Goal: Task Accomplishment & Management: Manage account settings

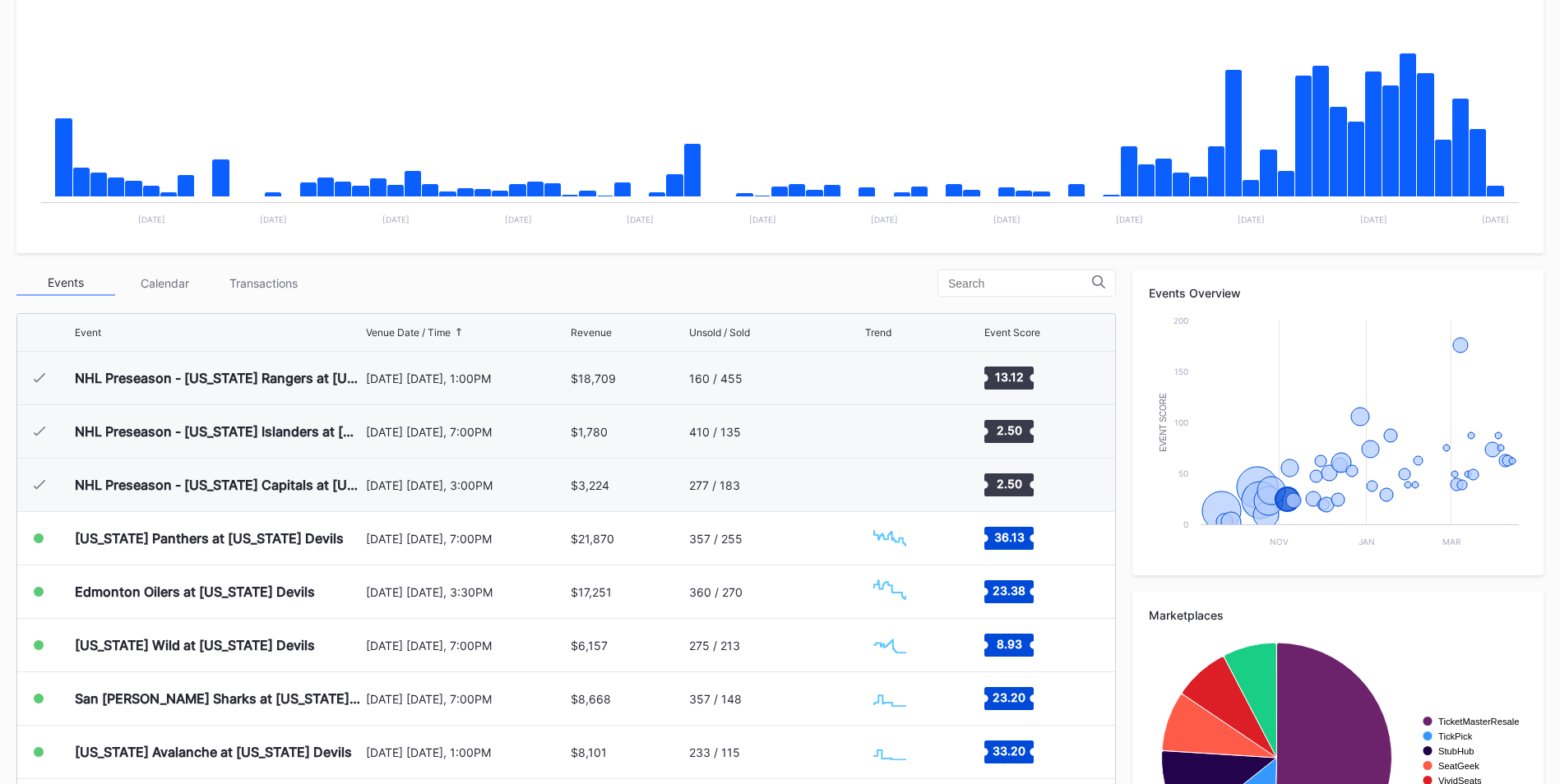
scroll to position [161, 0]
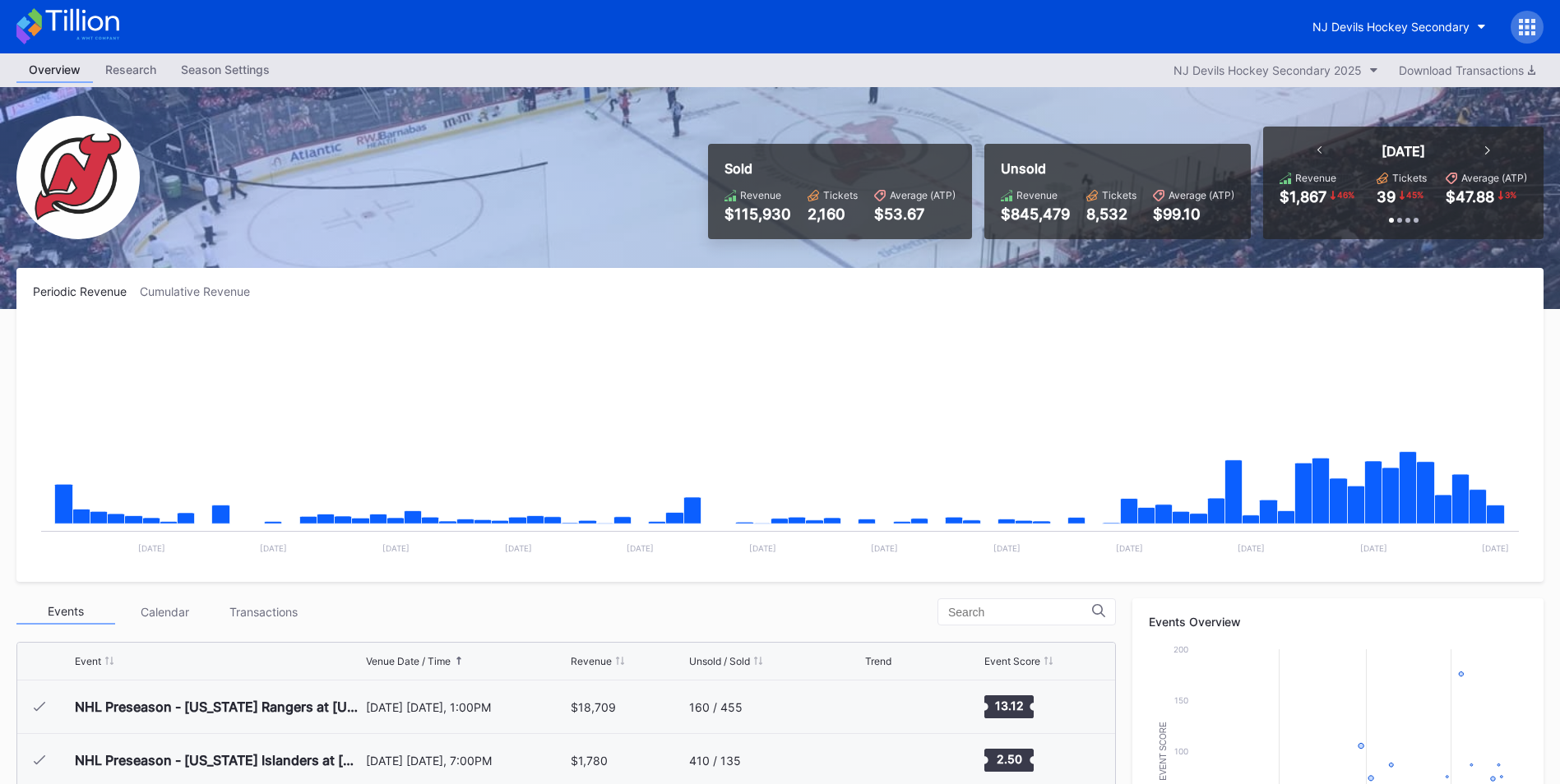
scroll to position [161, 0]
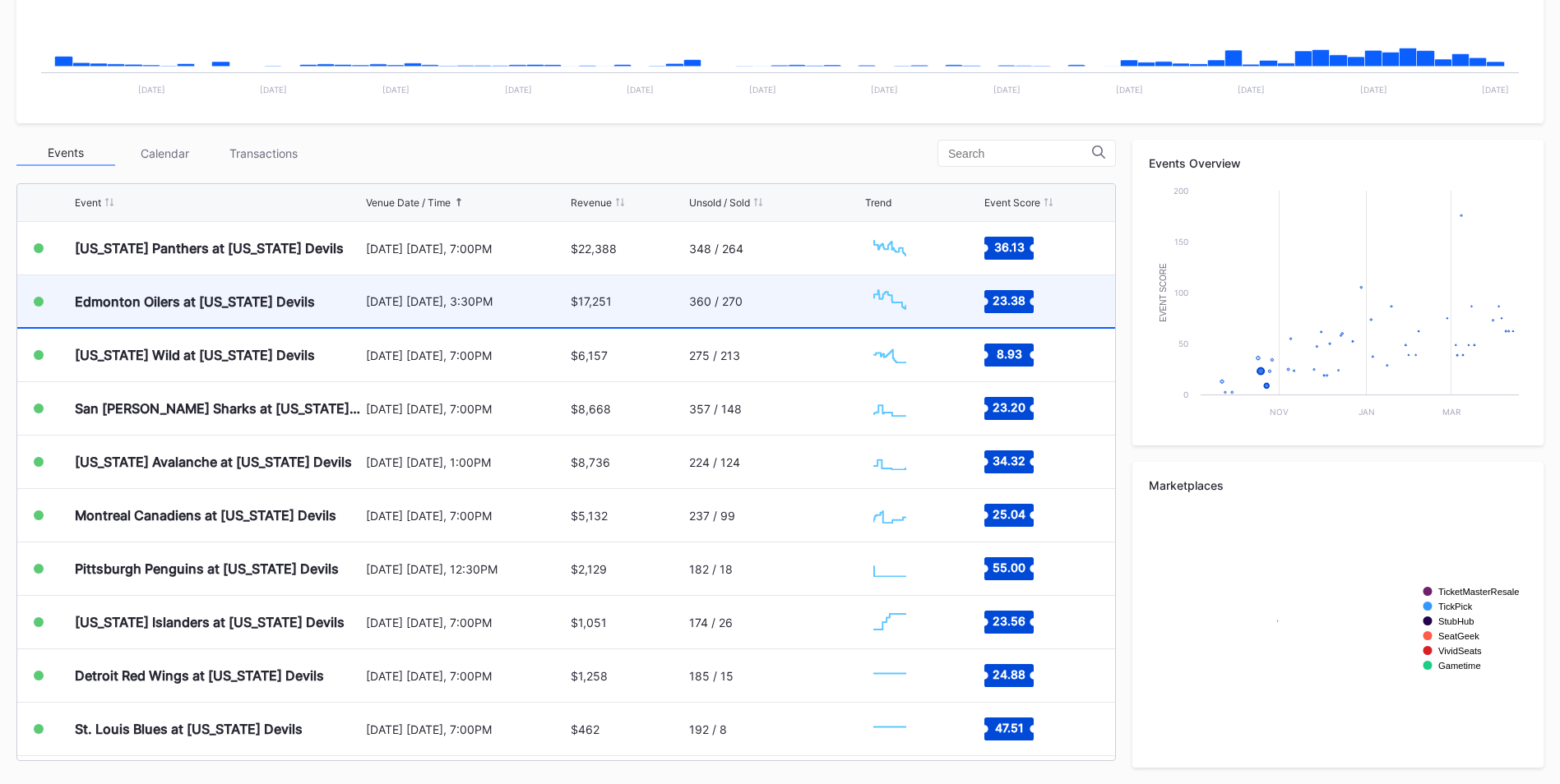
click at [330, 290] on div "Edmonton Oilers at [US_STATE] Devils" at bounding box center [218, 301] width 287 height 52
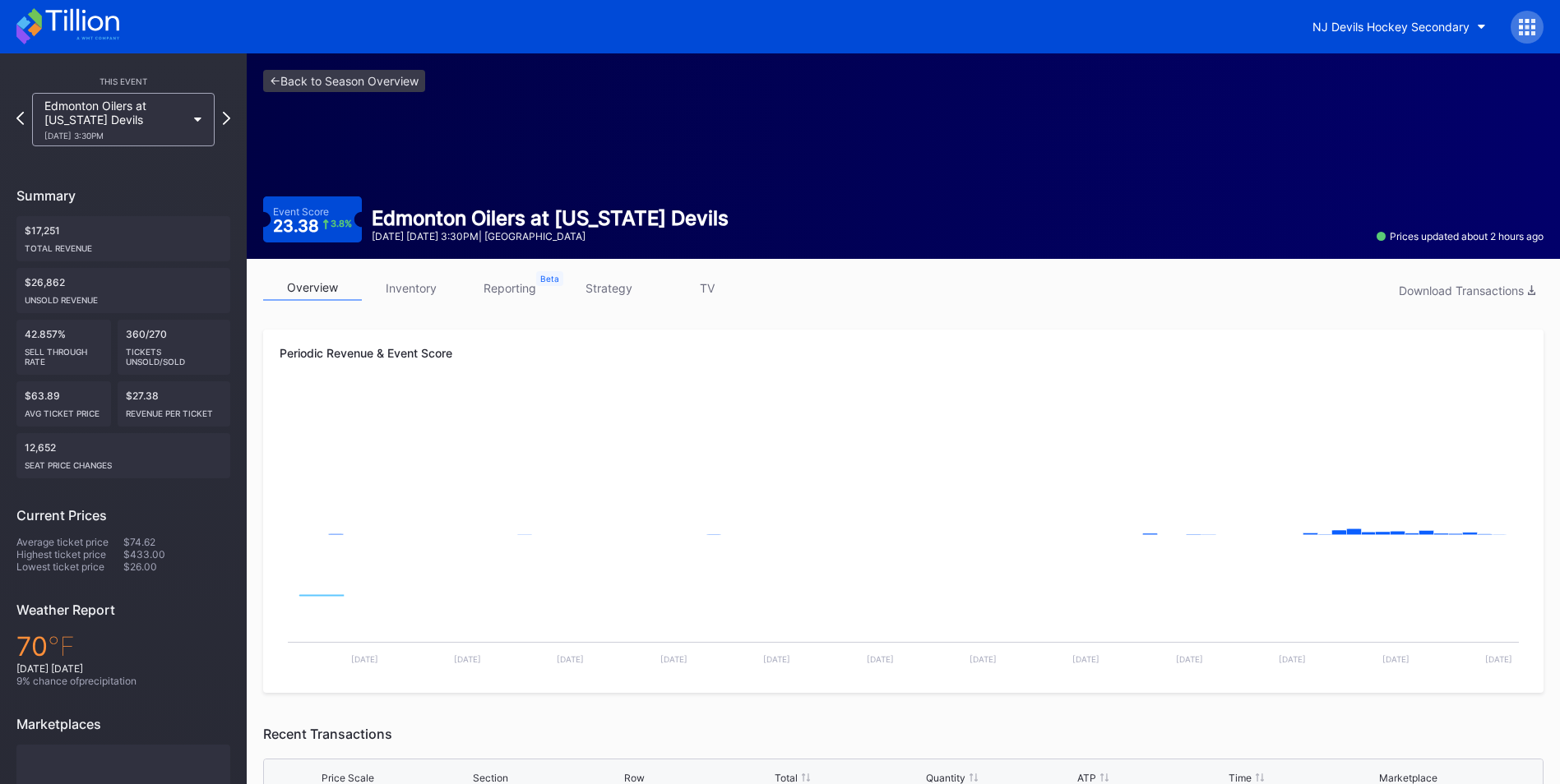
click at [443, 305] on div "overview inventory reporting strategy TV Download Transactions" at bounding box center [904, 292] width 1281 height 34
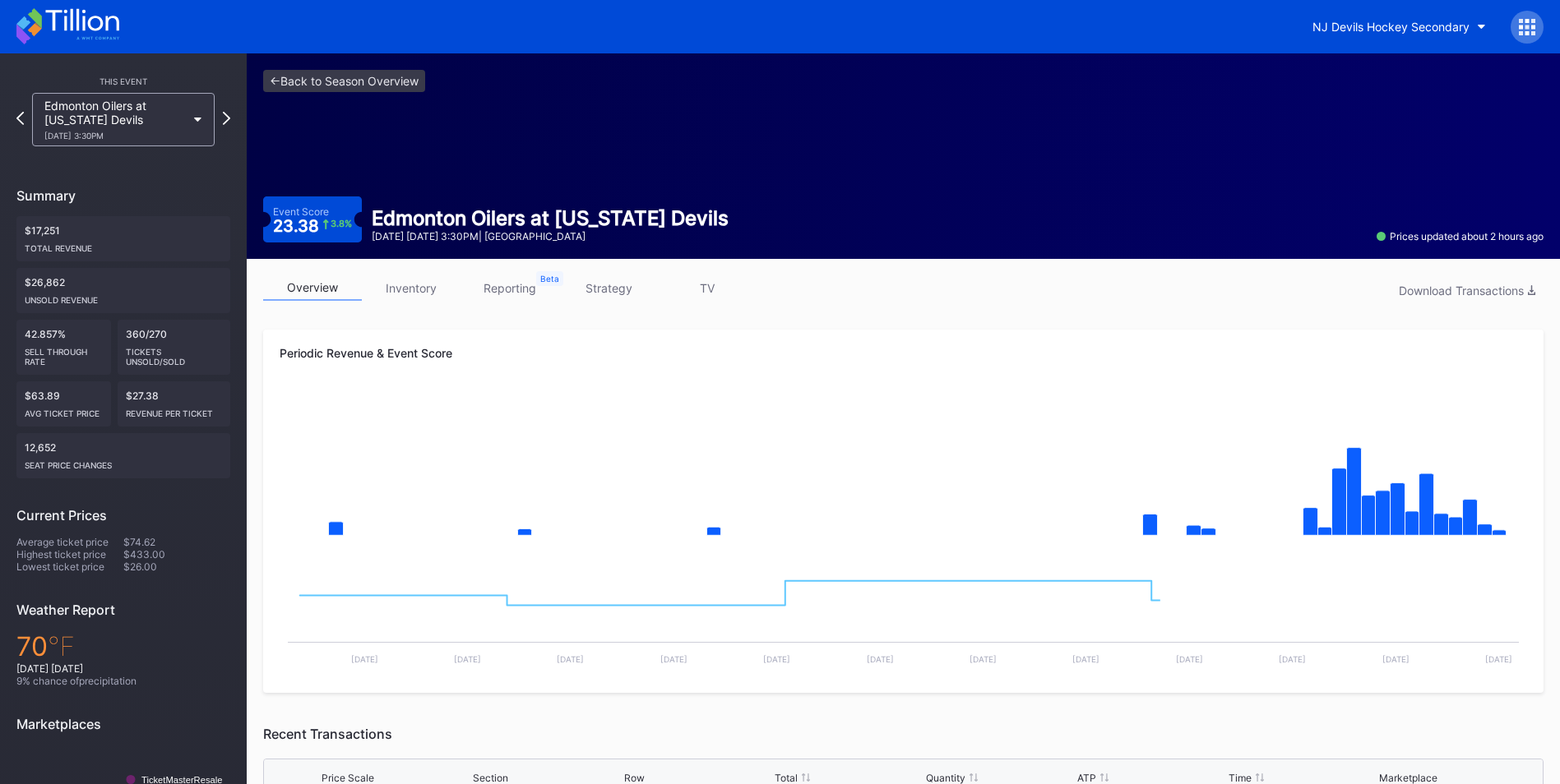
click at [407, 286] on link "inventory" at bounding box center [411, 288] width 98 height 25
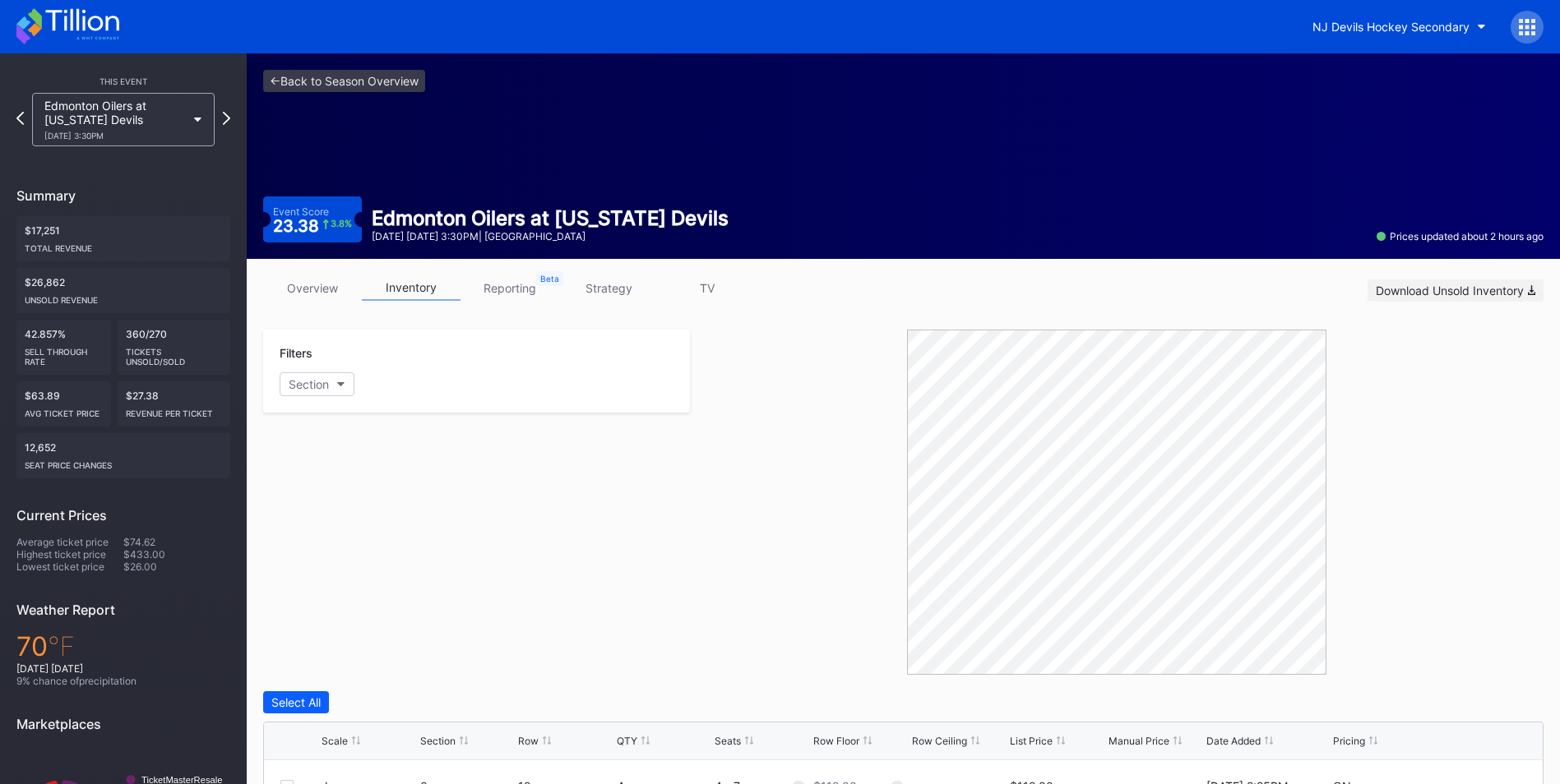
click at [1379, 287] on div "Download Unsold Inventory" at bounding box center [1456, 290] width 160 height 14
click at [354, 77] on link "<- Back to Season Overview" at bounding box center [344, 81] width 162 height 22
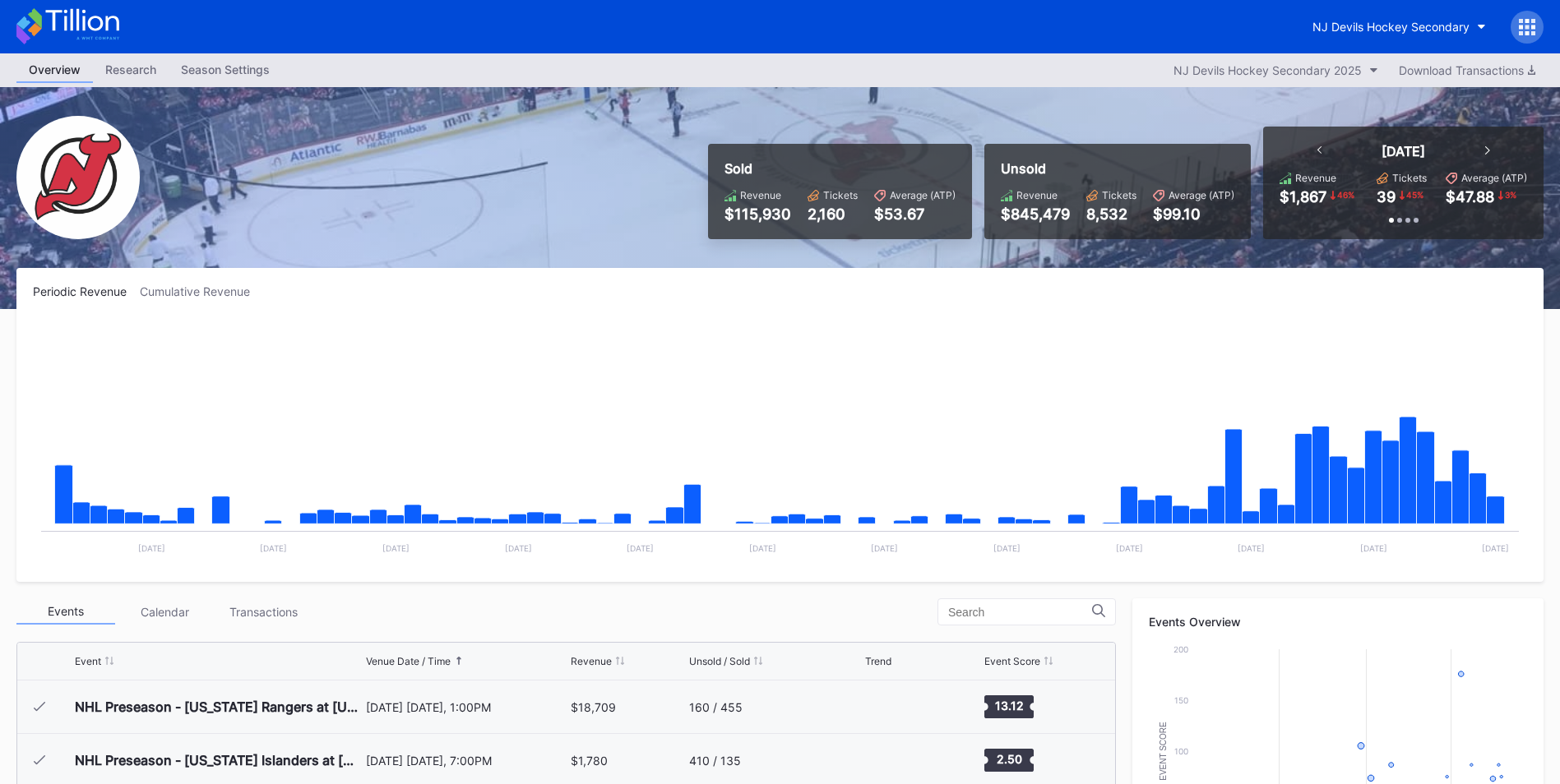
scroll to position [161, 0]
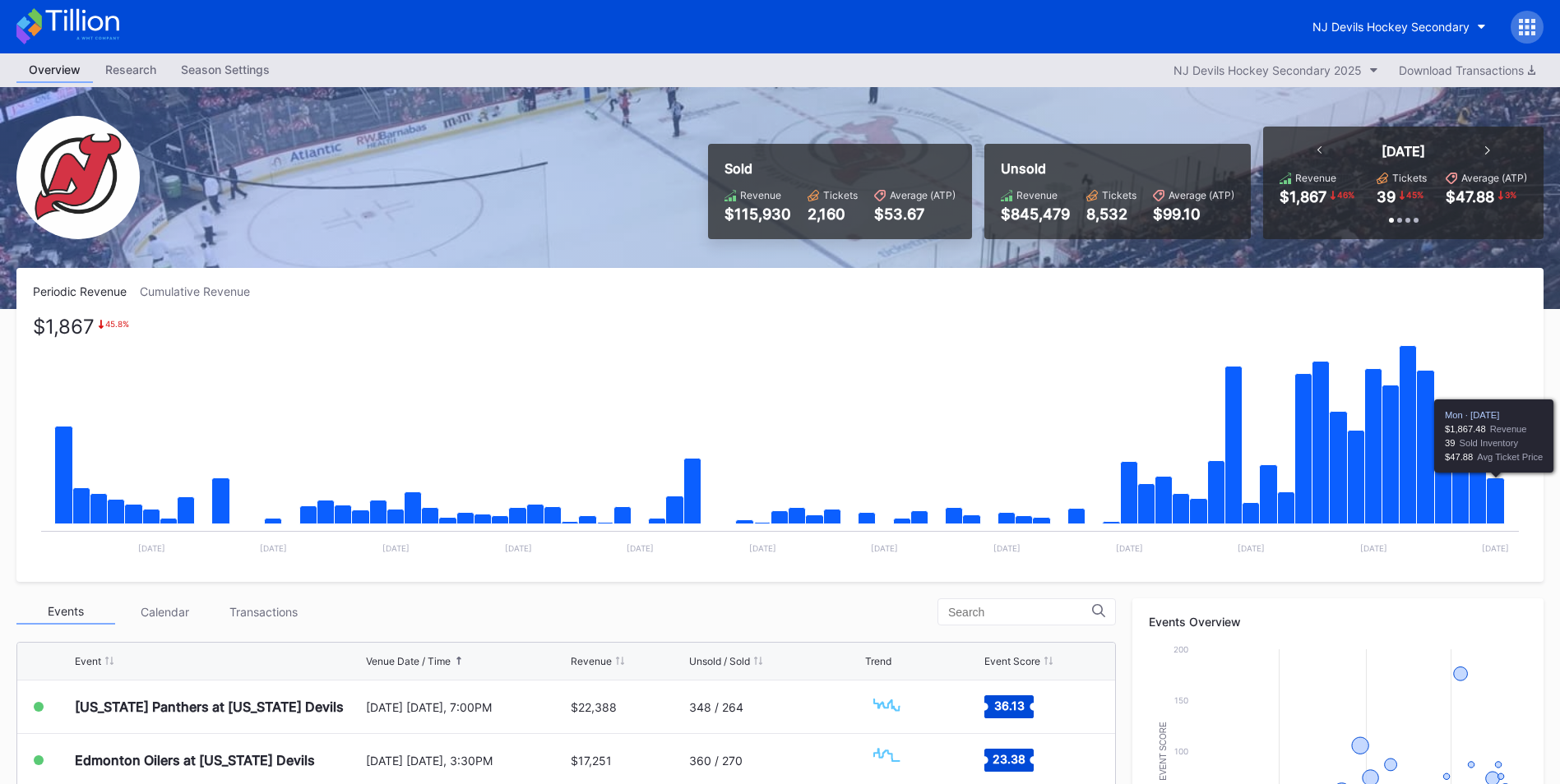
click at [1502, 510] on icon "Chart title" at bounding box center [1495, 501] width 18 height 46
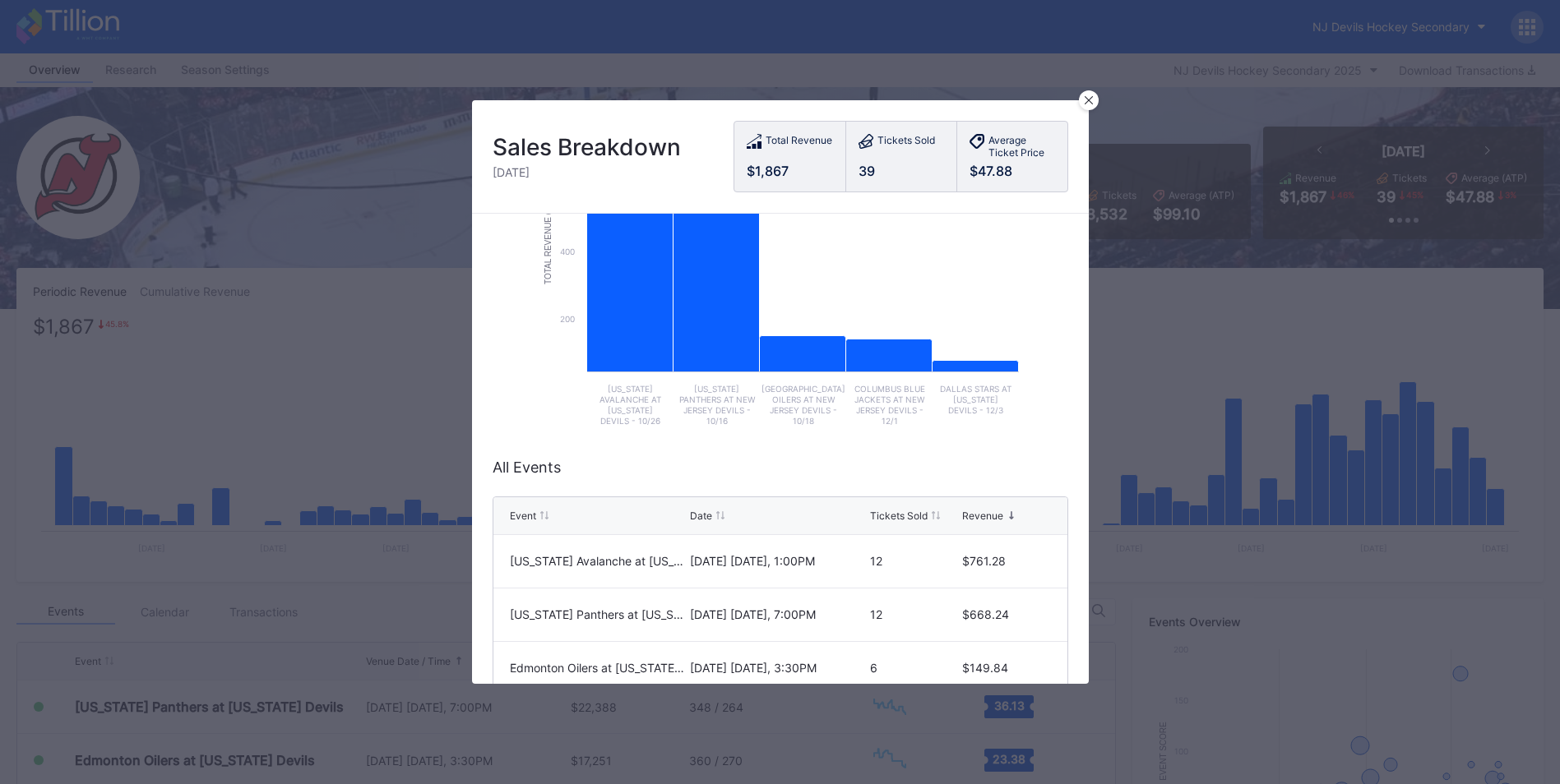
scroll to position [246, 0]
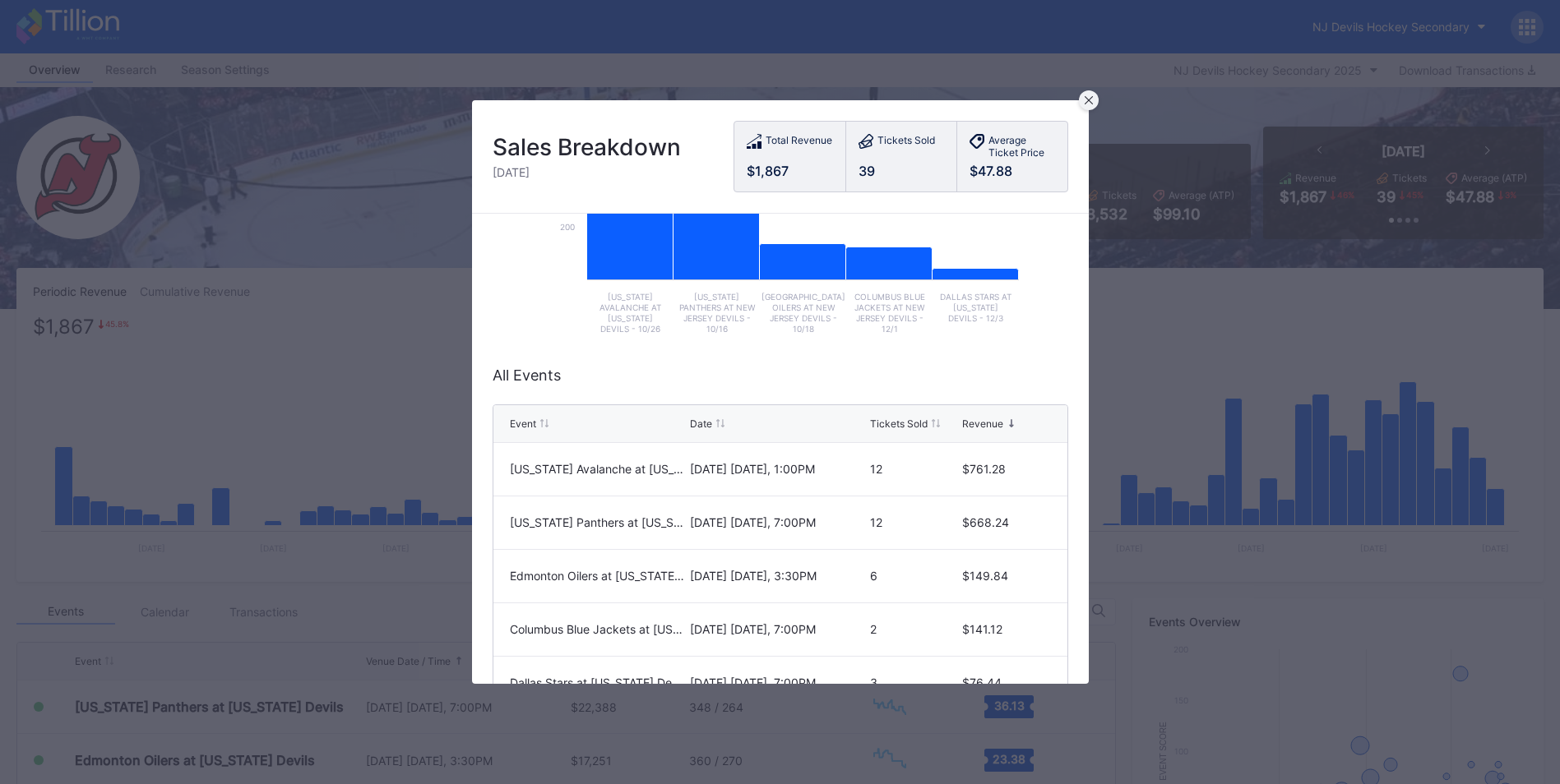
click at [1089, 103] on icon at bounding box center [1089, 100] width 8 height 8
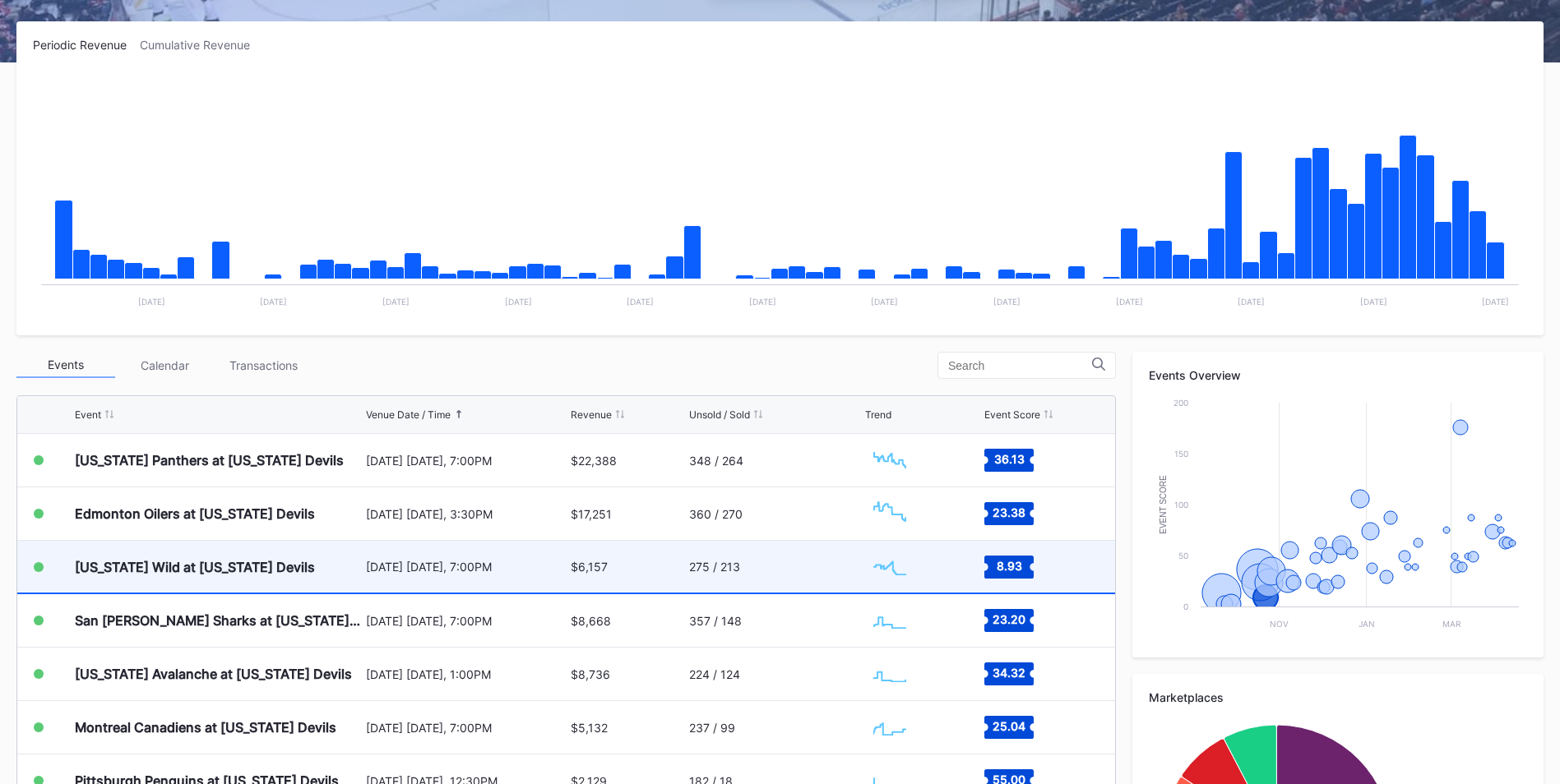
click at [783, 573] on div "275 / 213" at bounding box center [775, 567] width 172 height 52
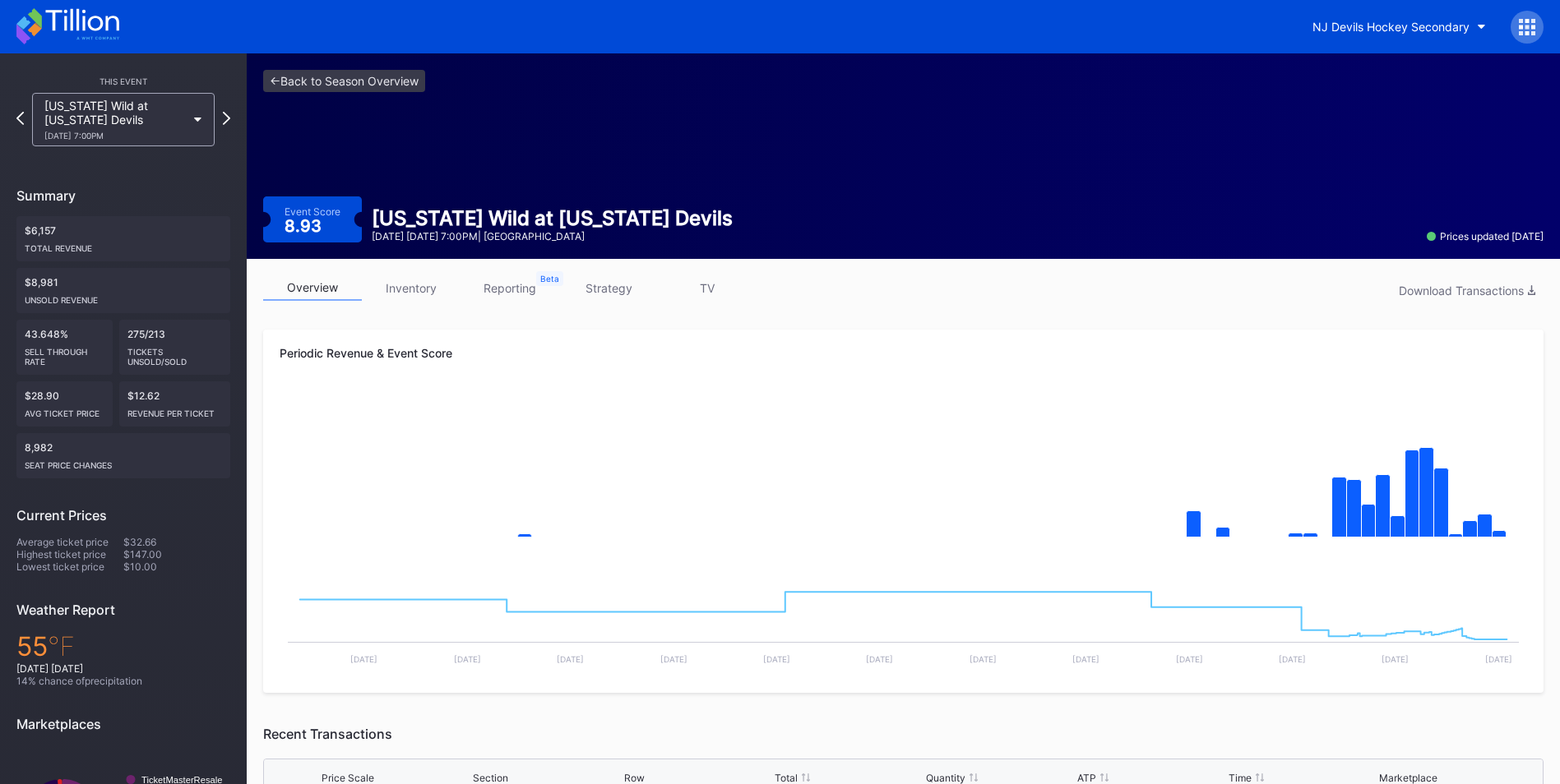
click at [407, 295] on link "inventory" at bounding box center [411, 288] width 98 height 25
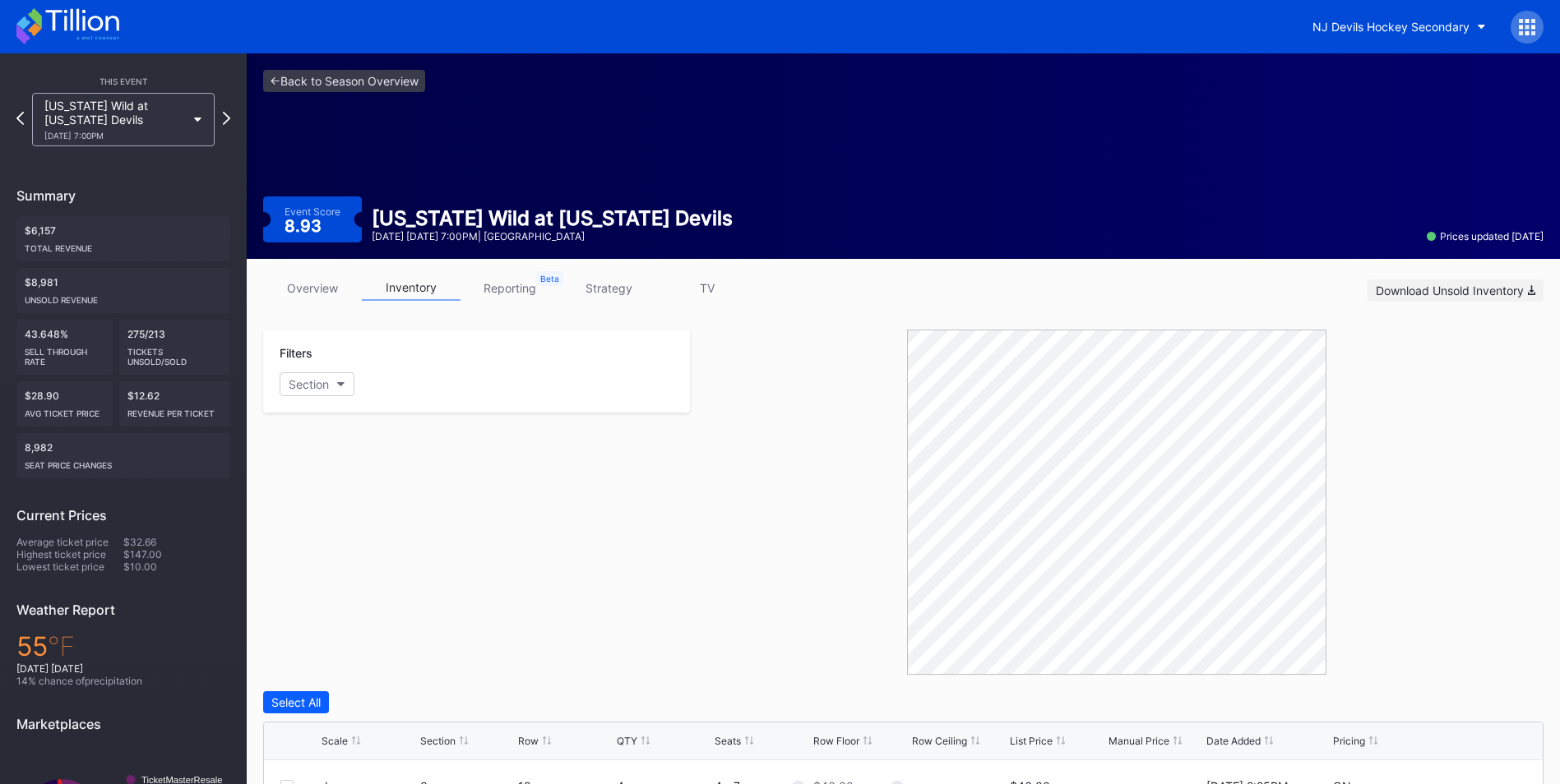
click at [1483, 289] on div "Download Unsold Inventory" at bounding box center [1456, 290] width 160 height 14
click at [391, 89] on link "<- Back to Season Overview" at bounding box center [344, 81] width 162 height 22
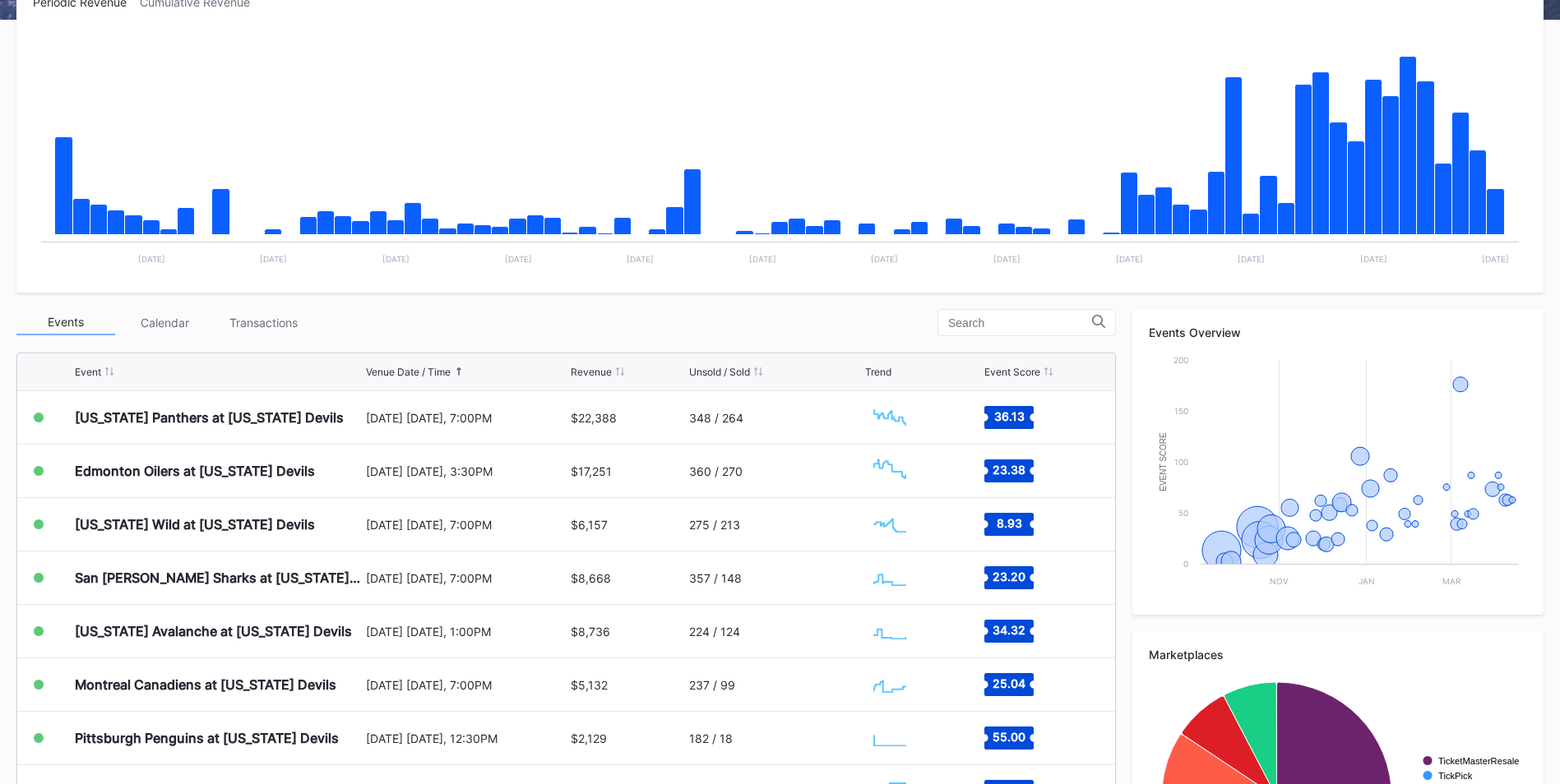
scroll to position [329, 0]
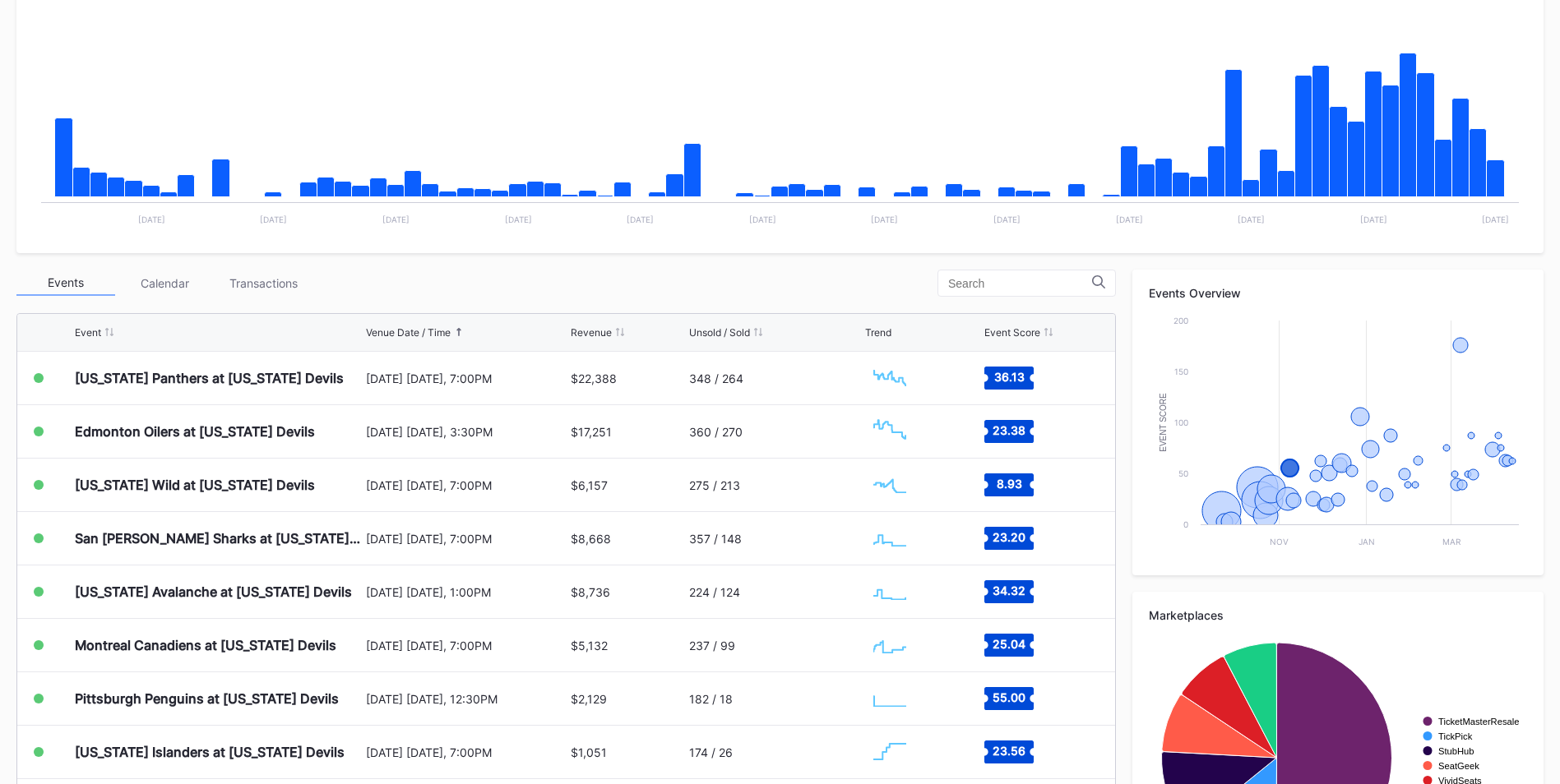
drag, startPoint x: 1521, startPoint y: 595, endPoint x: 1298, endPoint y: 686, distance: 240.9
click at [1521, 595] on div "Marketplaces Created with Highcharts 11.2.0 Chart title TicketMasterResale Tick…" at bounding box center [1338, 745] width 411 height 306
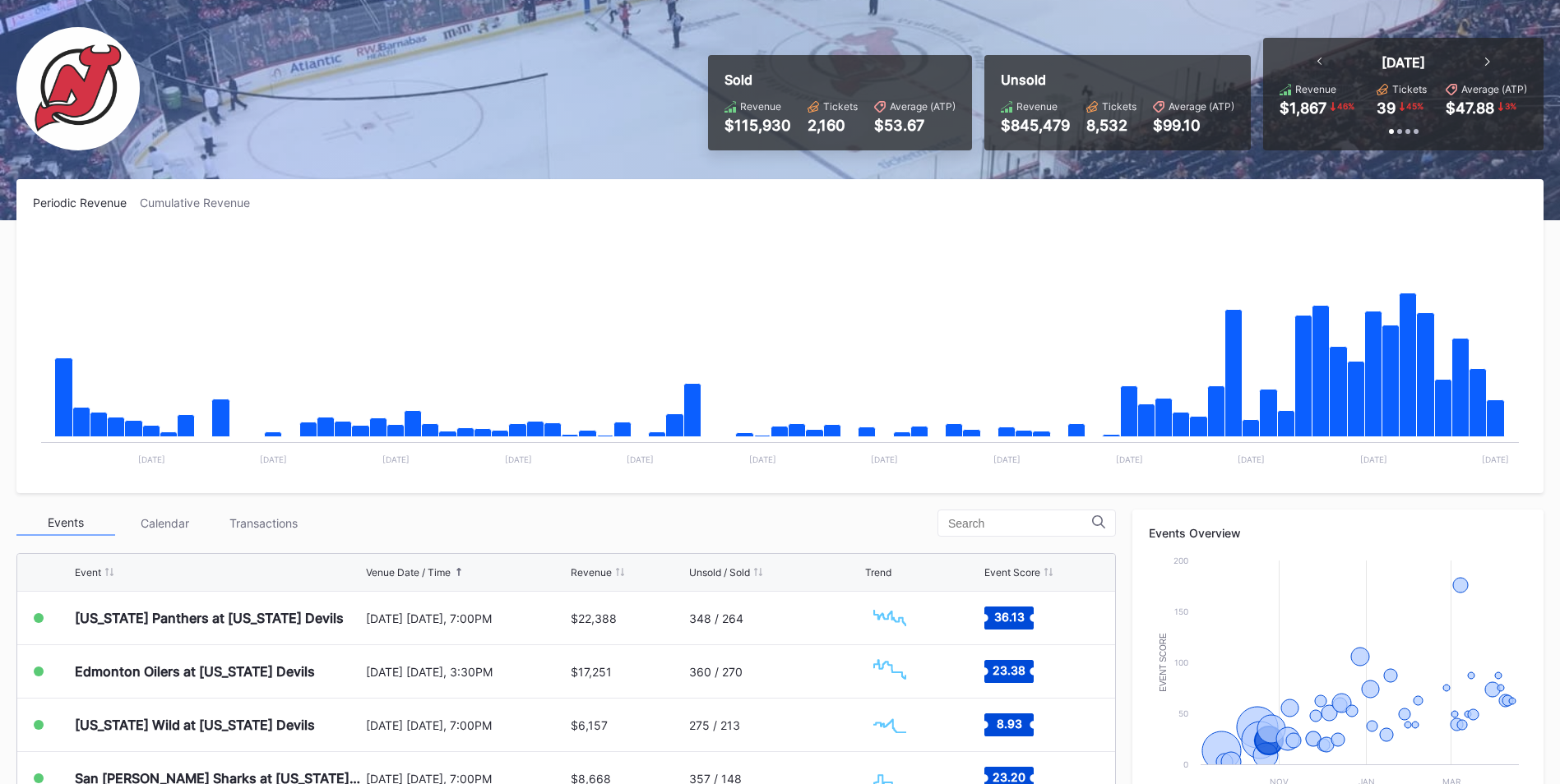
scroll to position [0, 0]
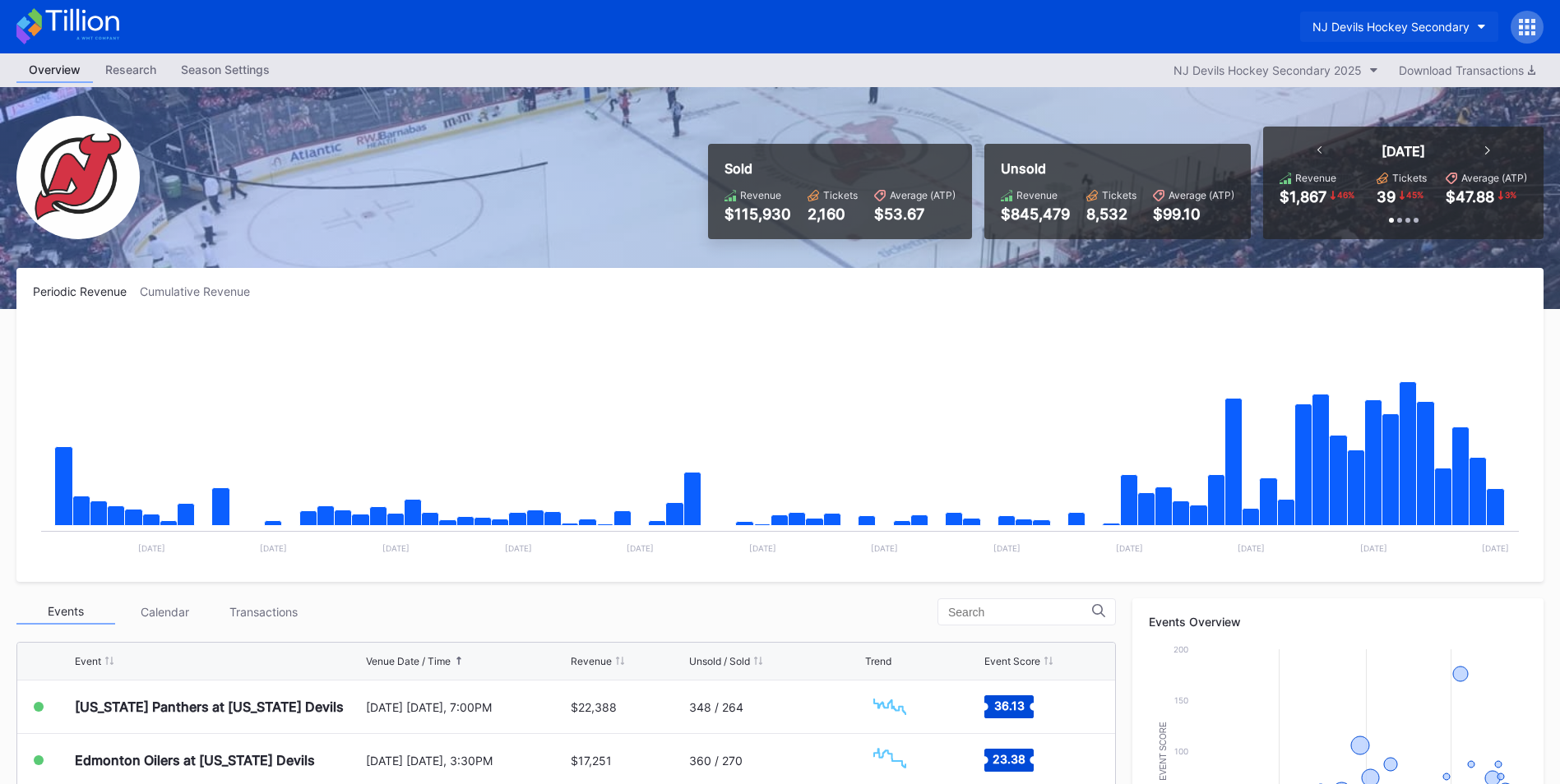
click at [1367, 30] on div "NJ Devils Hockey Secondary" at bounding box center [1391, 26] width 157 height 14
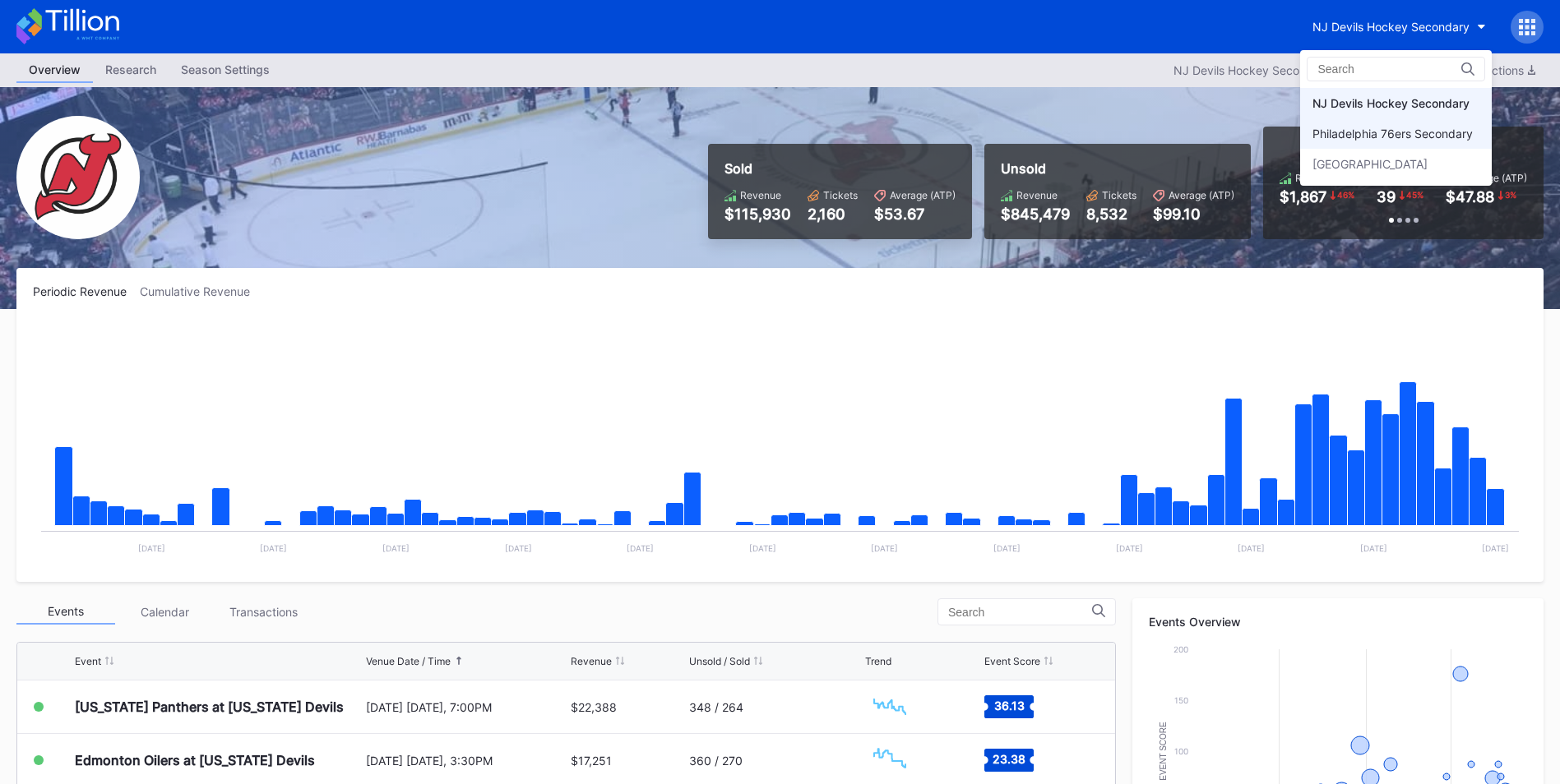
click at [1382, 133] on div "Philadelphia 76ers Secondary" at bounding box center [1393, 133] width 161 height 14
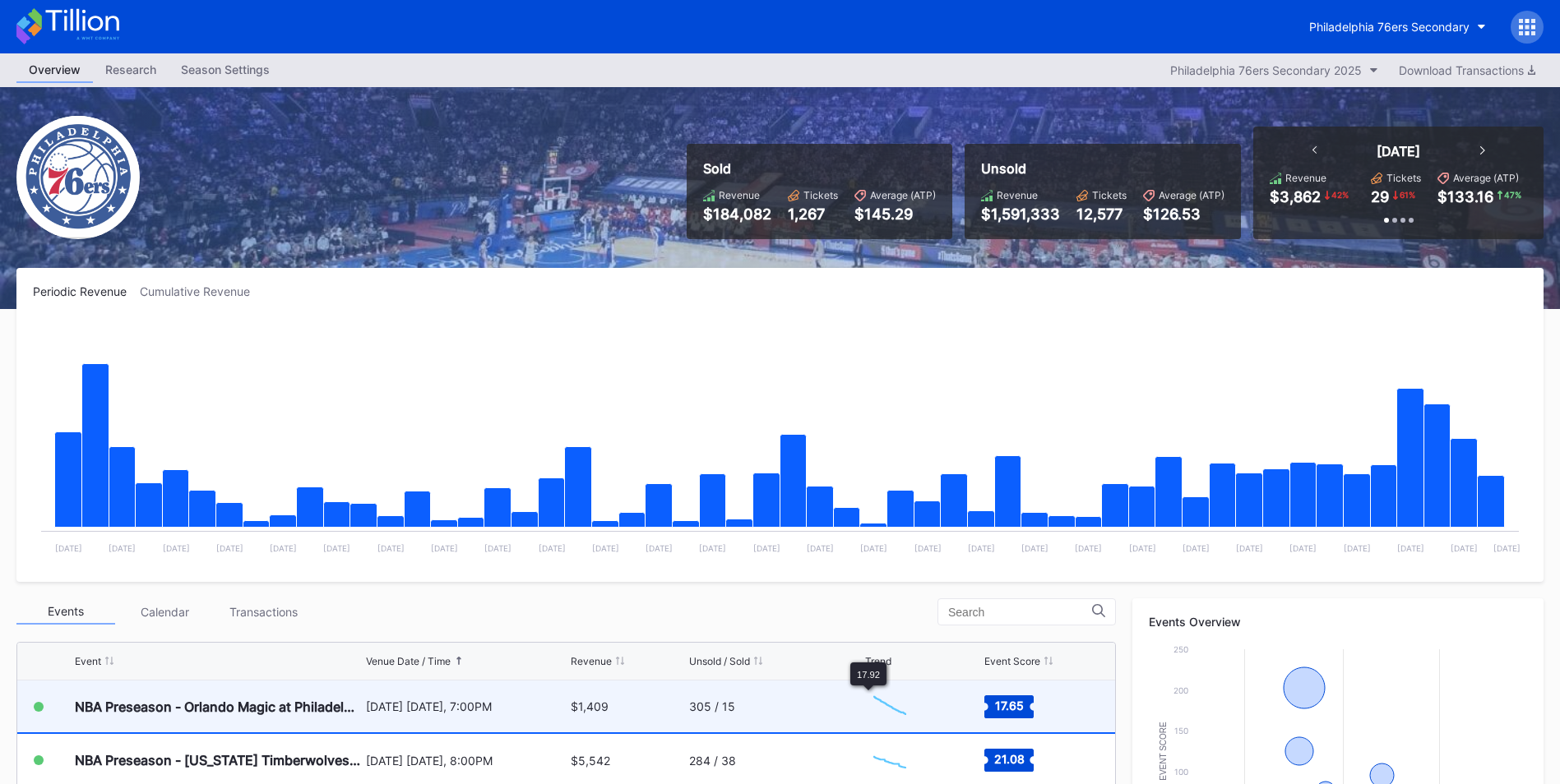
click at [796, 707] on div "305 / 15" at bounding box center [775, 707] width 172 height 52
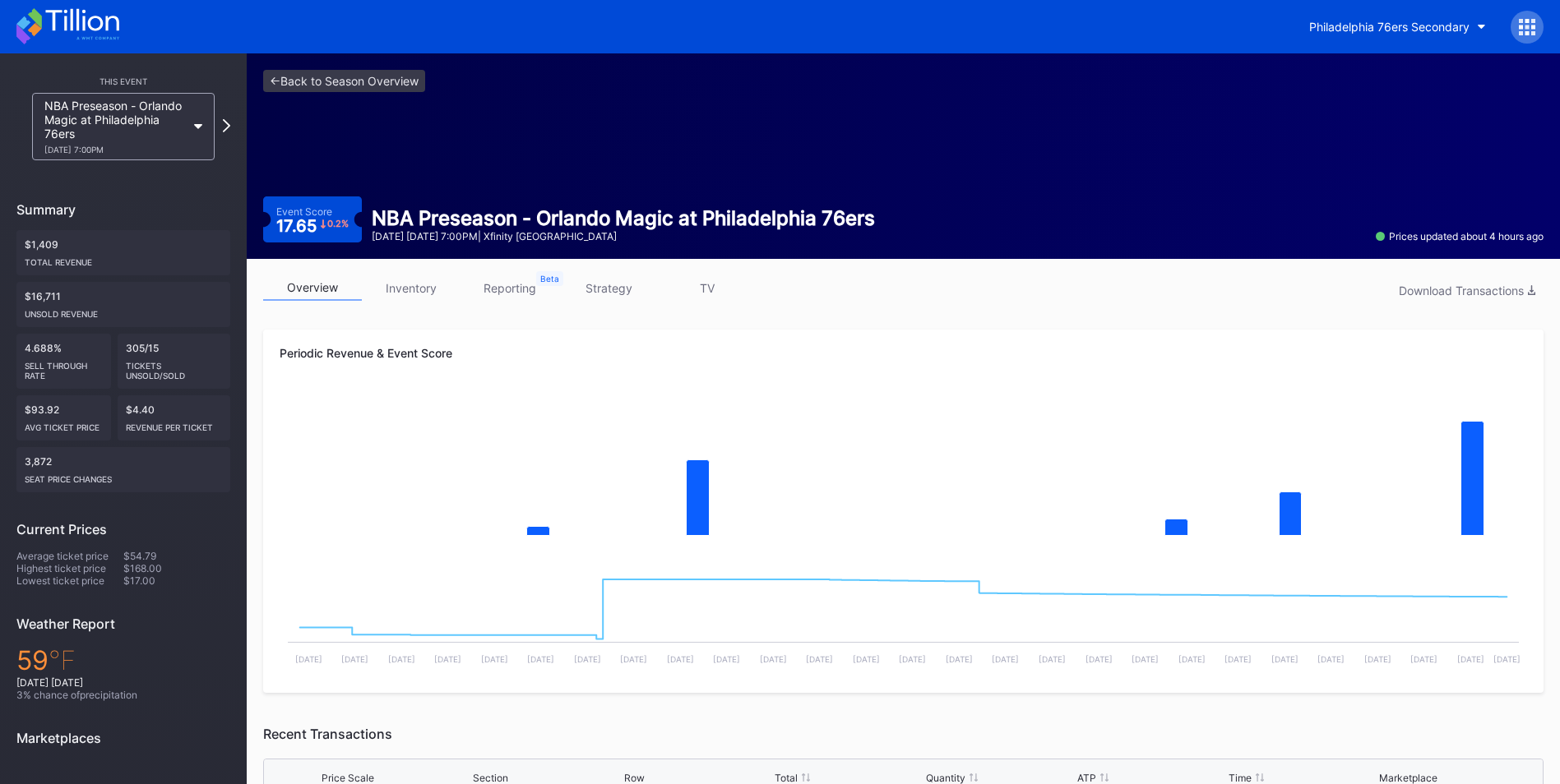
click at [423, 287] on link "inventory" at bounding box center [411, 288] width 98 height 25
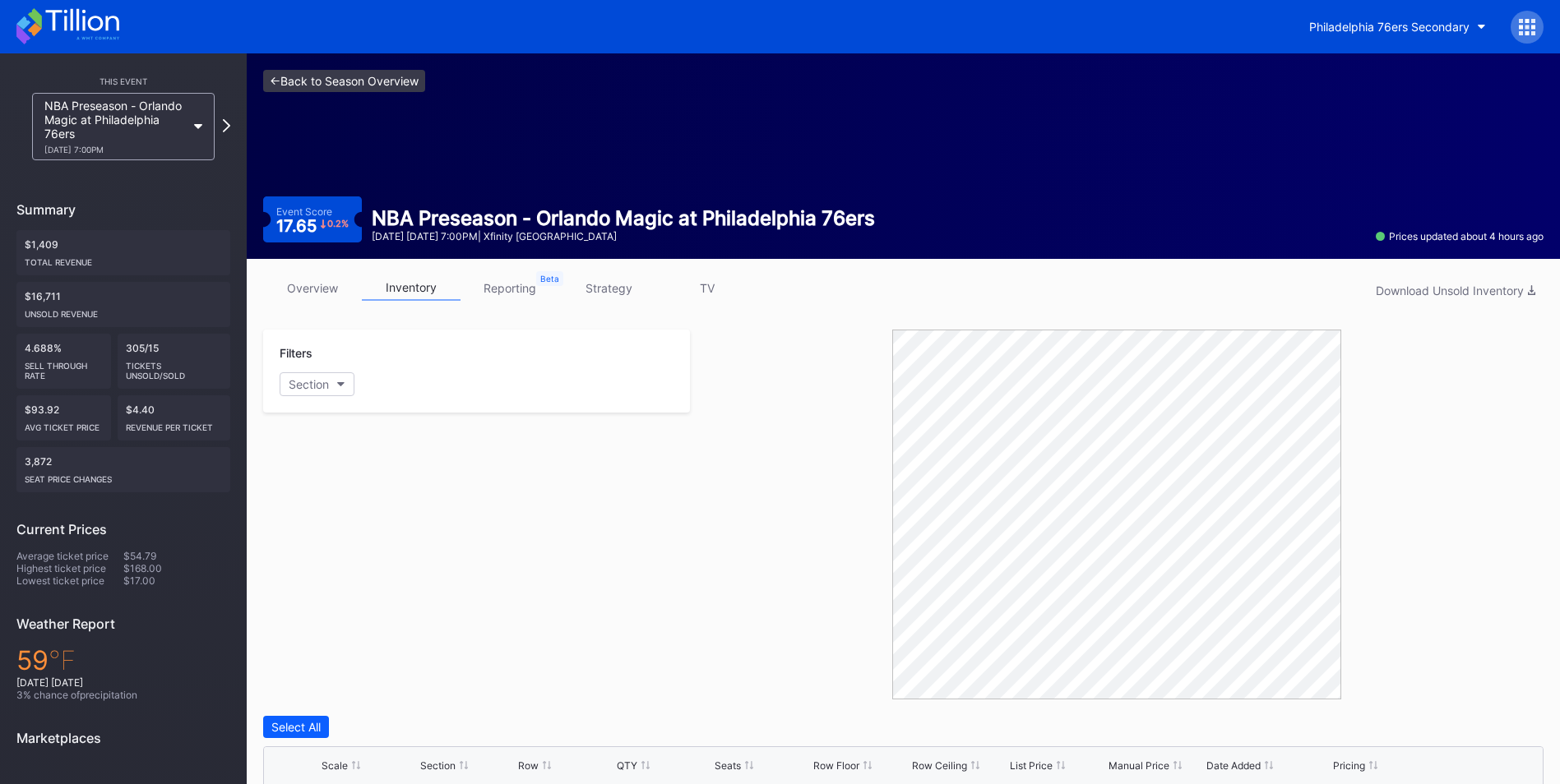
click at [338, 87] on link "<- Back to Season Overview" at bounding box center [344, 81] width 162 height 22
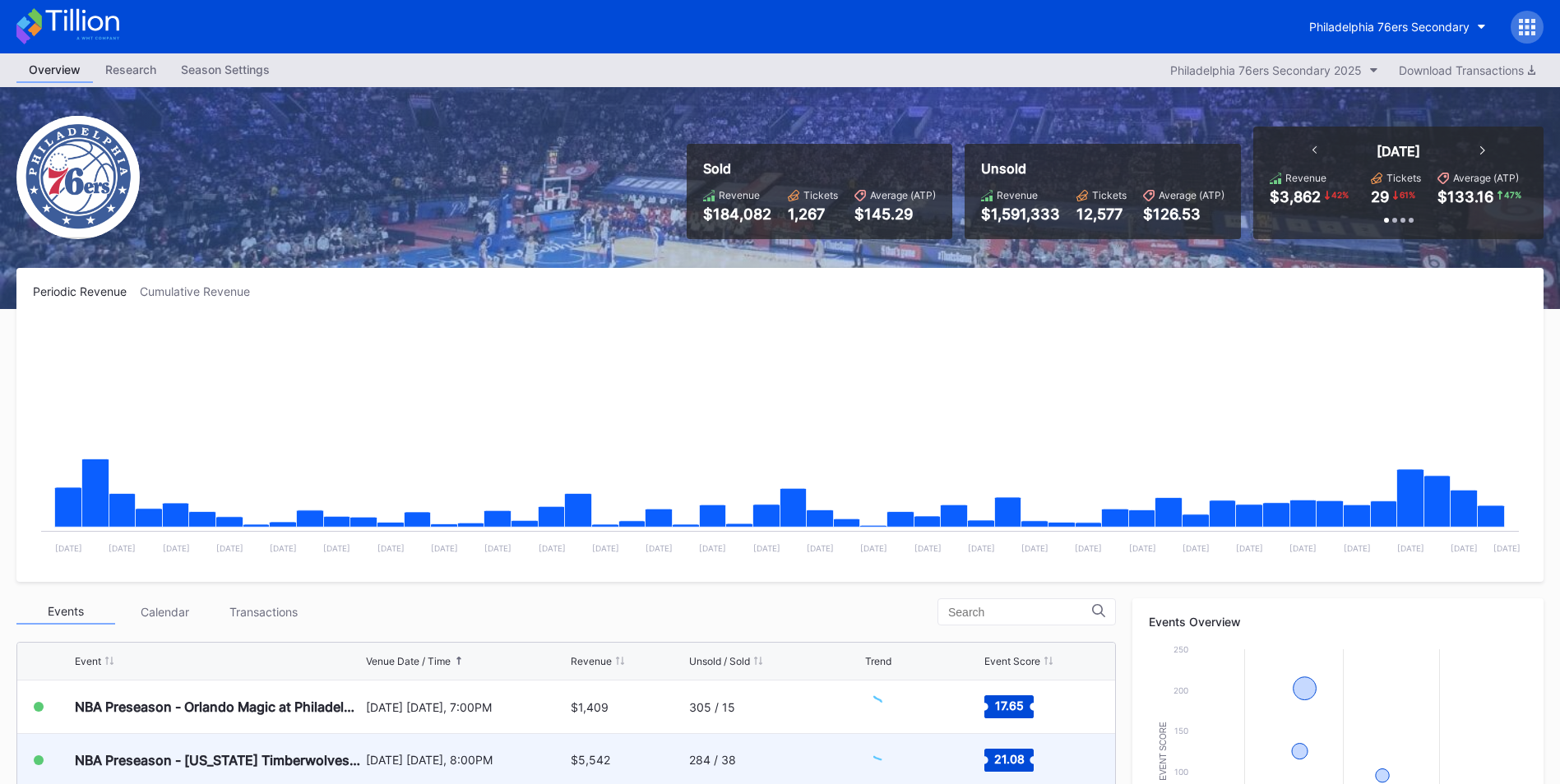
scroll to position [230, 0]
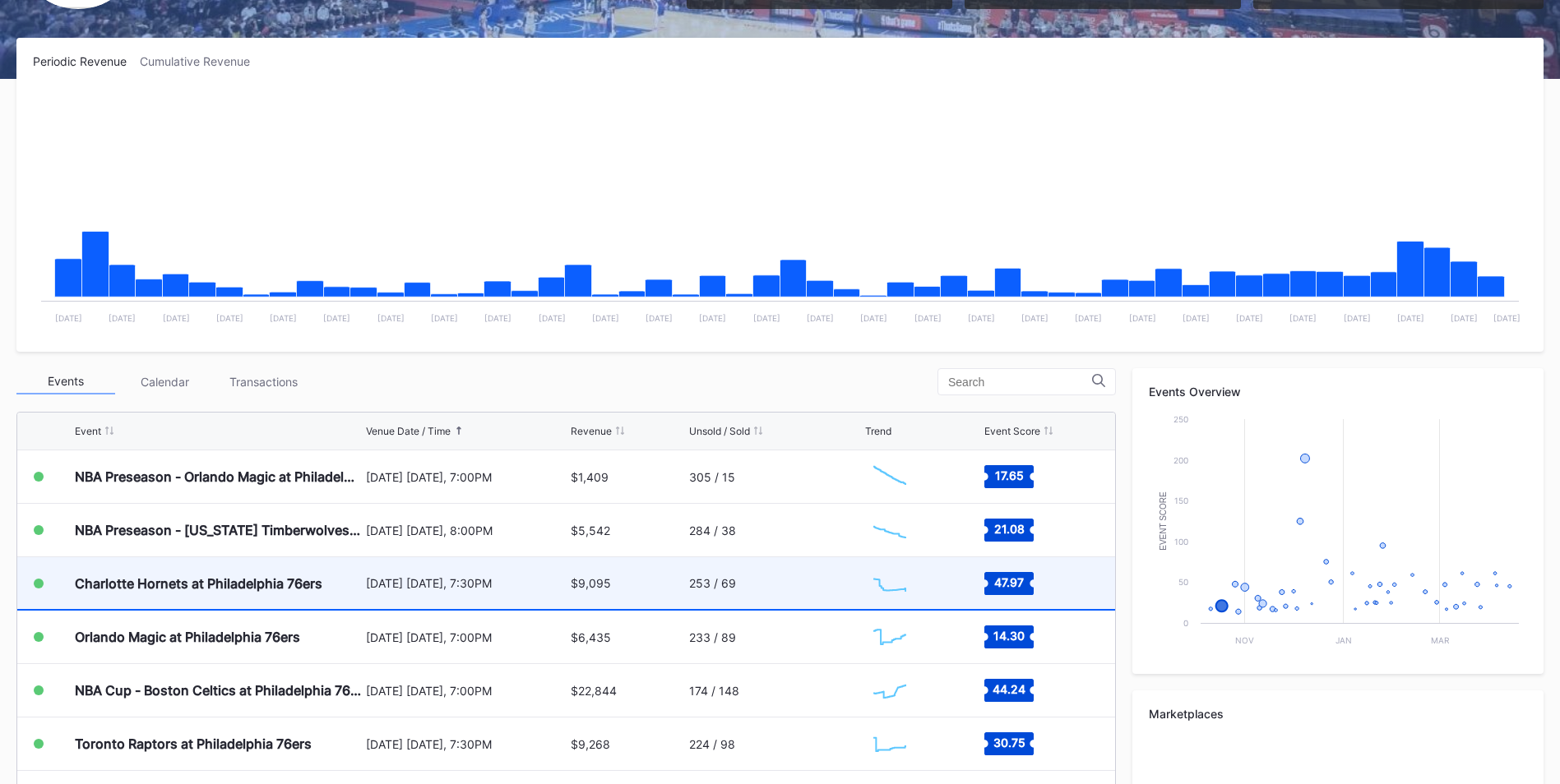
click at [185, 575] on div "Charlotte Hornets at Philadelphia 76ers" at bounding box center [199, 584] width 247 height 17
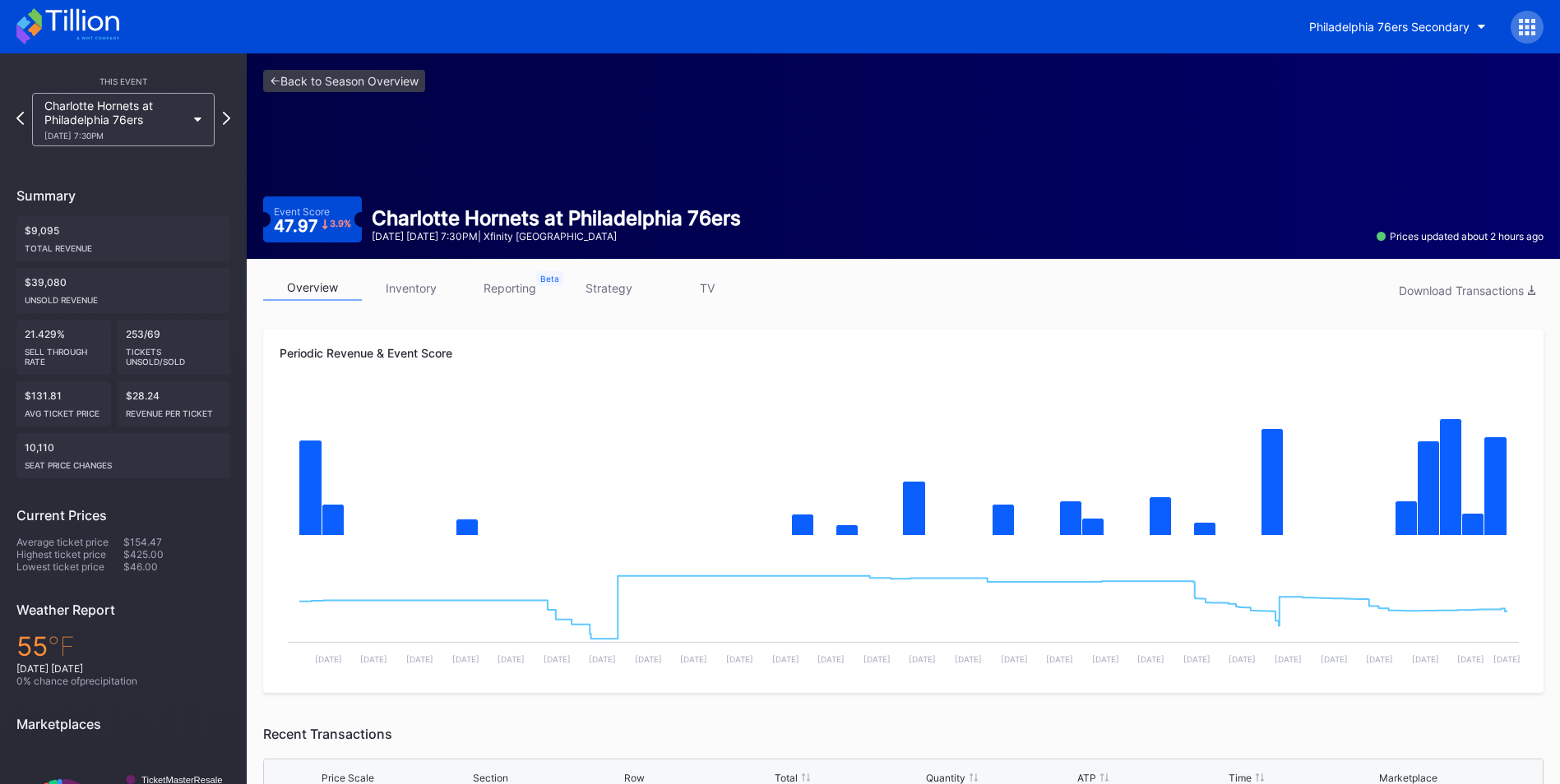
drag, startPoint x: 422, startPoint y: 290, endPoint x: 432, endPoint y: 120, distance: 170.3
click at [422, 290] on link "inventory" at bounding box center [411, 288] width 98 height 25
click at [414, 120] on div "<- Back to Season Overview Event Score 47.97 3.9 % Charlotte Hornets at [GEOGRA…" at bounding box center [903, 156] width 1313 height 205
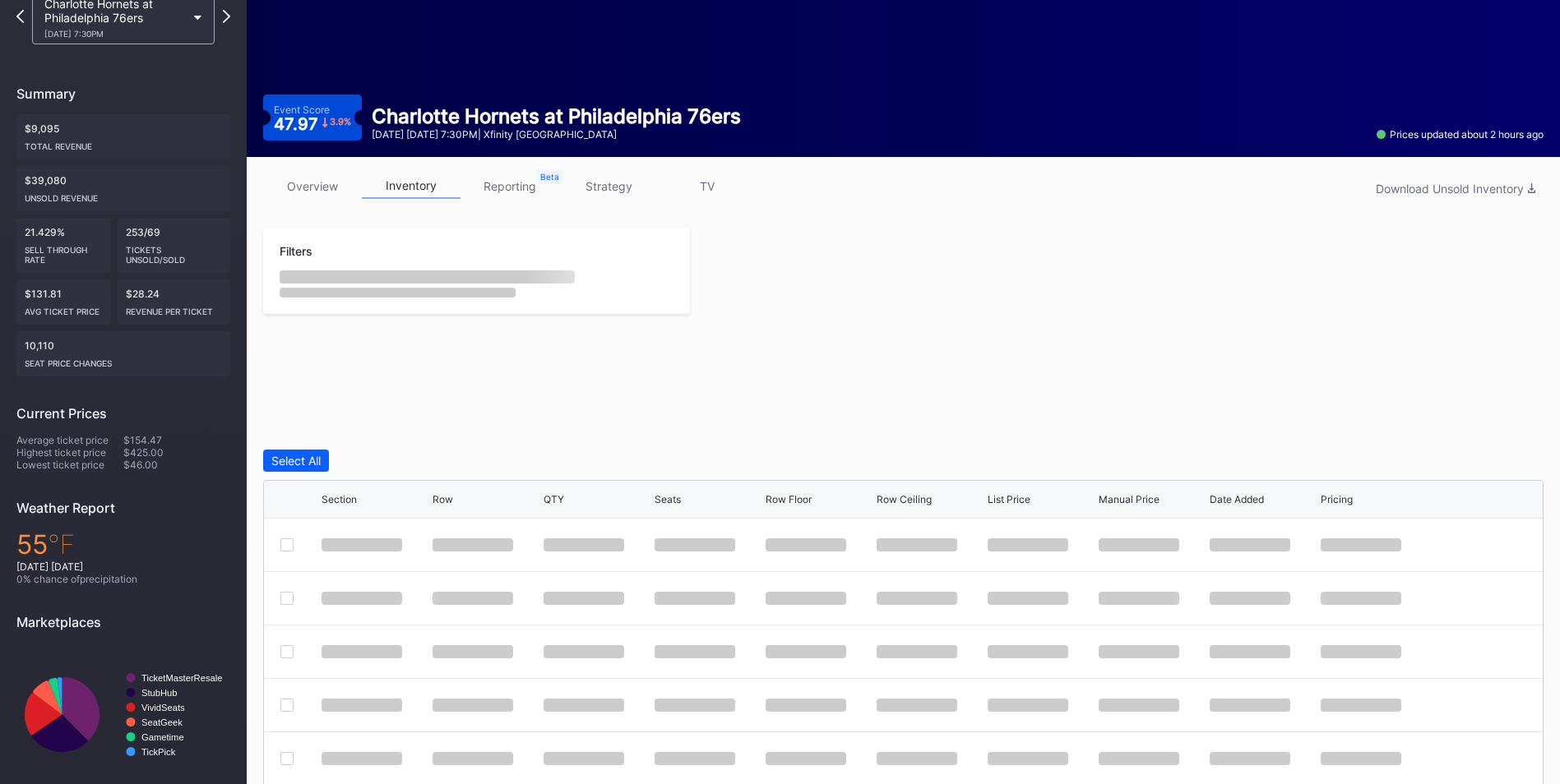
click at [432, 120] on div "Charlotte Hornets at Philadelphia 76ers" at bounding box center [556, 116] width 369 height 24
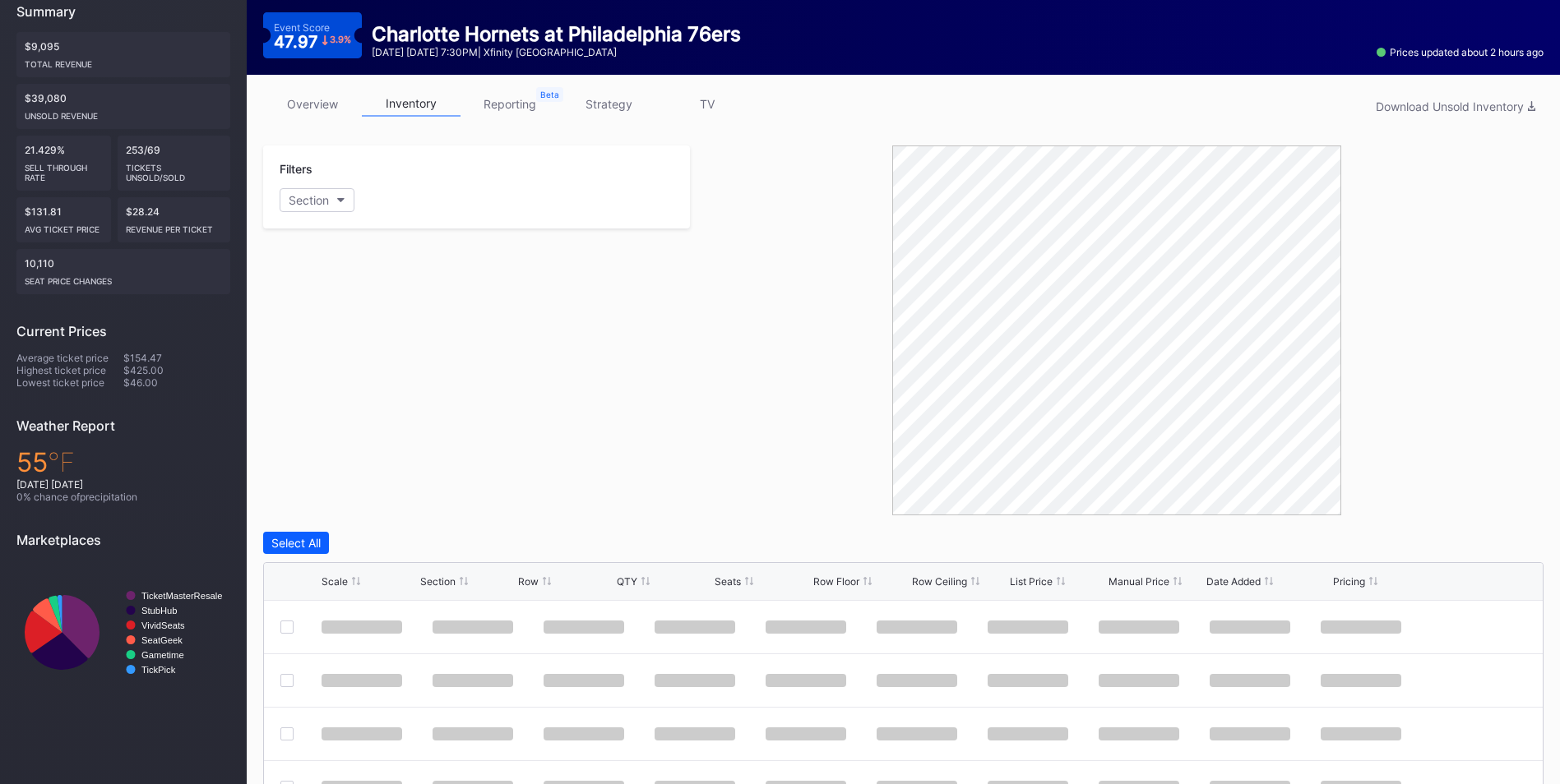
scroll to position [348, 0]
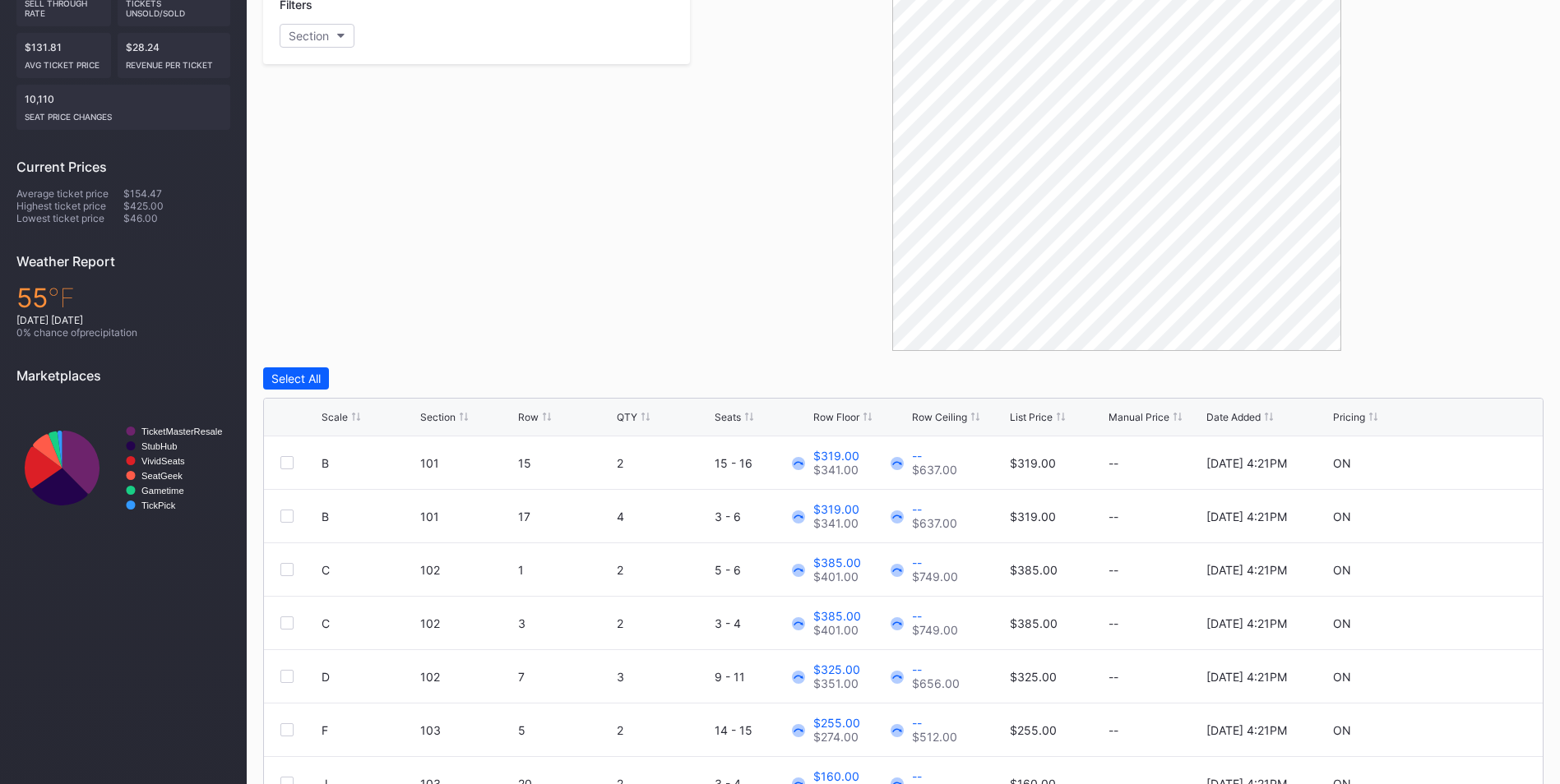
click at [1027, 418] on div "List Price" at bounding box center [1031, 417] width 43 height 13
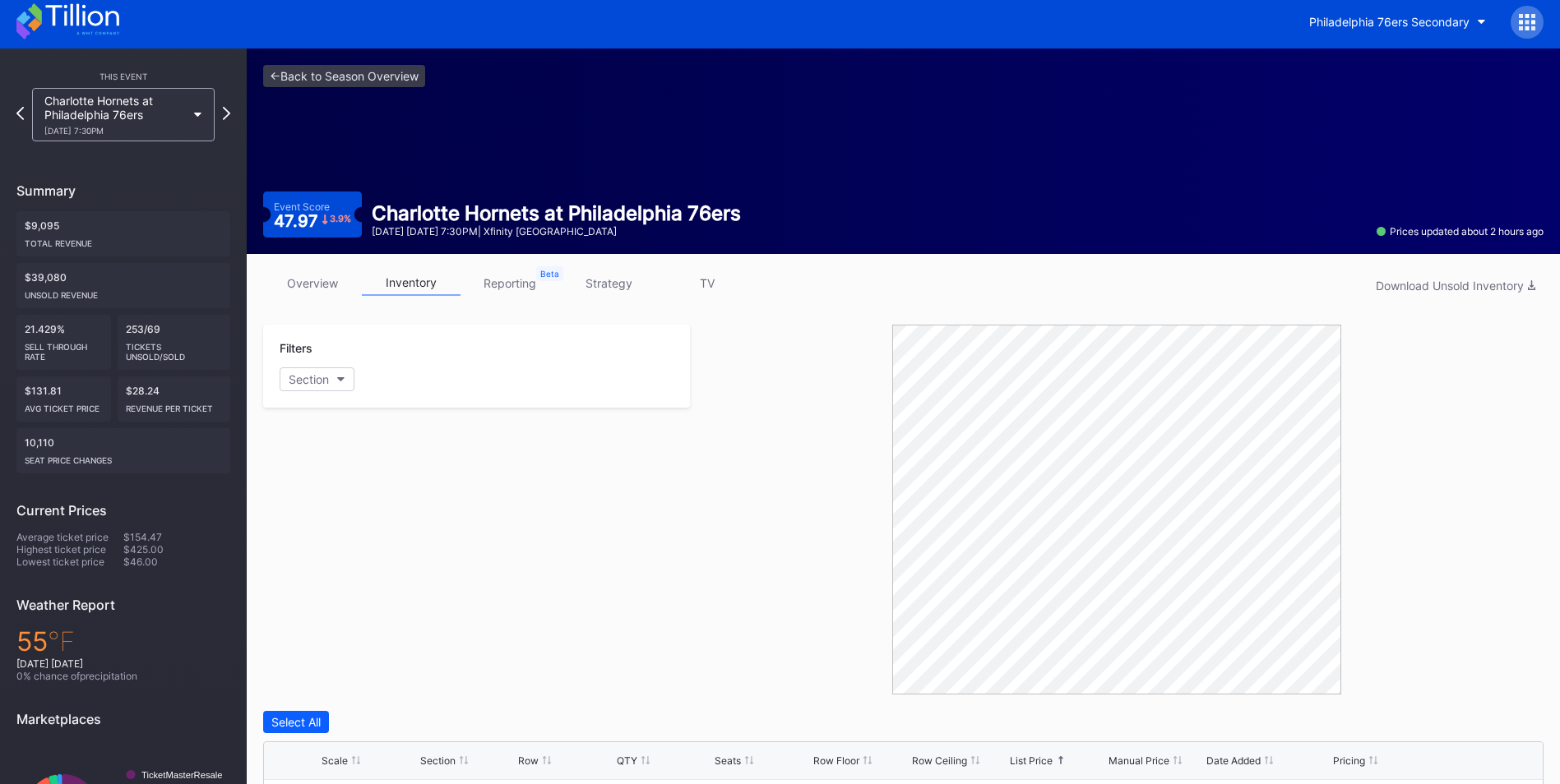
scroll to position [0, 0]
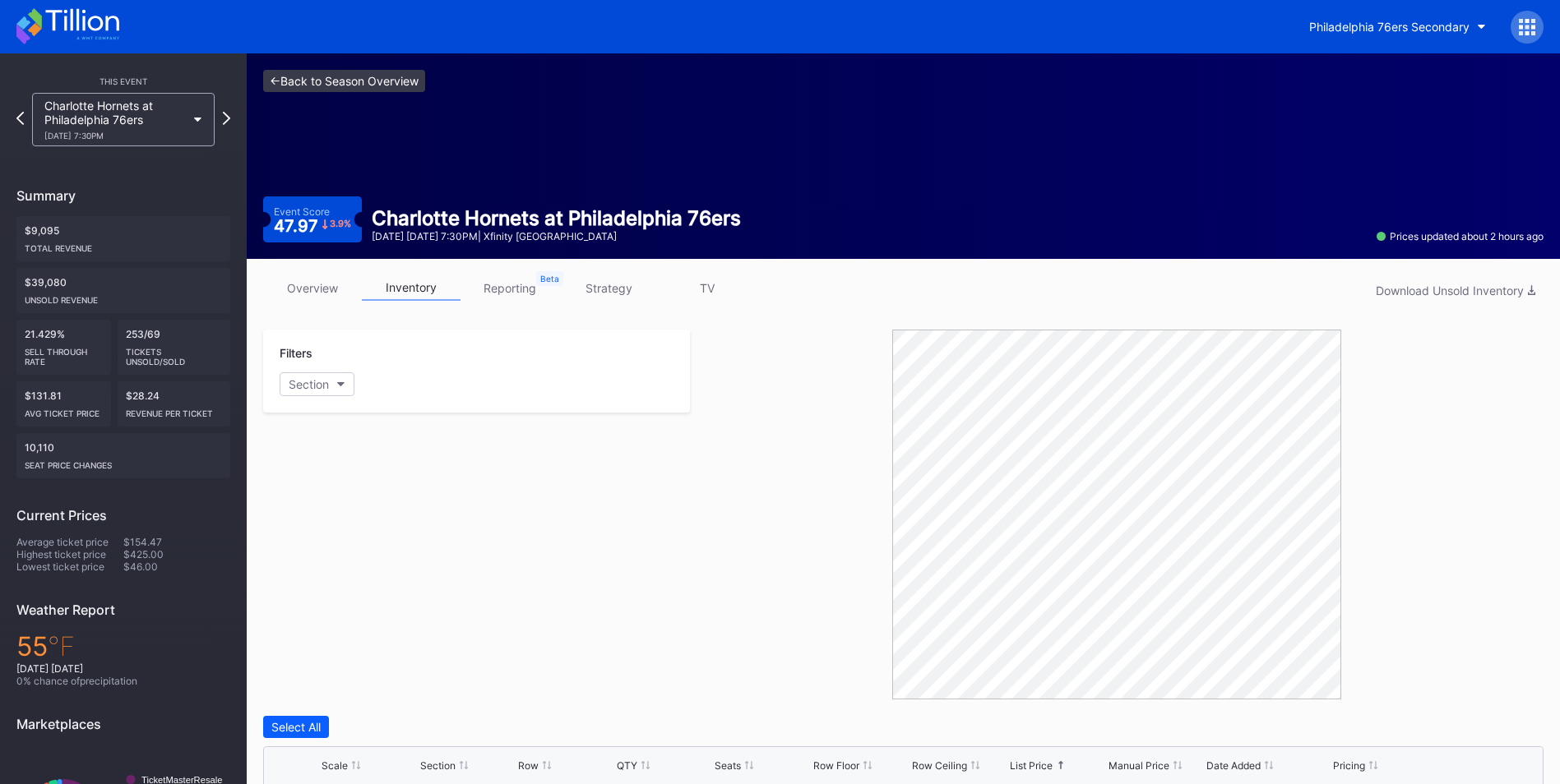
click at [321, 77] on link "<- Back to Season Overview" at bounding box center [344, 81] width 162 height 22
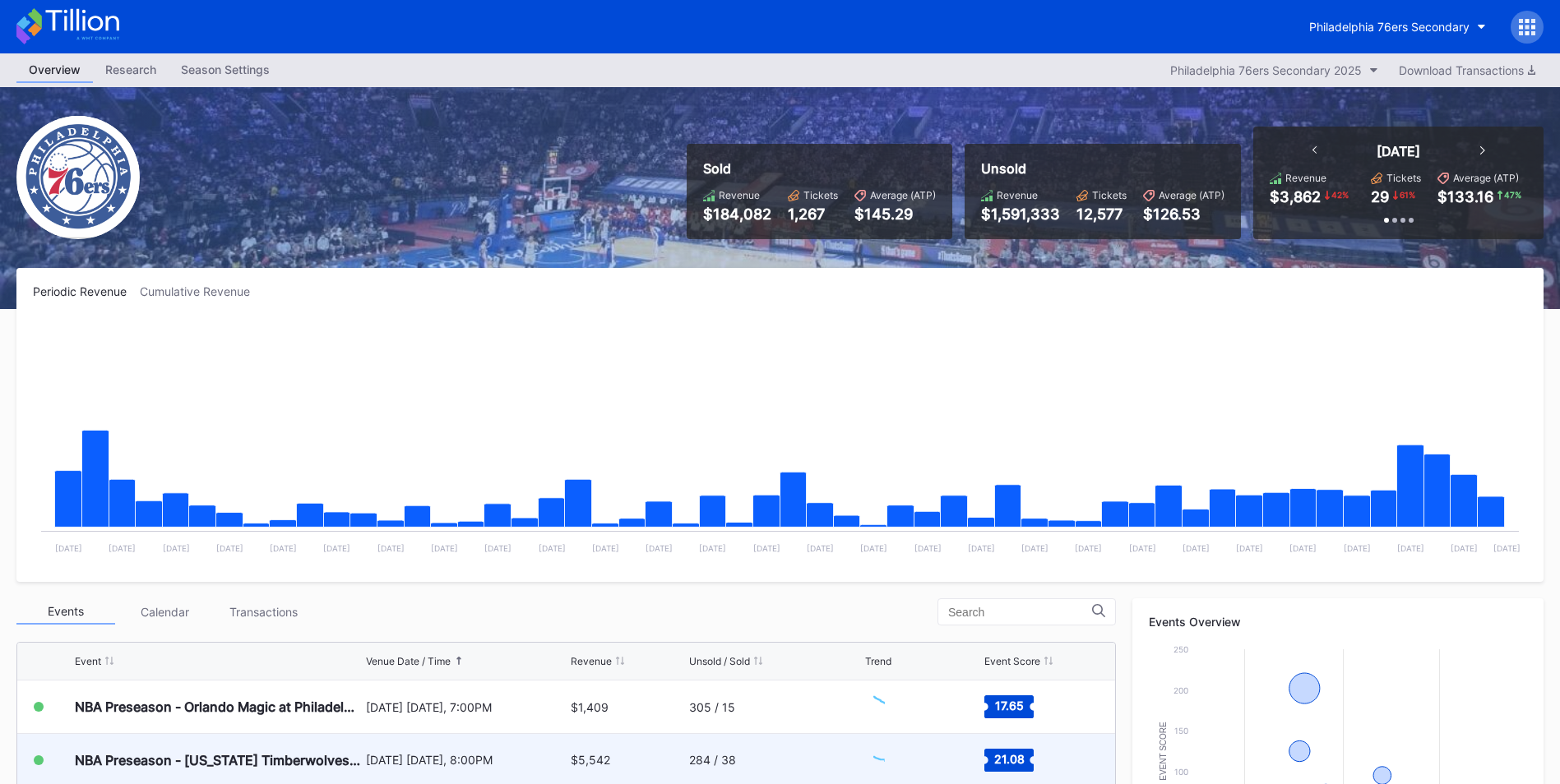
scroll to position [329, 0]
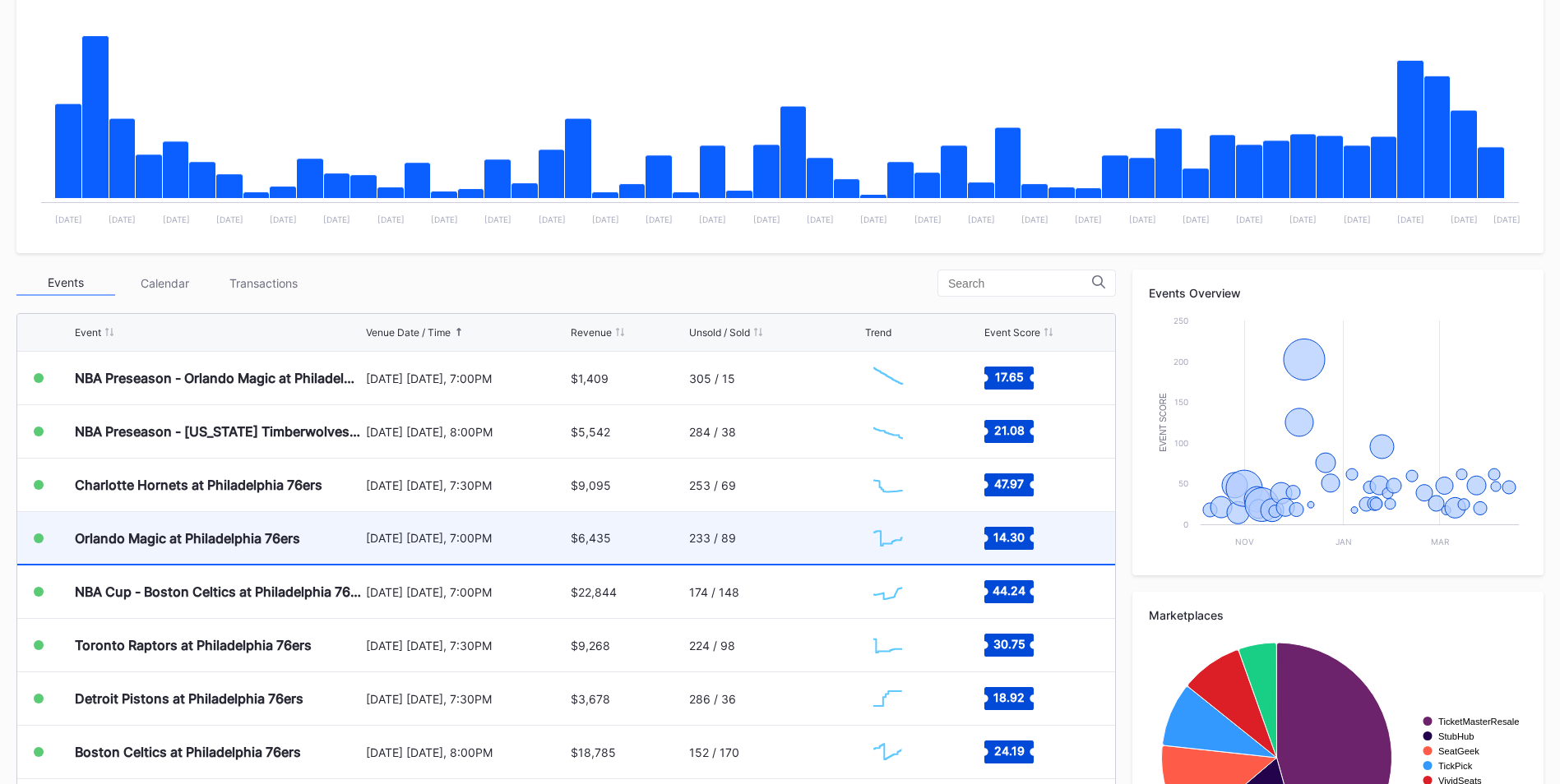
click at [232, 531] on div "Orlando Magic at Philadelphia 76ers" at bounding box center [188, 538] width 226 height 17
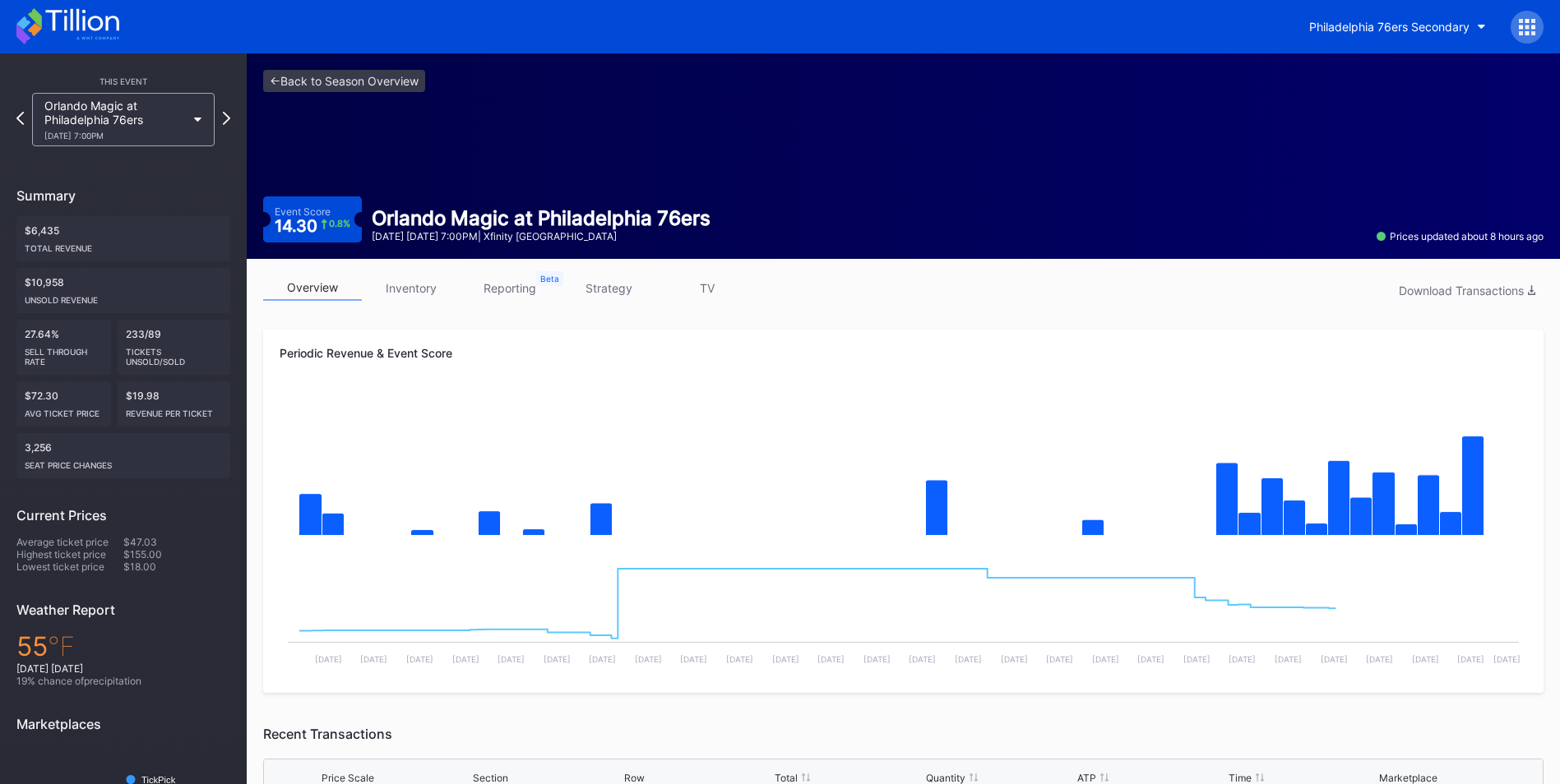
click at [621, 291] on link "strategy" at bounding box center [608, 288] width 98 height 25
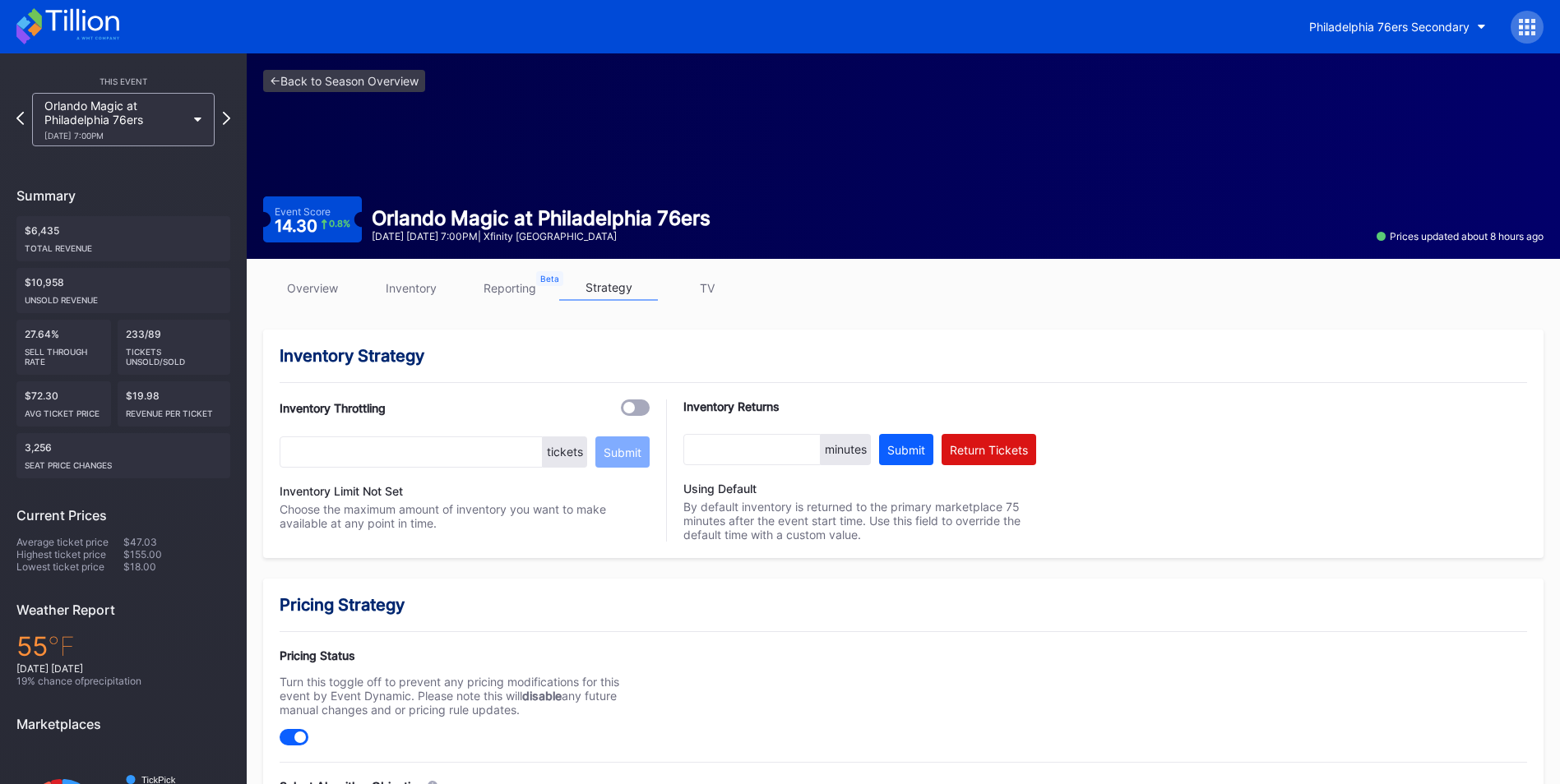
click at [417, 289] on link "inventory" at bounding box center [411, 288] width 98 height 25
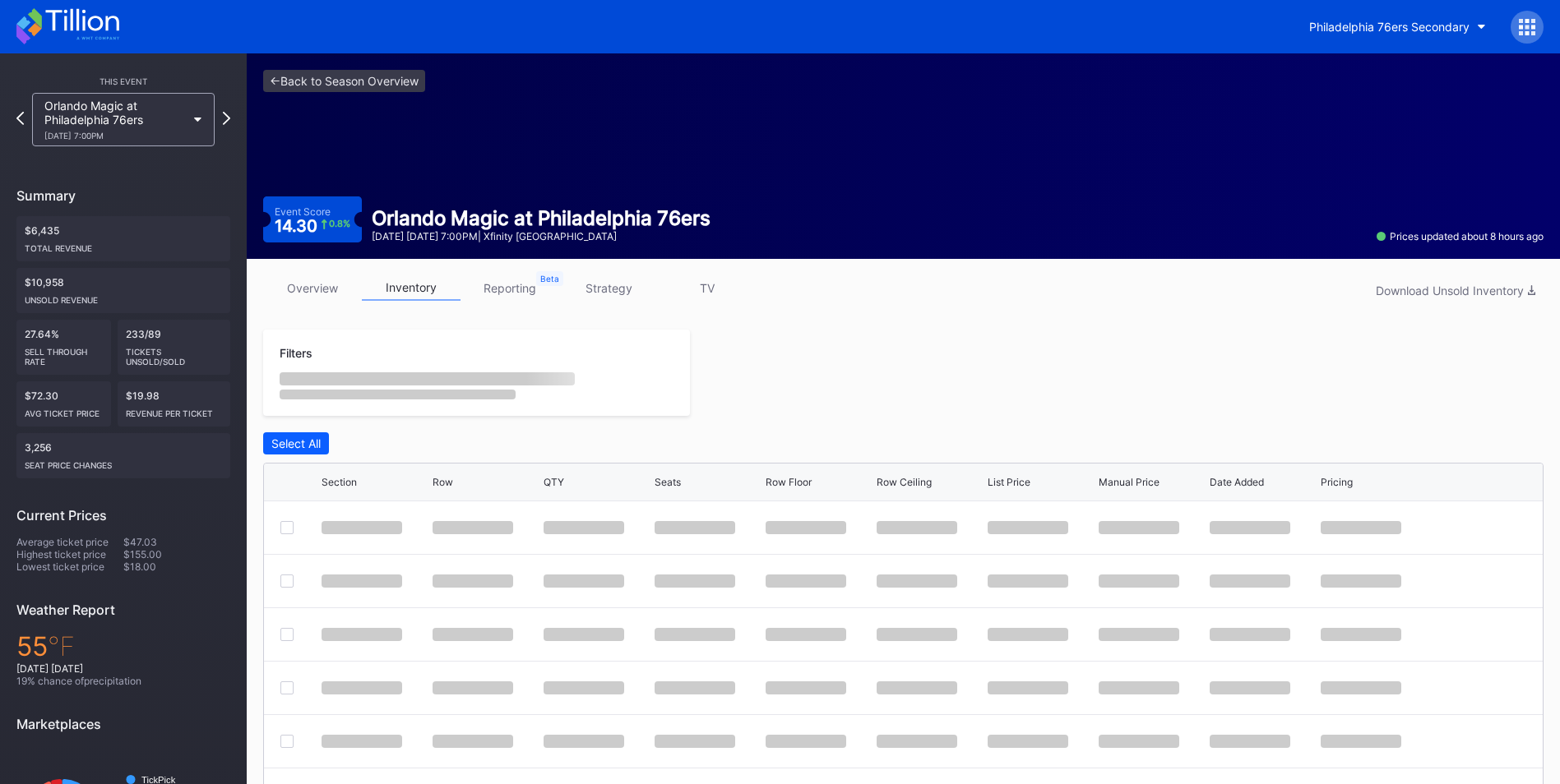
scroll to position [82, 0]
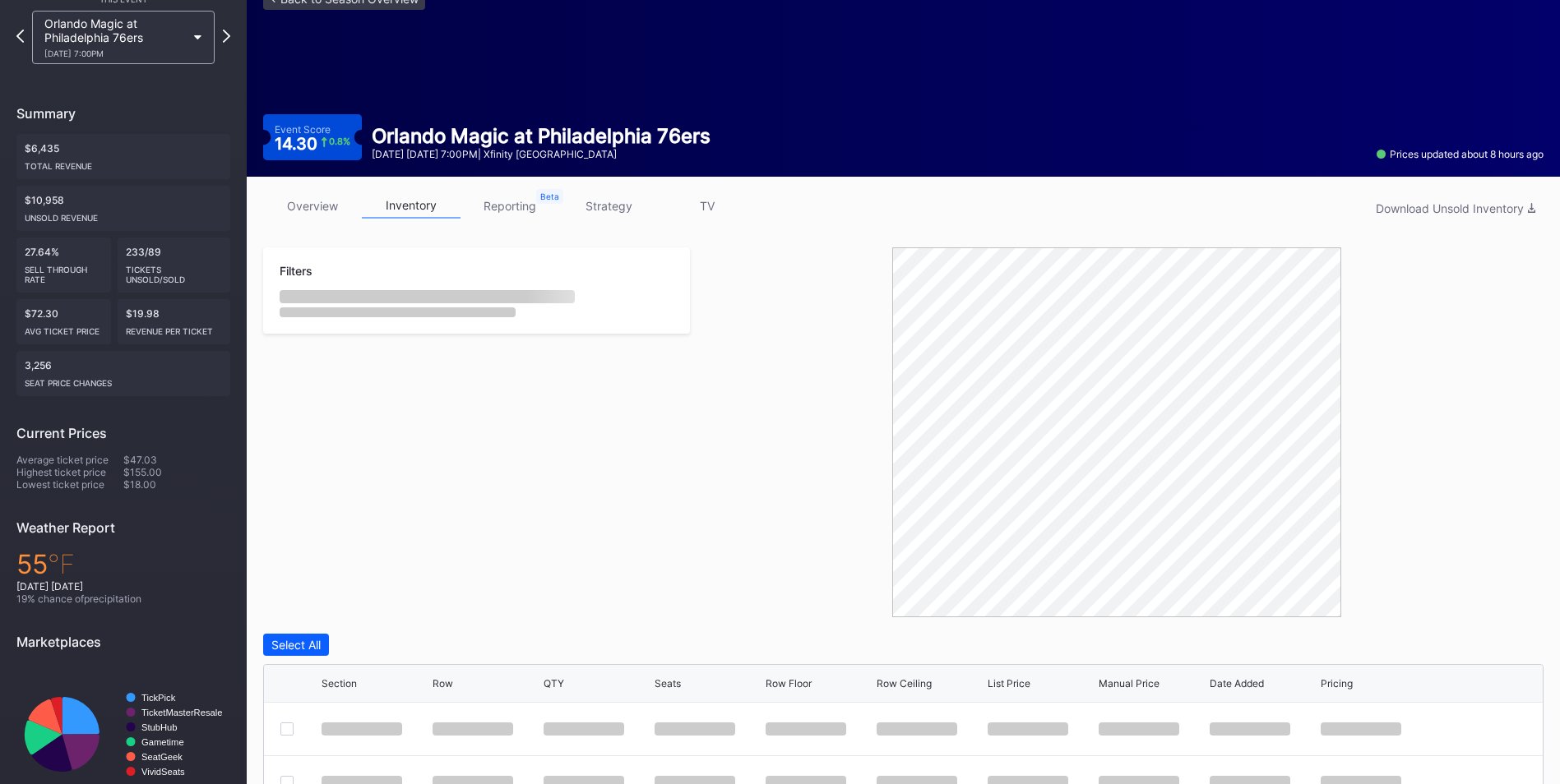
click at [425, 211] on link "inventory" at bounding box center [411, 206] width 98 height 25
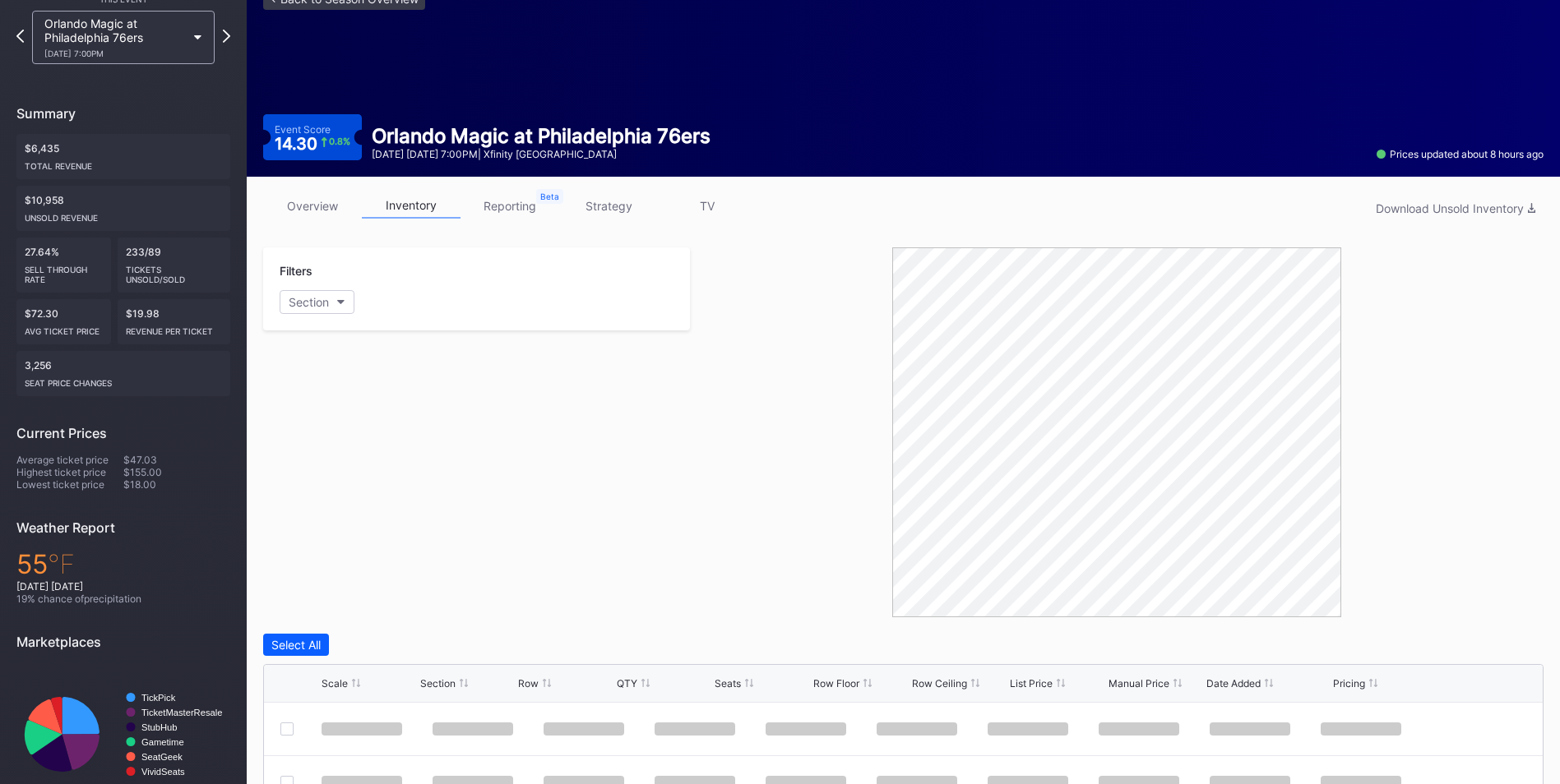
scroll to position [329, 0]
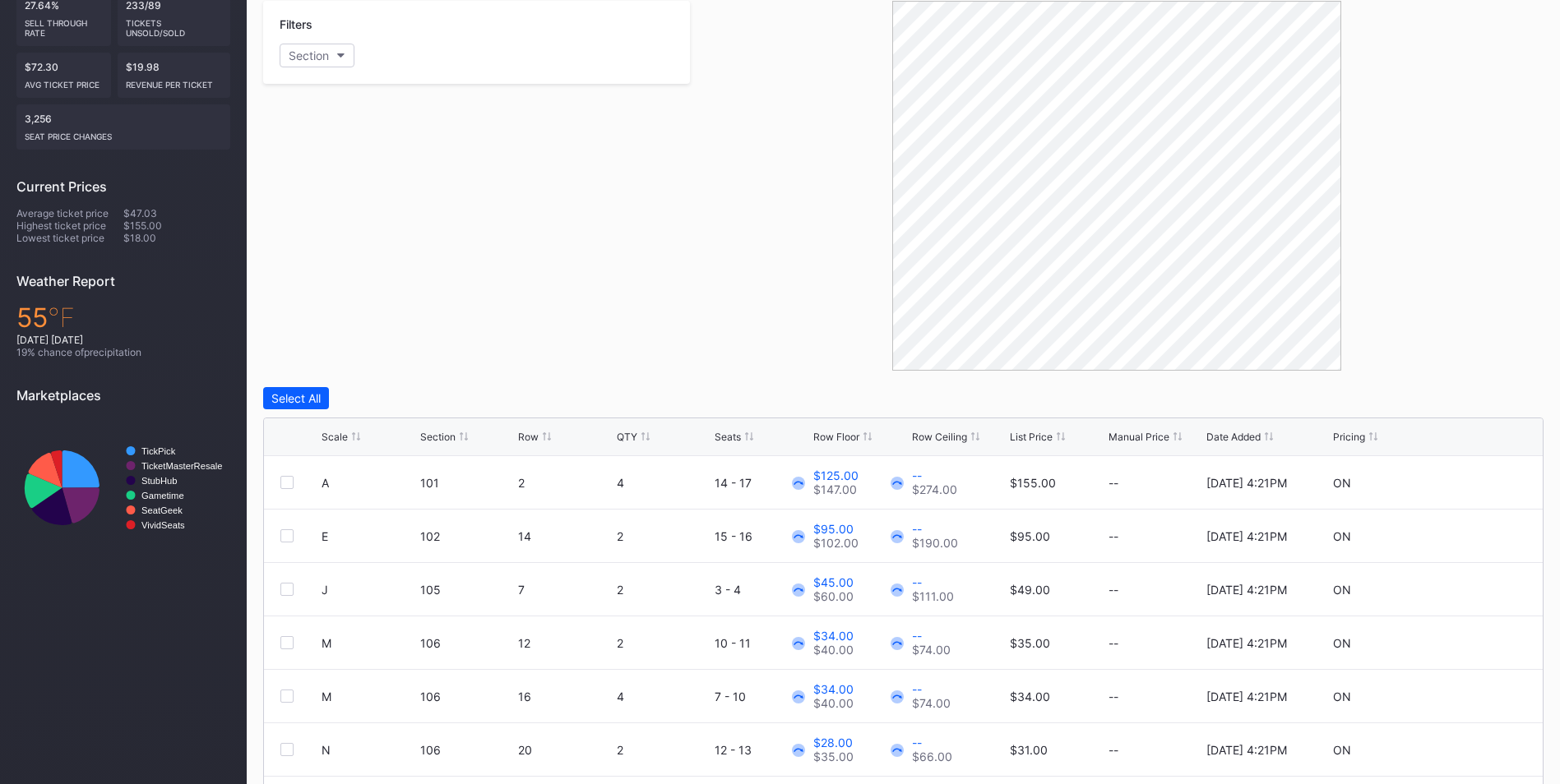
click at [1030, 435] on div "List Price" at bounding box center [1031, 437] width 43 height 13
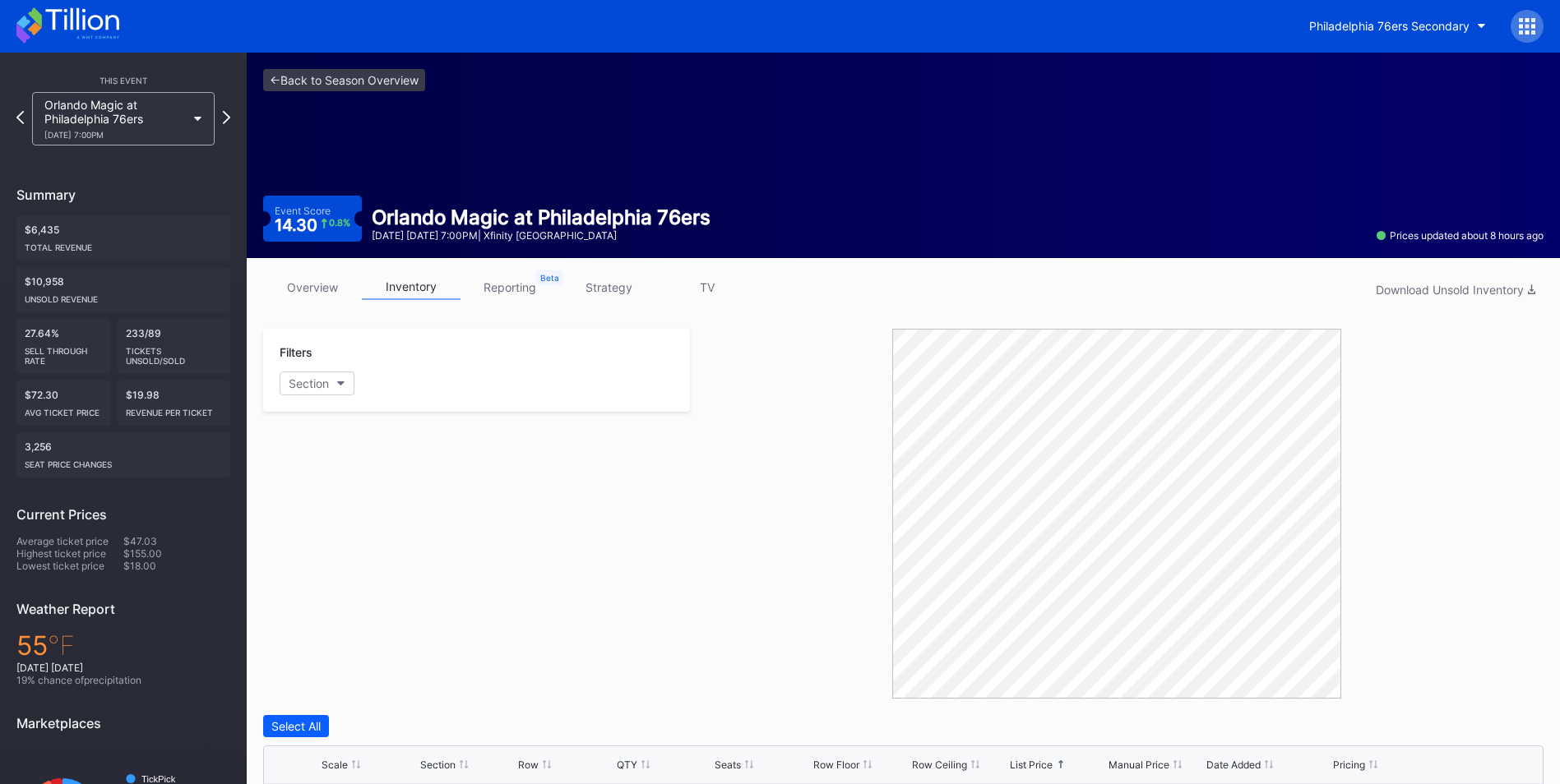
scroll to position [0, 0]
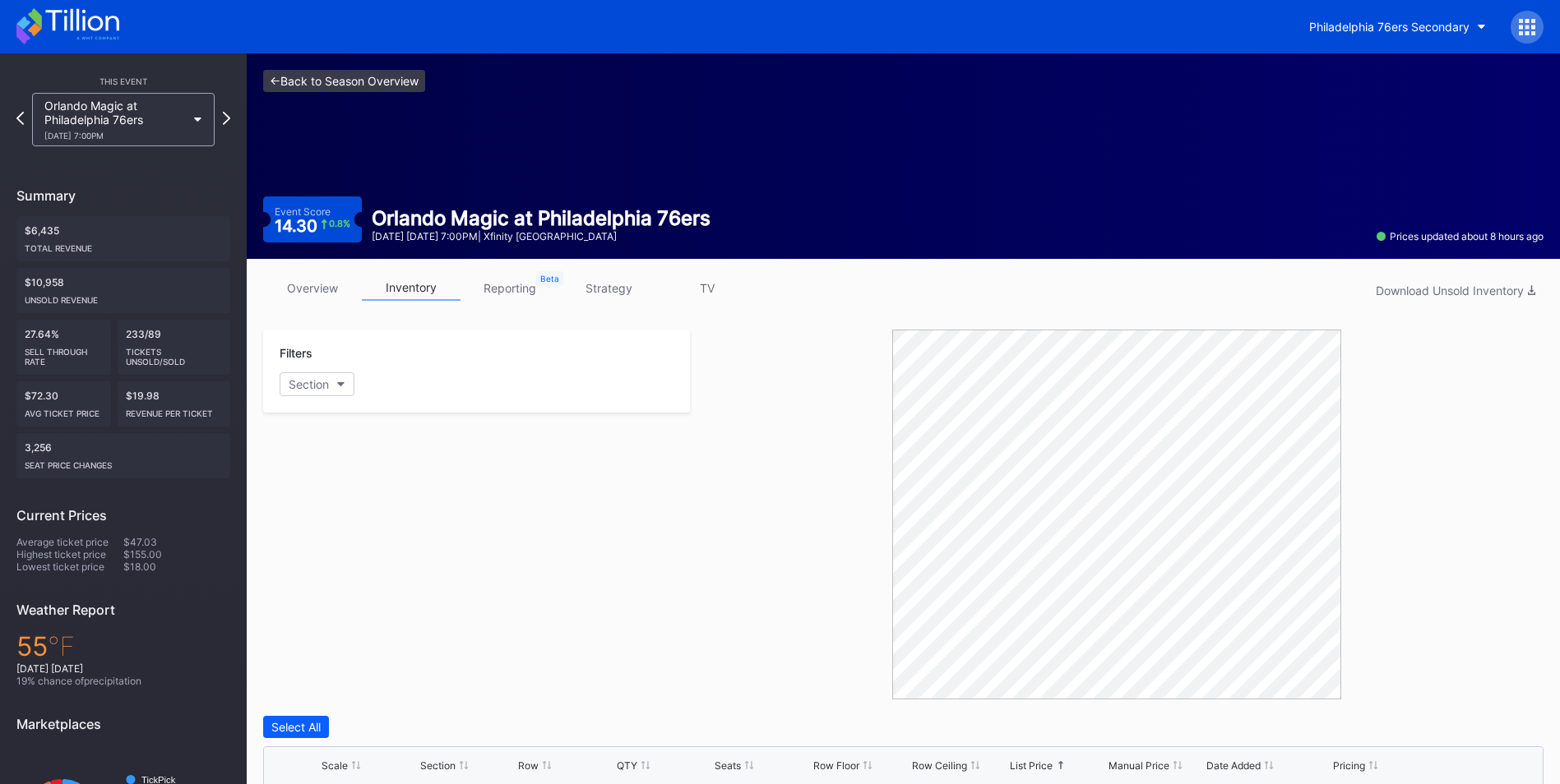
click at [350, 82] on link "<- Back to Season Overview" at bounding box center [344, 81] width 162 height 22
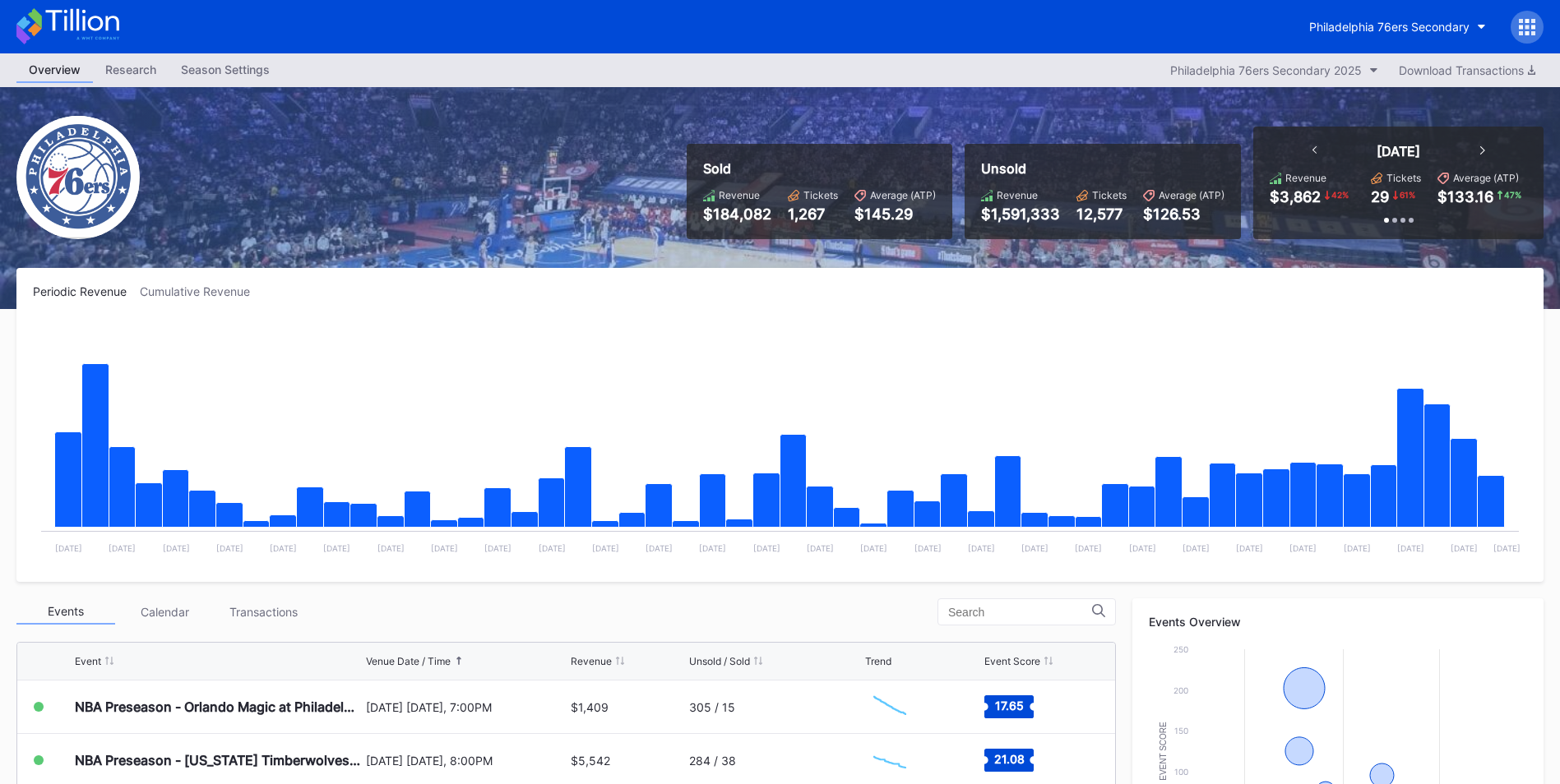
scroll to position [329, 0]
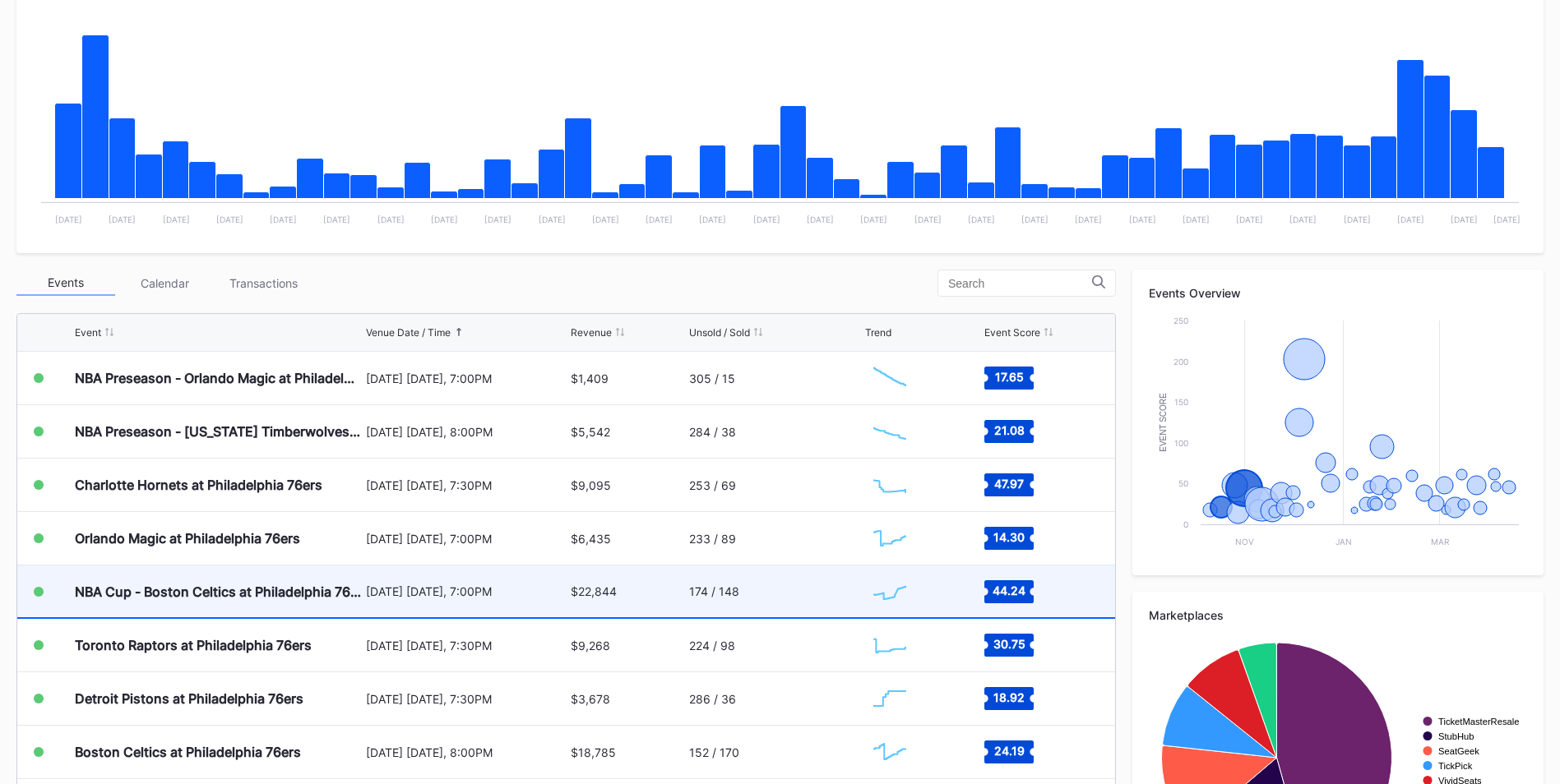
click at [572, 592] on div "$22,844" at bounding box center [593, 591] width 46 height 14
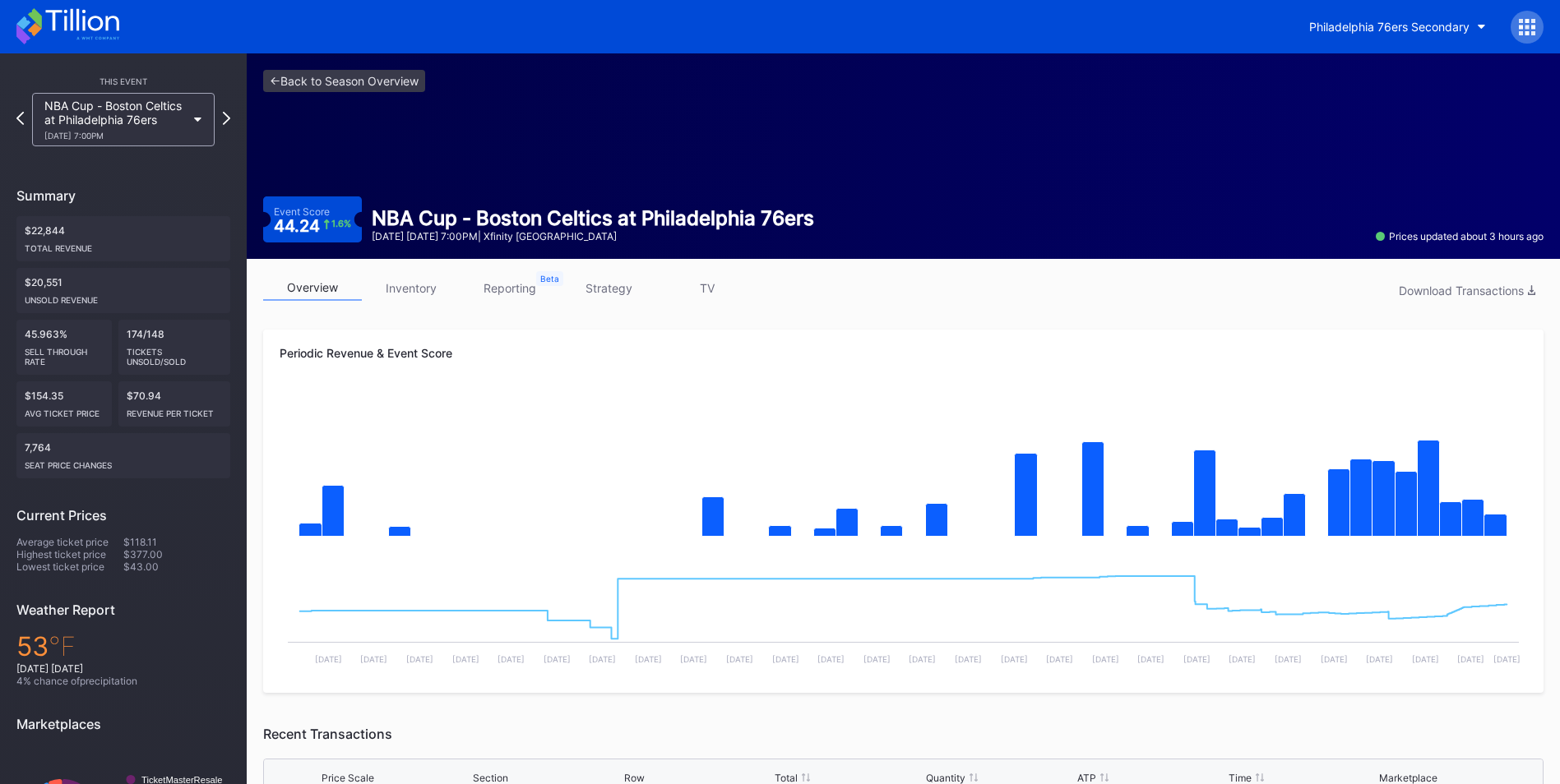
click at [437, 293] on link "inventory" at bounding box center [411, 288] width 98 height 25
click at [427, 290] on link "inventory" at bounding box center [411, 288] width 98 height 25
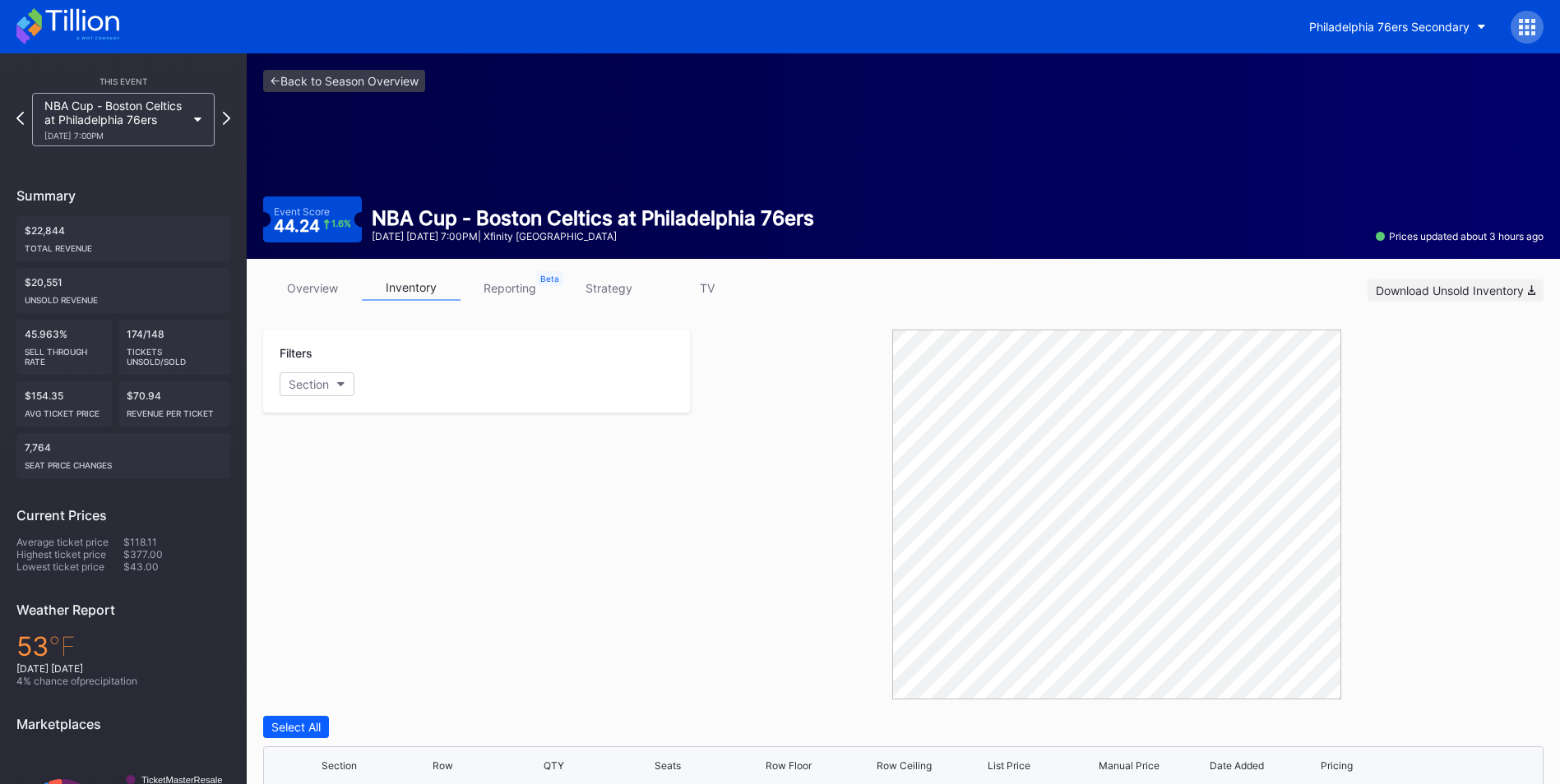
click at [1491, 288] on div "Download Unsold Inventory" at bounding box center [1456, 290] width 160 height 14
click at [453, 398] on div "Filters Section" at bounding box center [476, 371] width 427 height 83
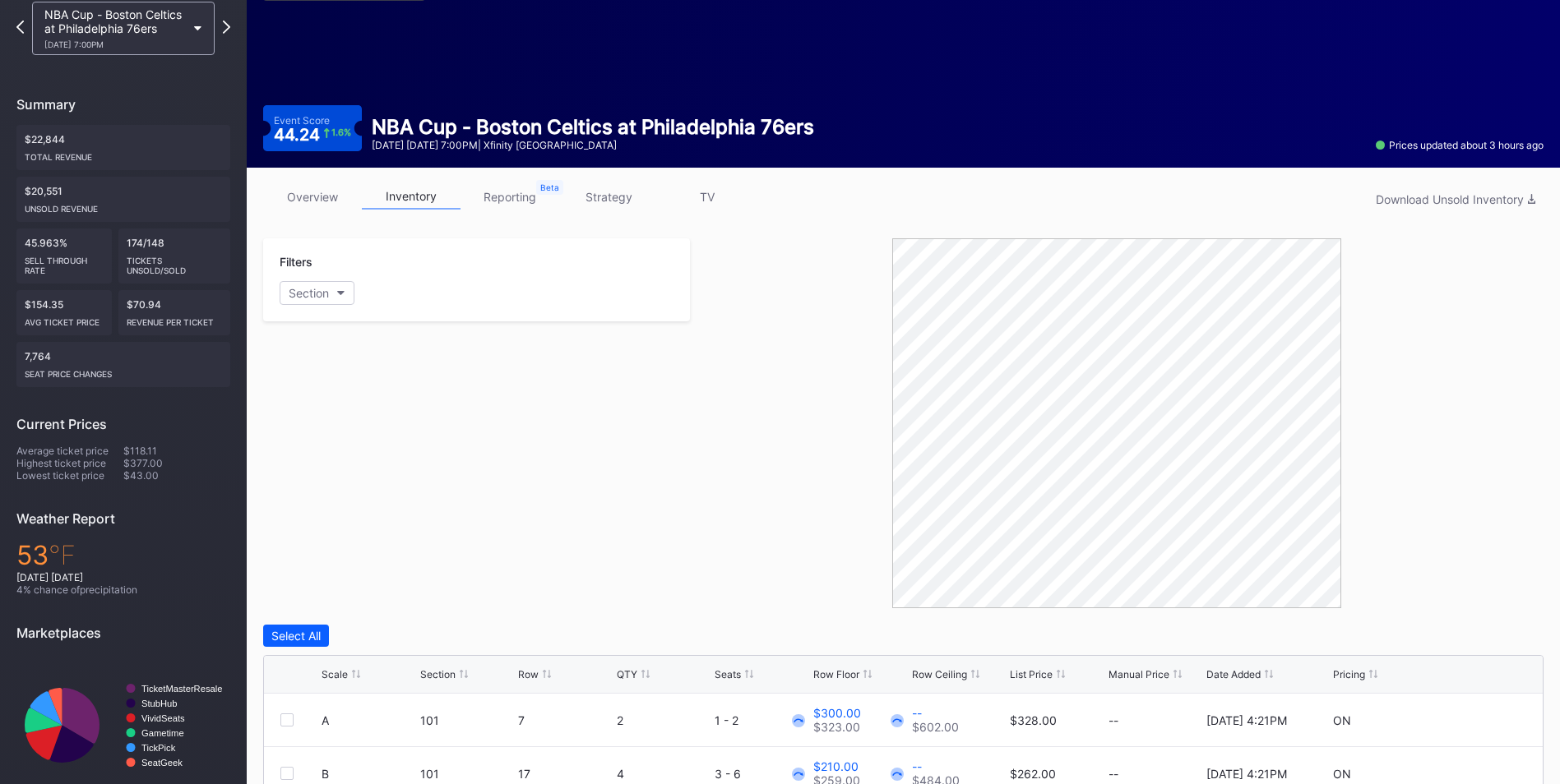
scroll to position [82, 0]
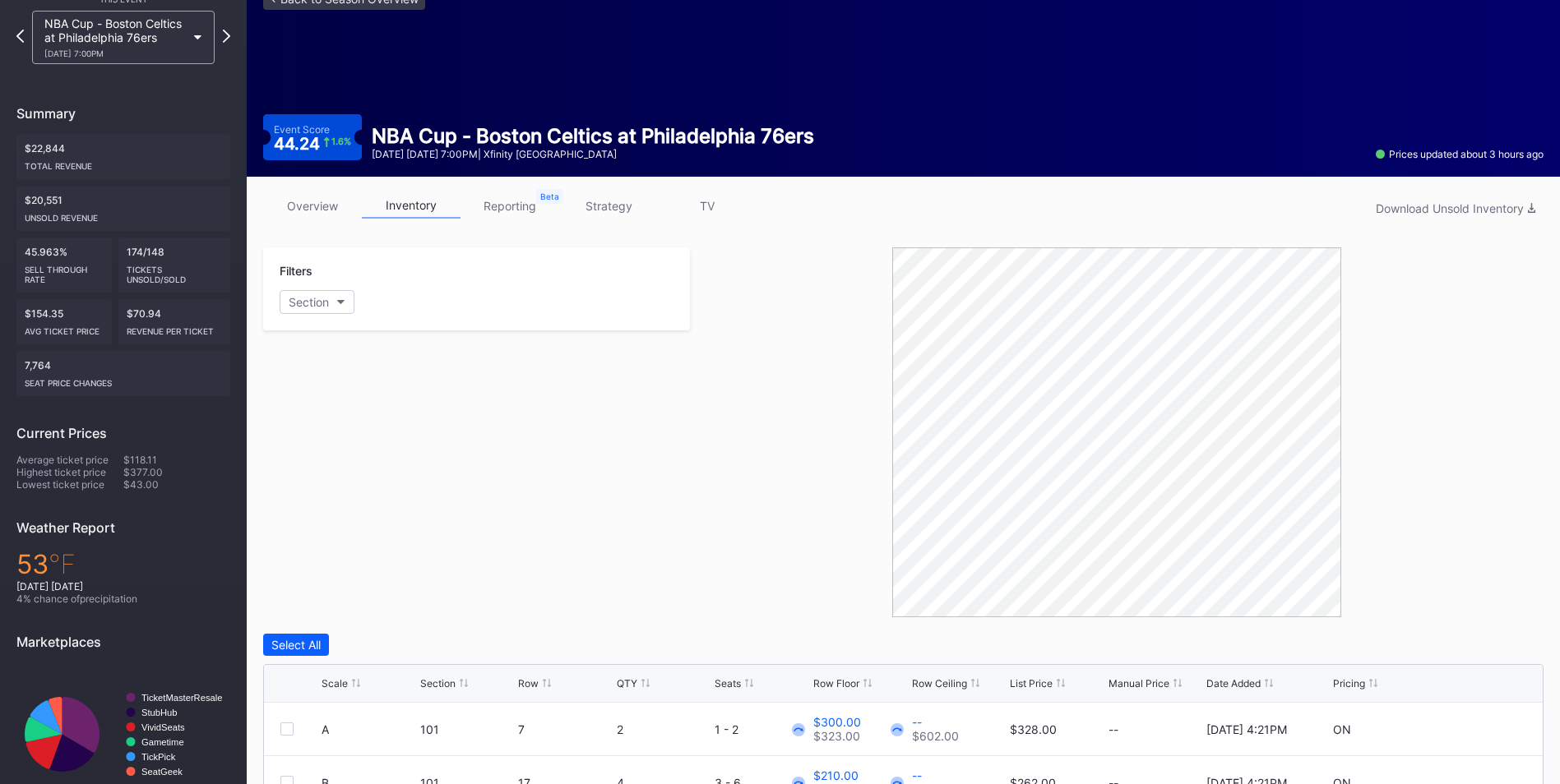
click at [629, 206] on link "strategy" at bounding box center [608, 206] width 98 height 25
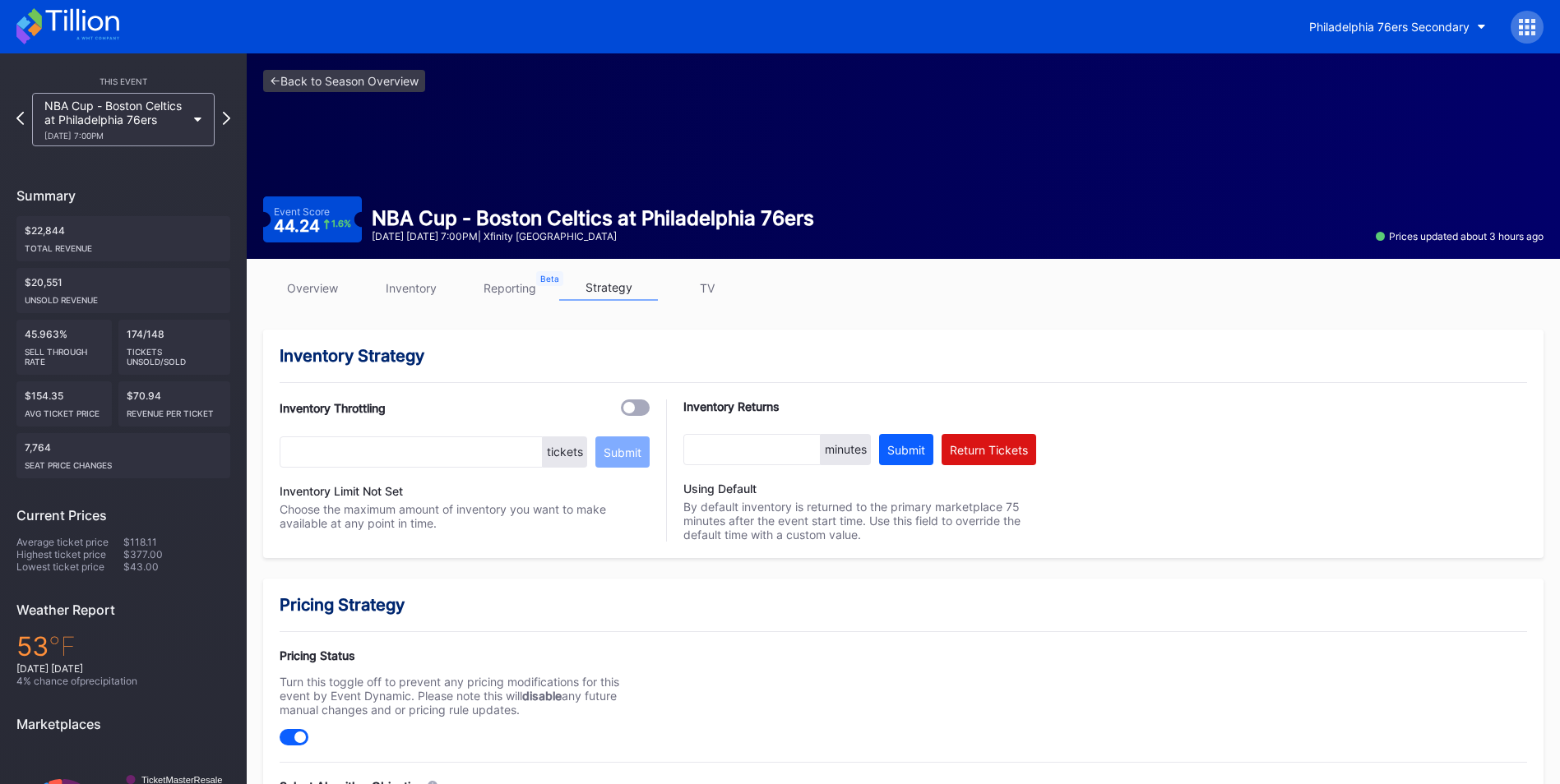
click at [410, 282] on link "inventory" at bounding box center [411, 288] width 98 height 25
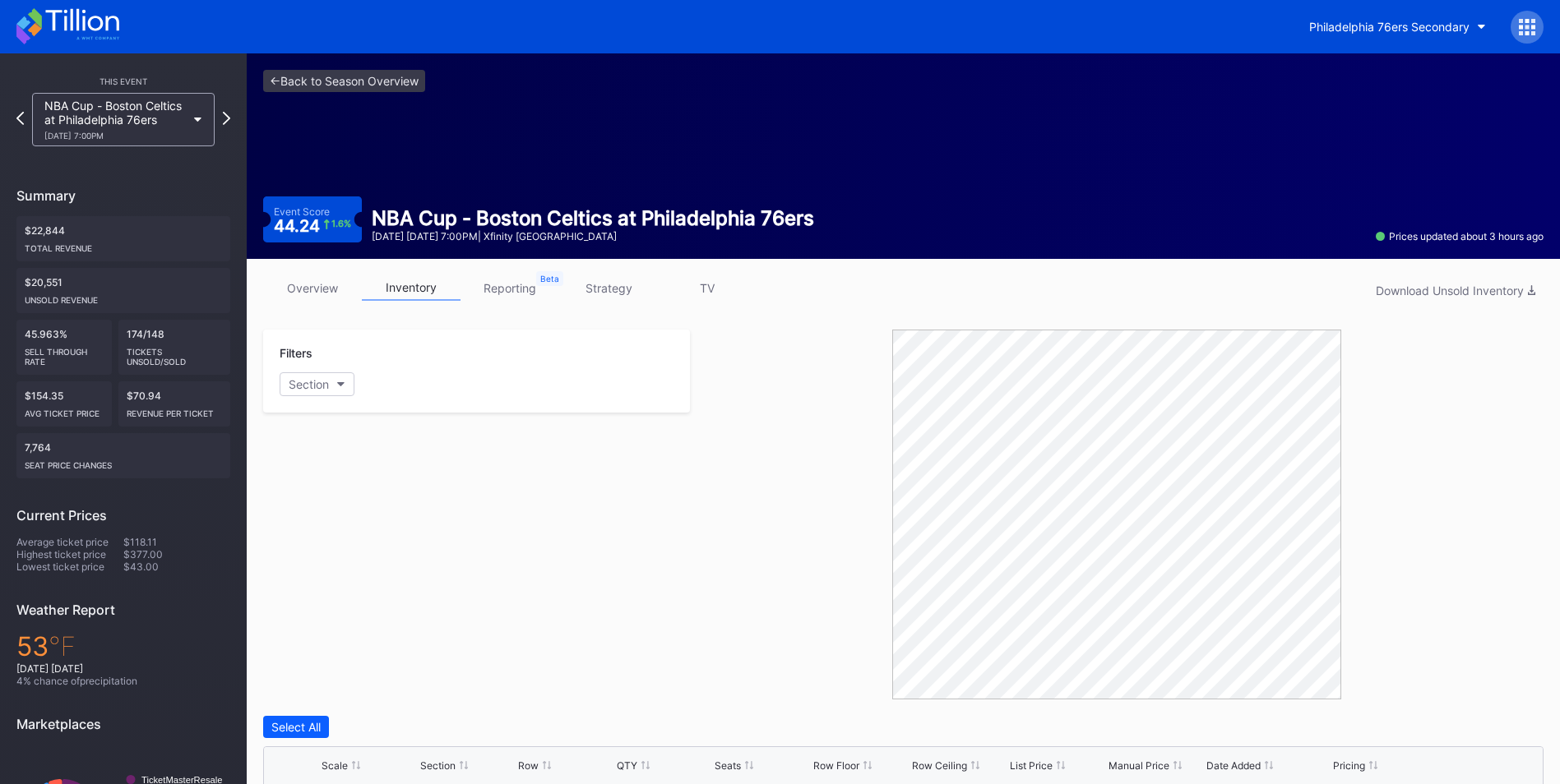
scroll to position [246, 0]
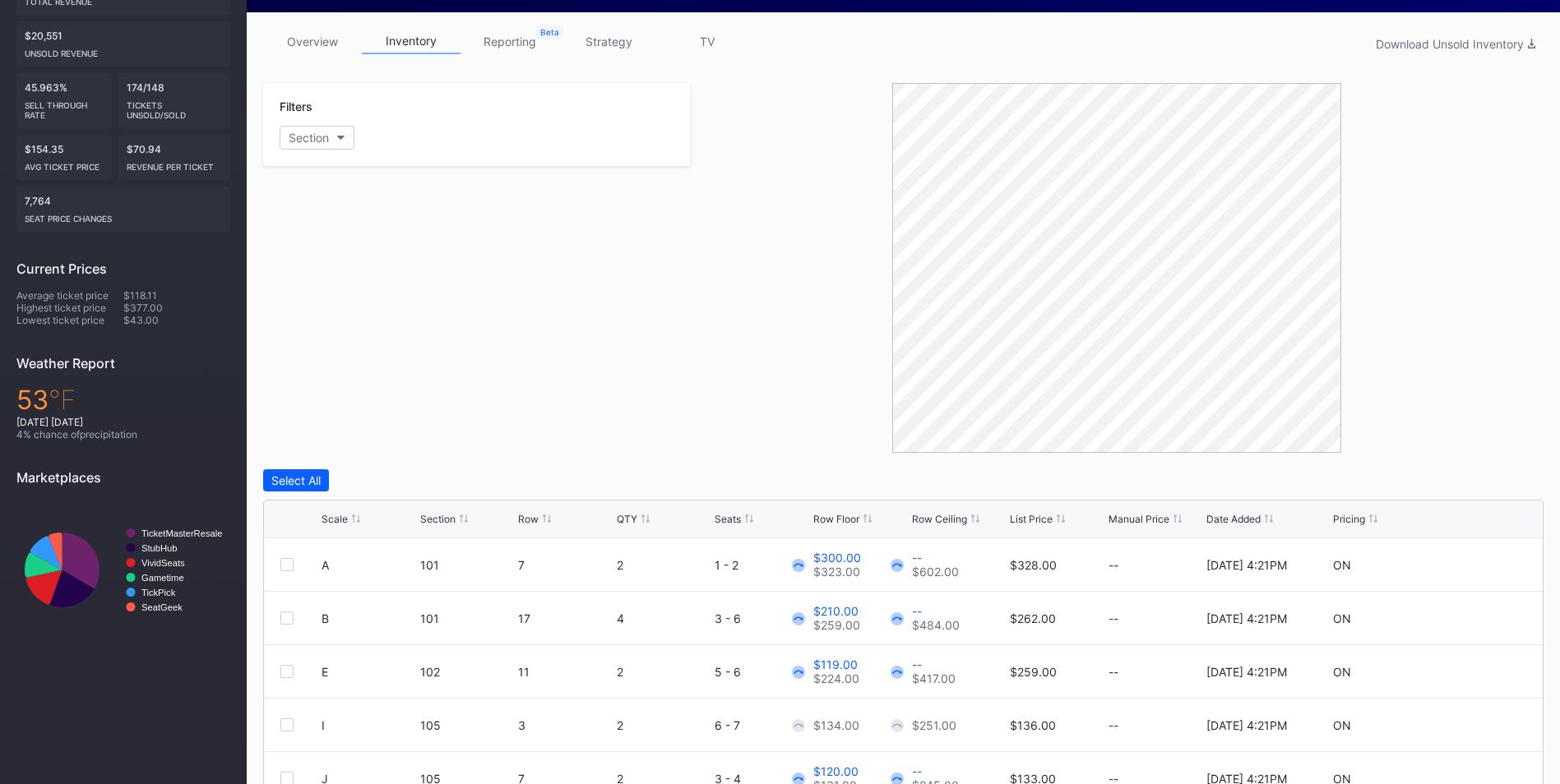
click at [1033, 515] on div "List Price" at bounding box center [1031, 519] width 43 height 13
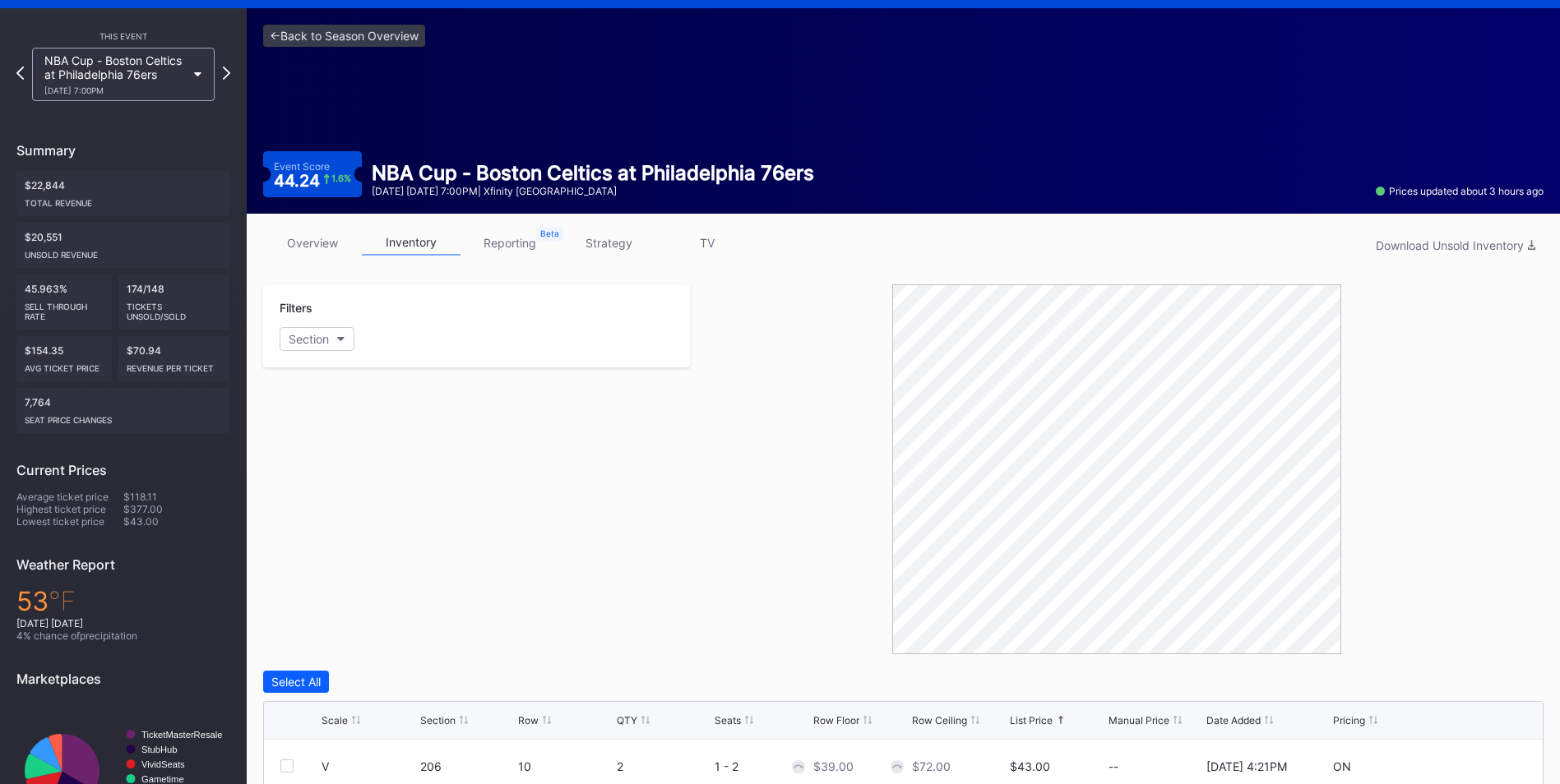
scroll to position [0, 0]
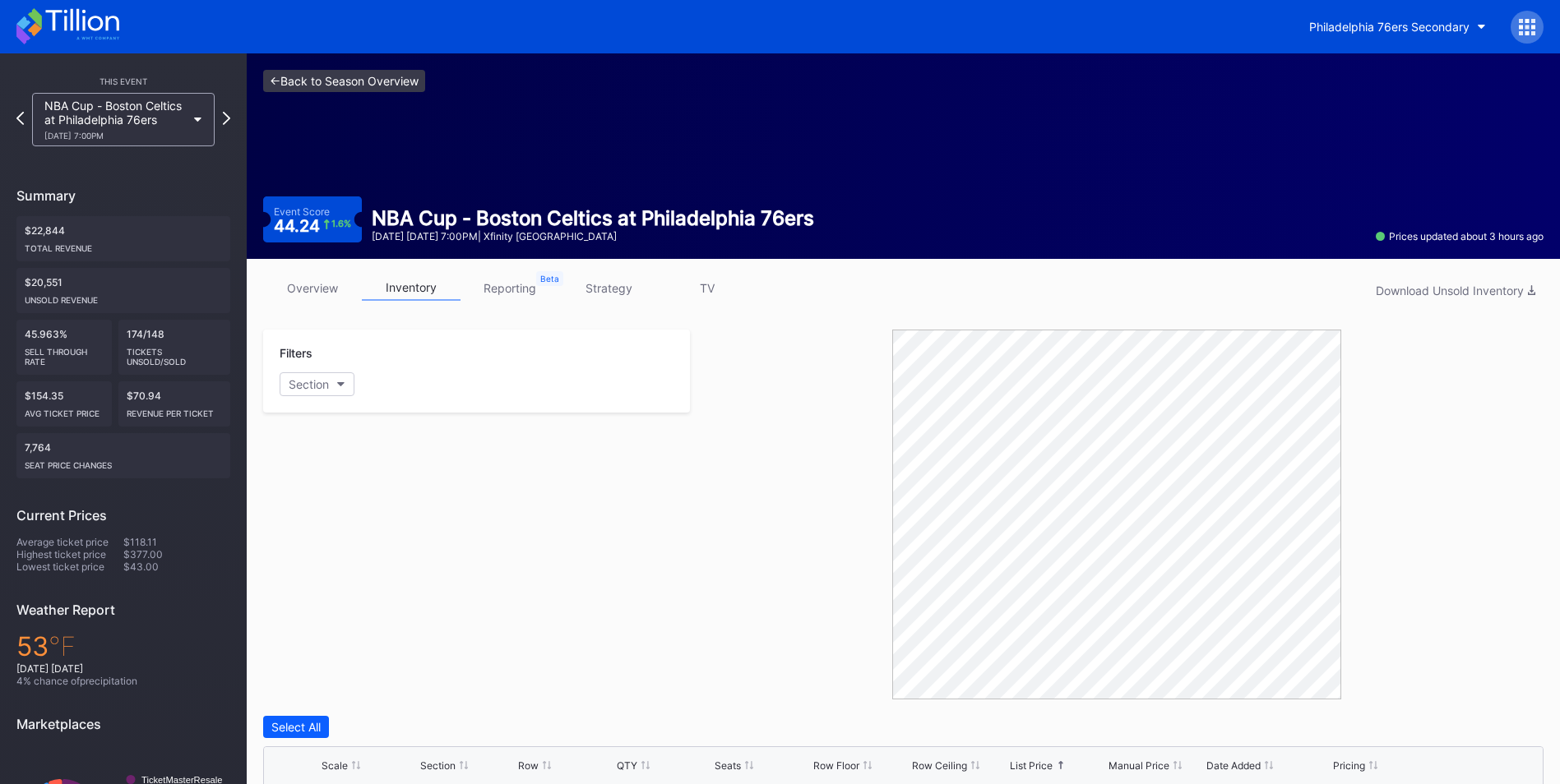
click at [372, 83] on link "<- Back to Season Overview" at bounding box center [344, 81] width 162 height 22
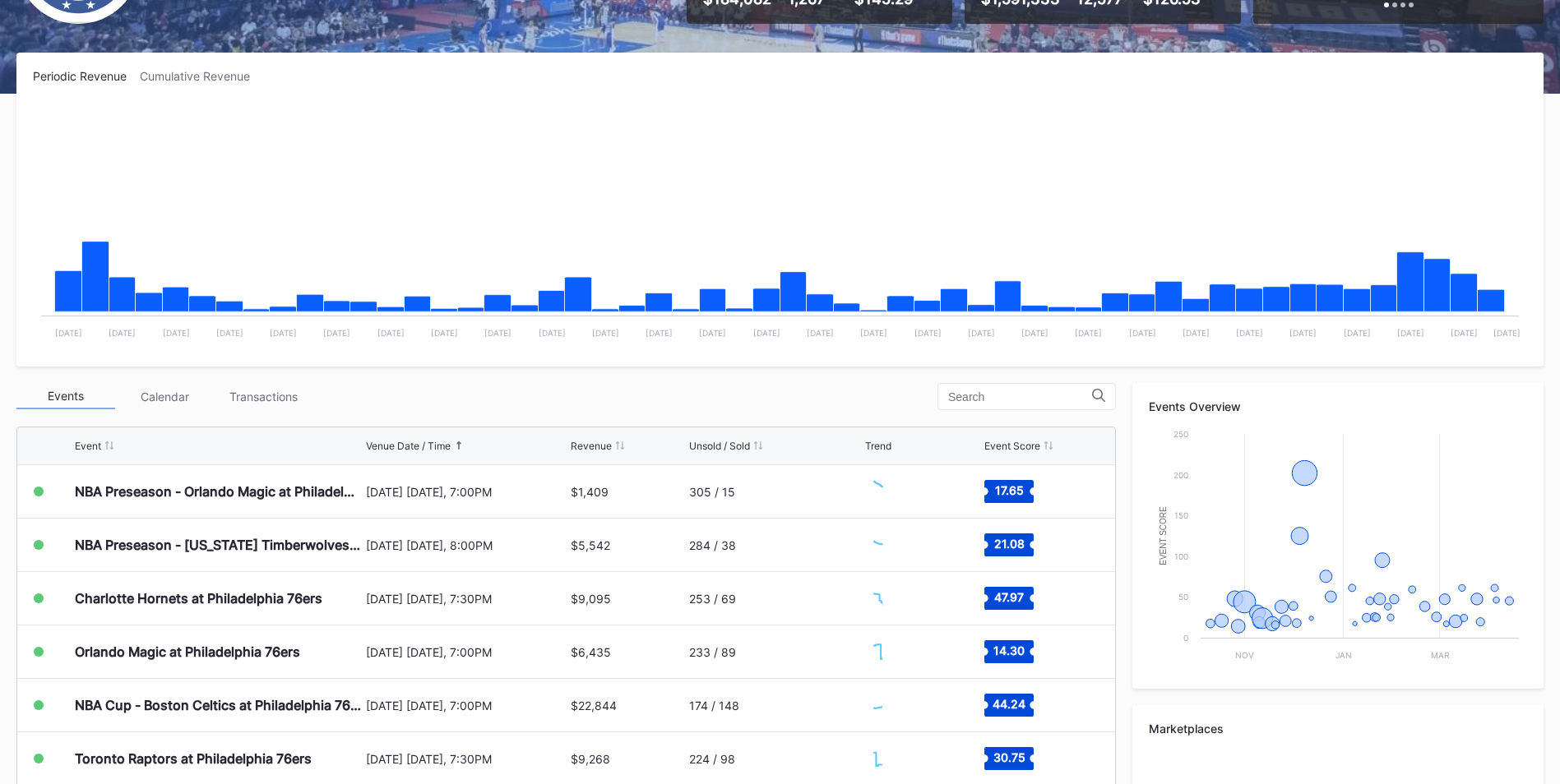
scroll to position [246, 0]
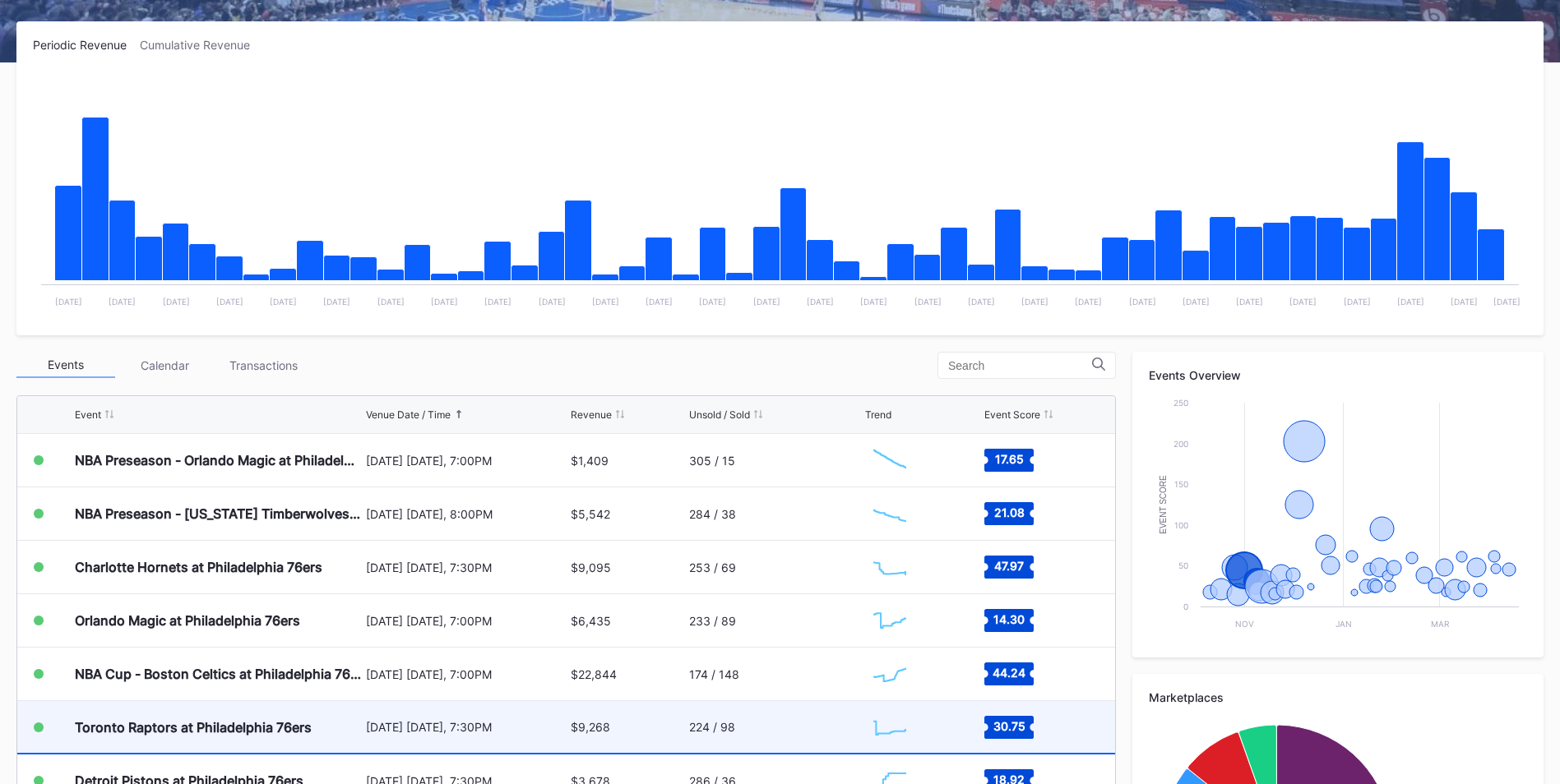
click at [623, 737] on div "$9,268" at bounding box center [628, 728] width 114 height 52
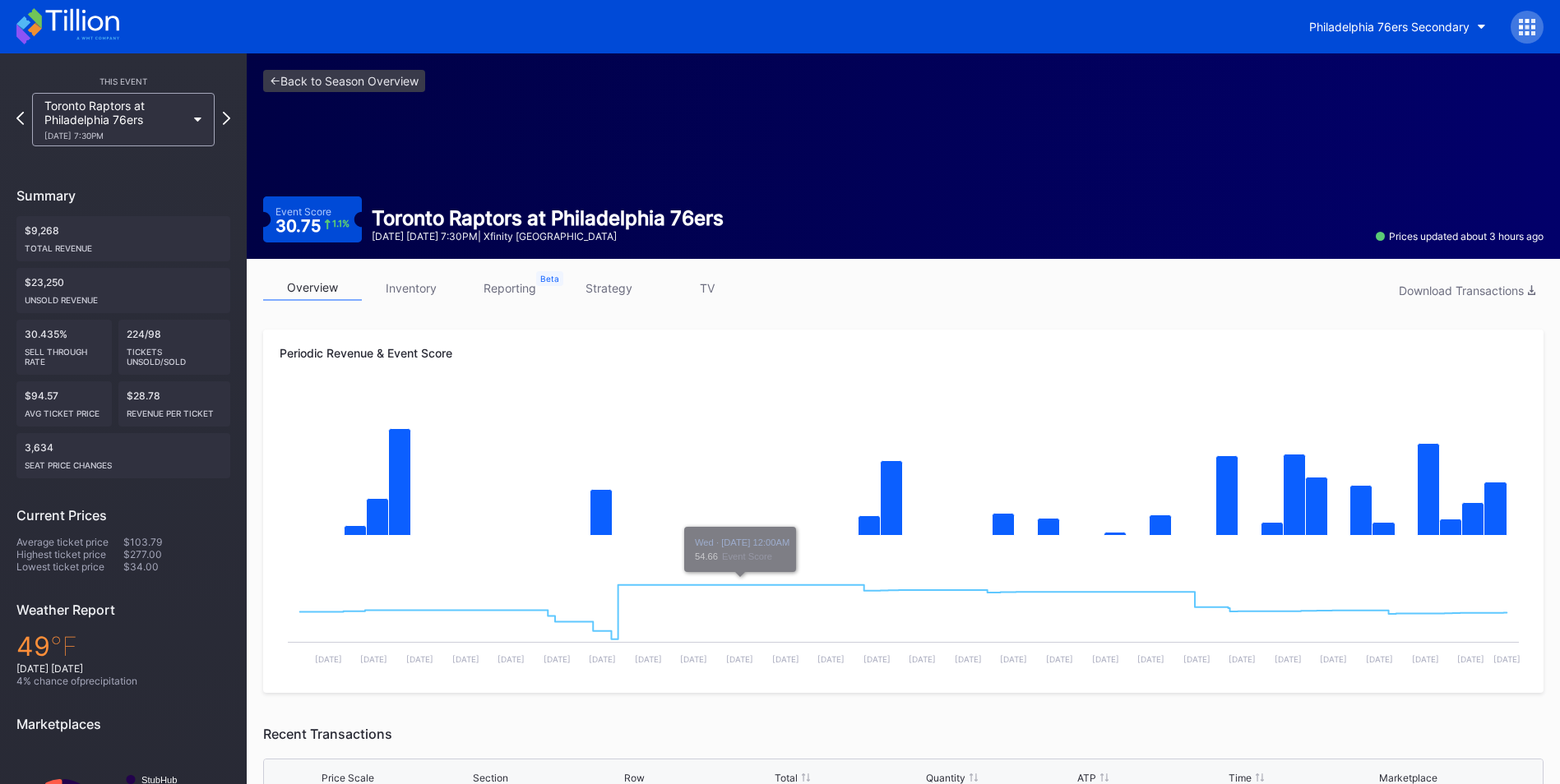
click at [385, 278] on link "inventory" at bounding box center [411, 288] width 98 height 25
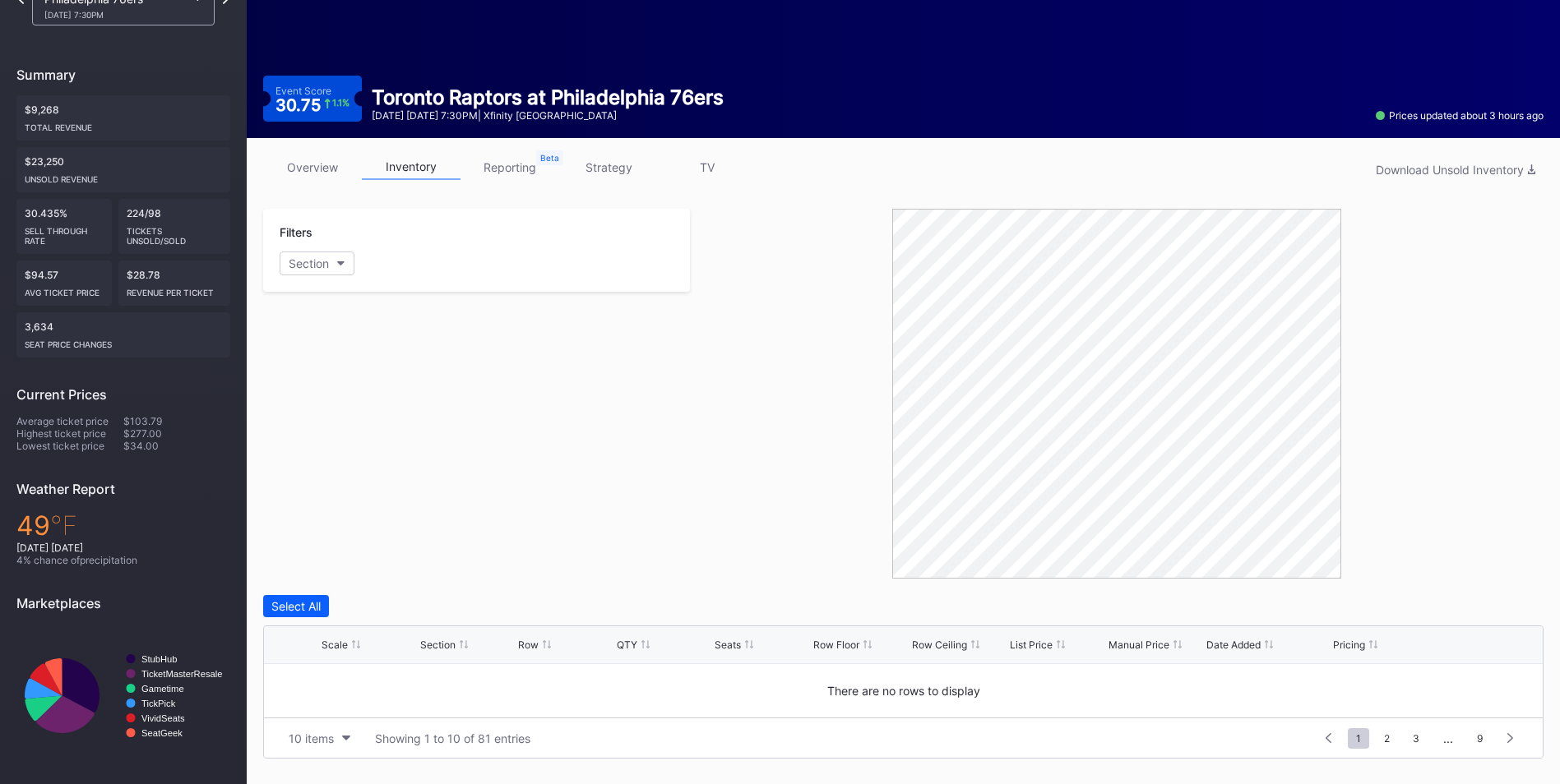
scroll to position [348, 0]
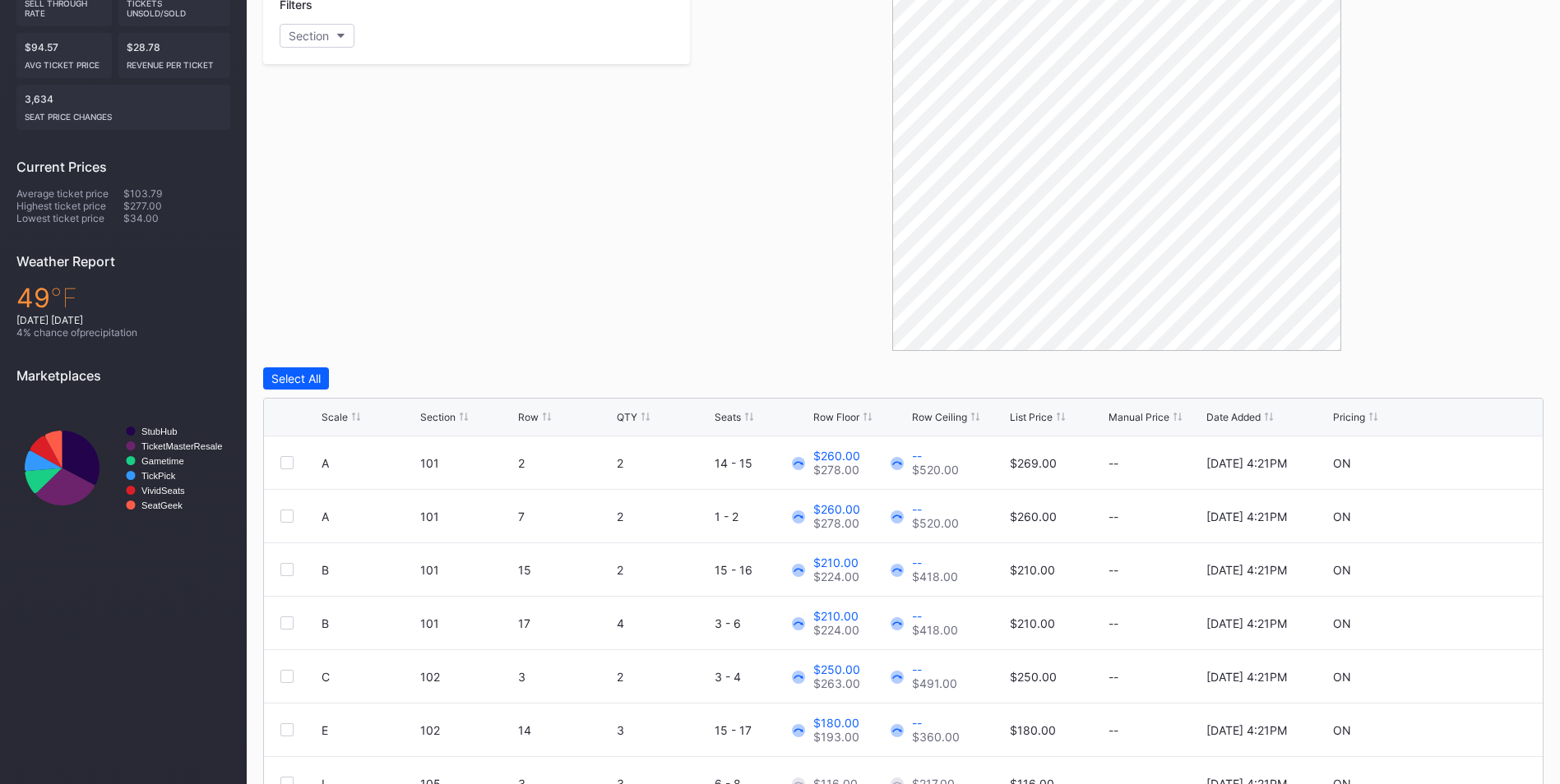
click at [1014, 413] on div "List Price" at bounding box center [1031, 417] width 43 height 13
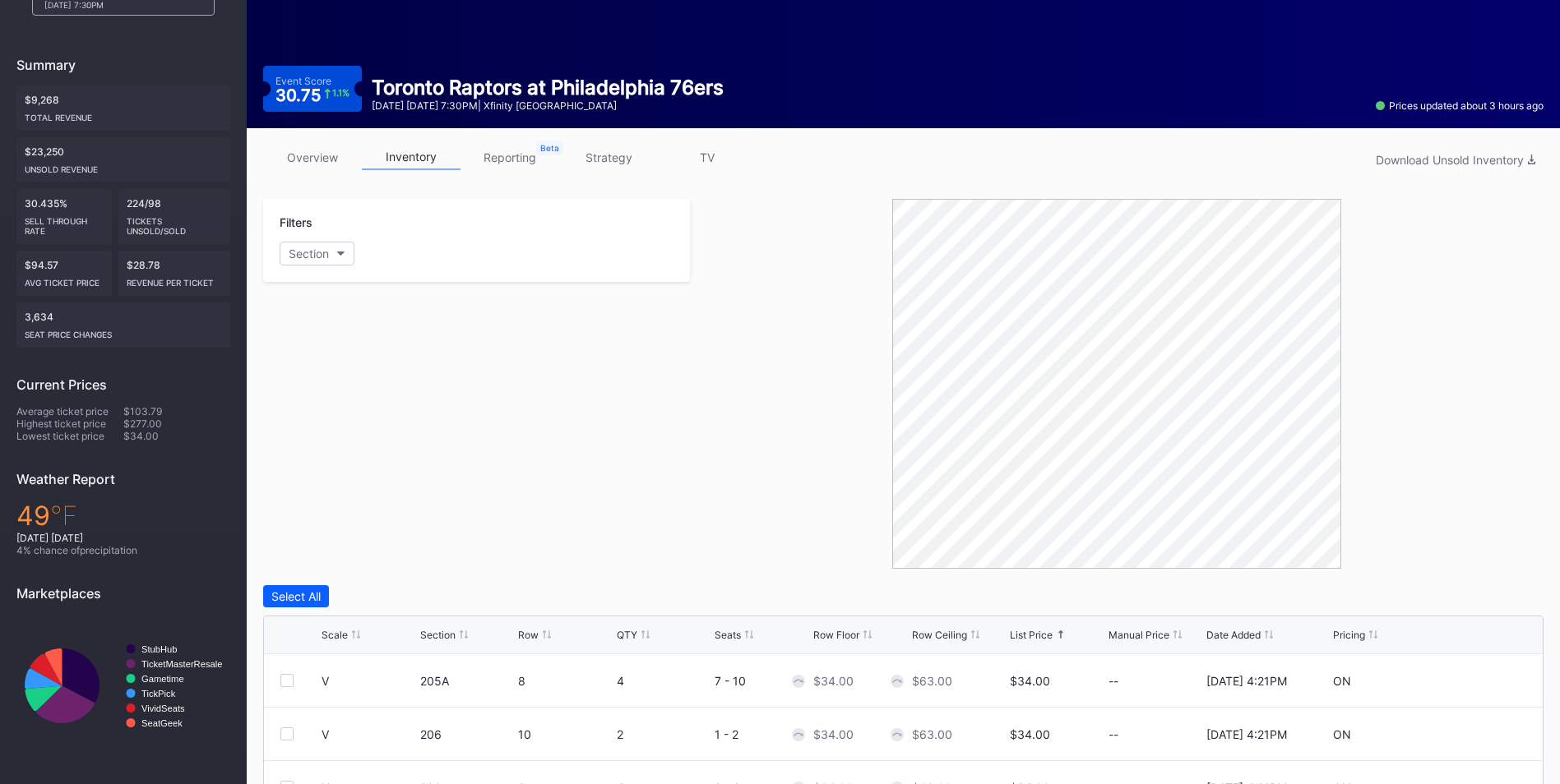
scroll to position [19, 0]
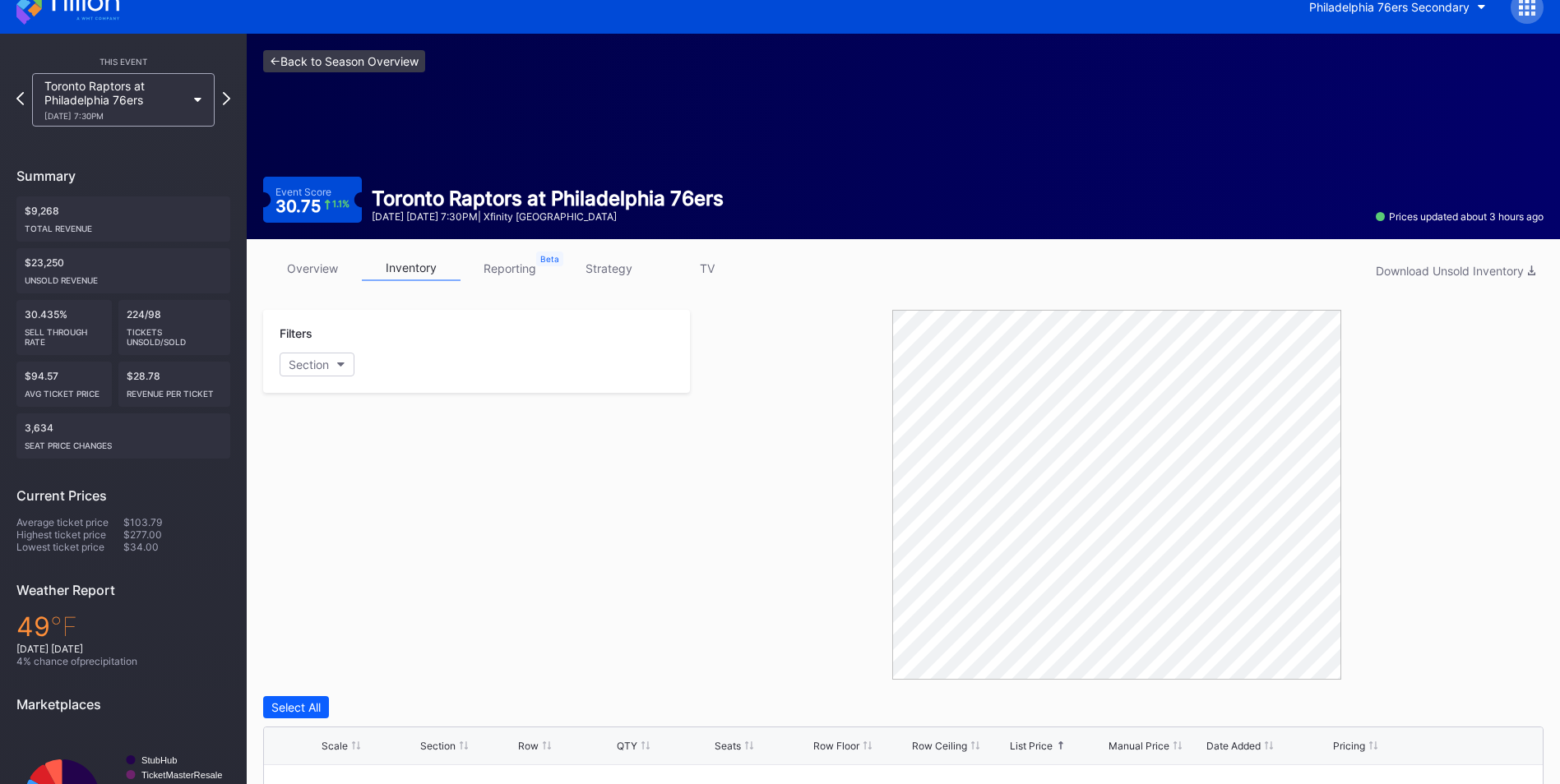
click at [331, 68] on link "<- Back to Season Overview" at bounding box center [344, 61] width 162 height 22
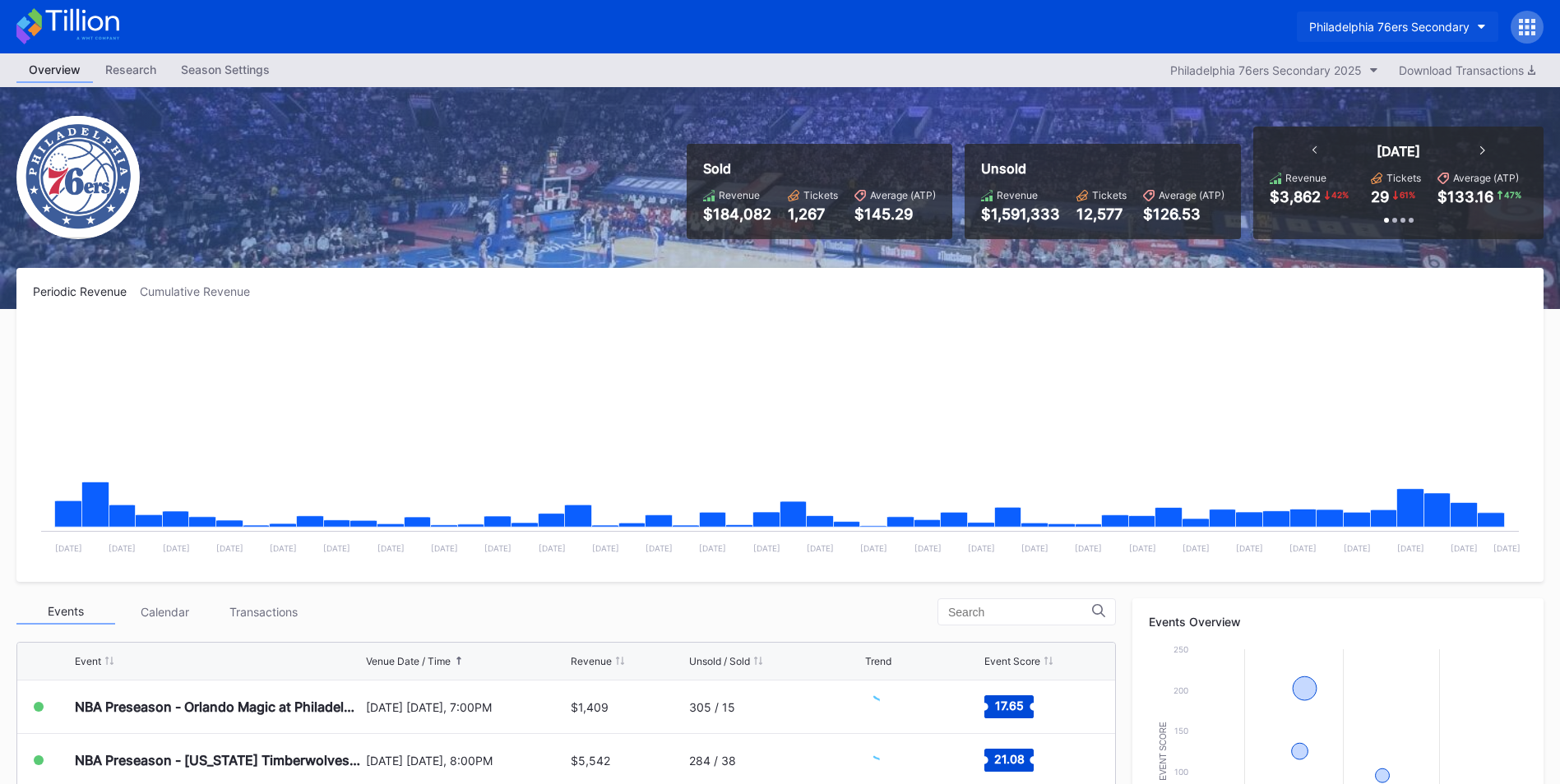
click at [1422, 25] on div "Philadelphia 76ers Secondary" at bounding box center [1389, 26] width 161 height 14
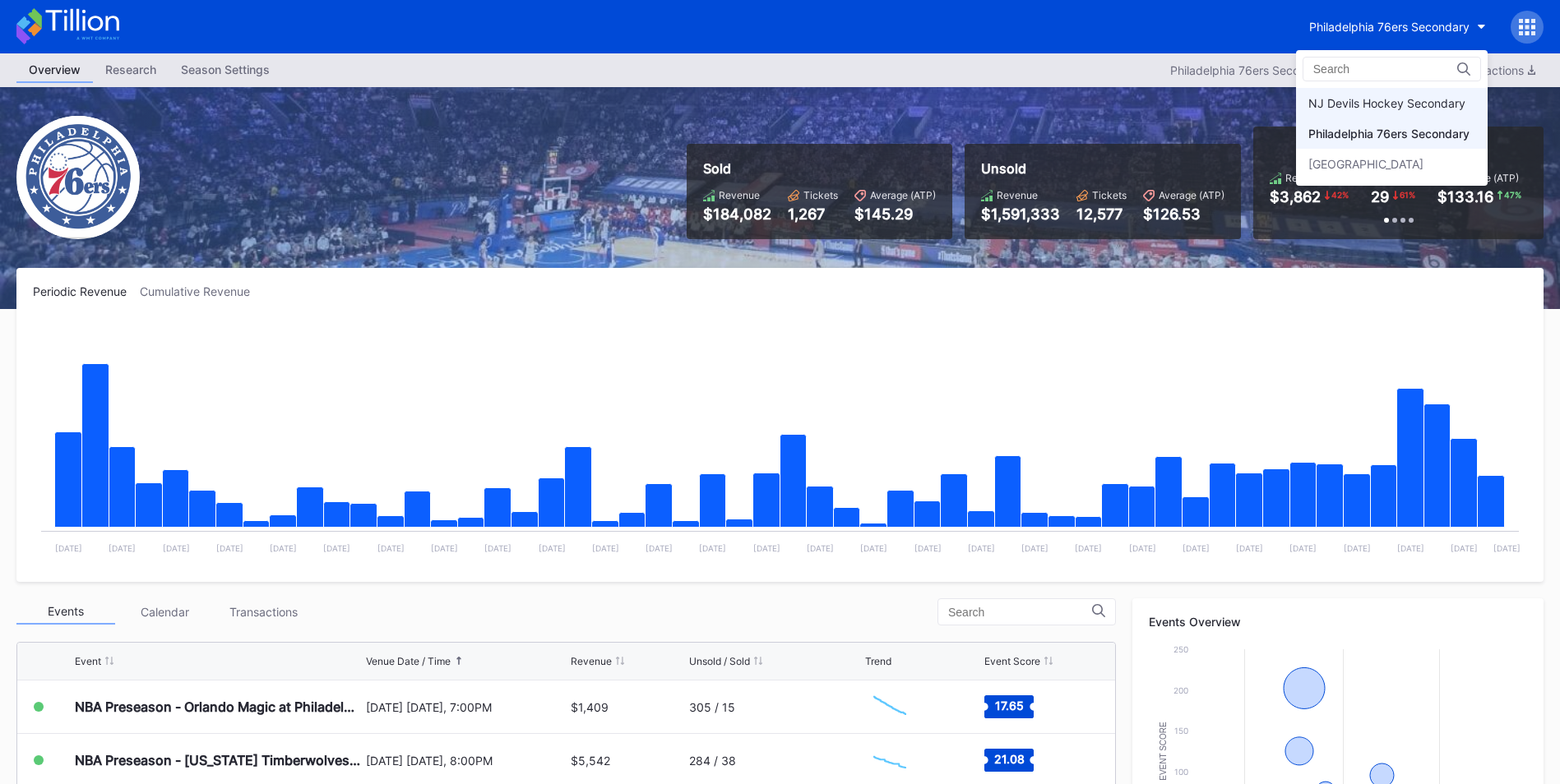
click at [1403, 94] on div "NJ Devils Hockey Secondary" at bounding box center [1392, 103] width 192 height 30
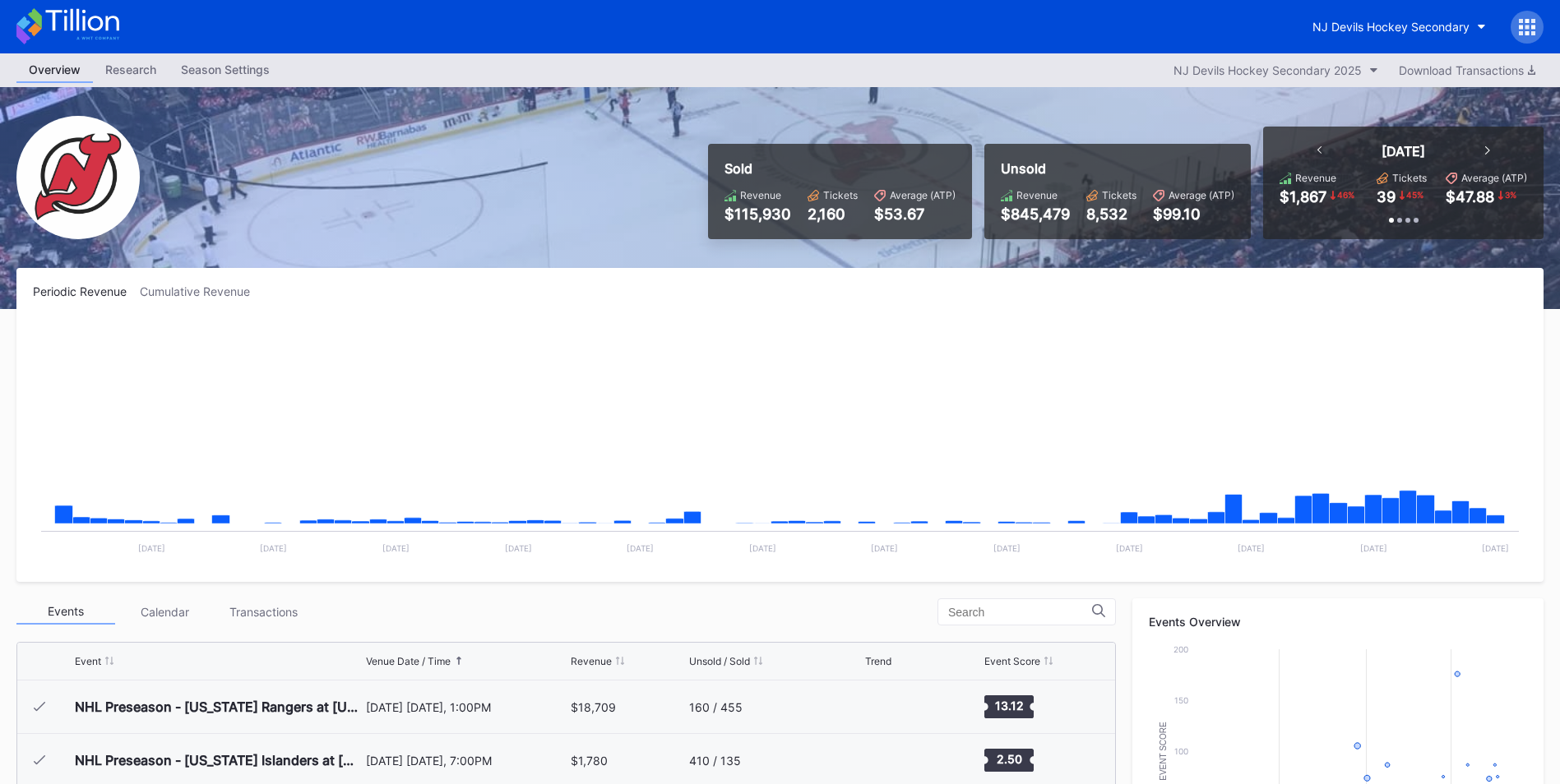
scroll to position [161, 0]
